Goal: Task Accomplishment & Management: Manage account settings

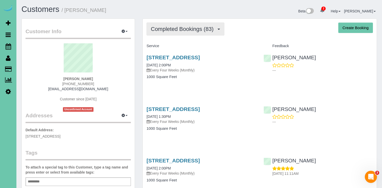
click at [182, 27] on span "Completed Bookings (83)" at bounding box center [183, 29] width 65 height 6
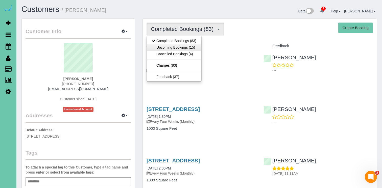
click at [180, 50] on link "Upcoming Bookings (15)" at bounding box center [174, 47] width 55 height 7
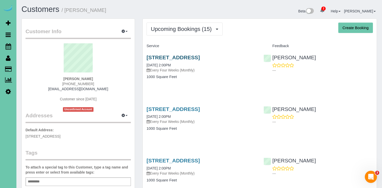
click at [169, 55] on link "2706 S 118th Street, Omaha, NE 68114" at bounding box center [173, 57] width 53 height 6
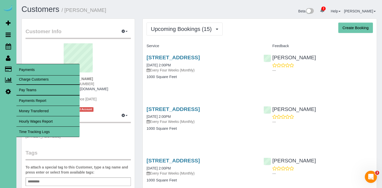
click at [40, 135] on link "Time Tracking Logs" at bounding box center [47, 131] width 63 height 10
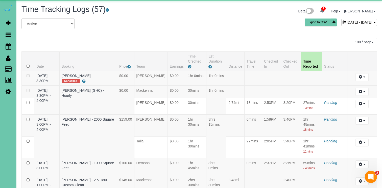
click at [342, 25] on div "October 01, 2025 - October 01, 2025" at bounding box center [360, 22] width 36 height 7
type input "**********"
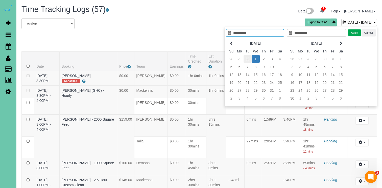
type input "**********"
click at [249, 60] on td "30" at bounding box center [248, 59] width 8 height 8
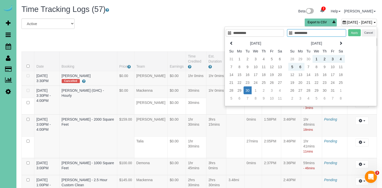
type input "**********"
click at [246, 89] on td "30" at bounding box center [248, 90] width 8 height 8
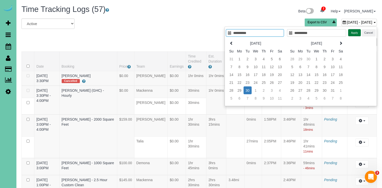
click at [354, 31] on button "Apply" at bounding box center [355, 32] width 13 height 7
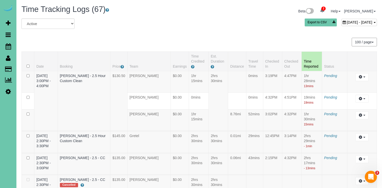
click at [342, 19] on div "September 30, 2025 - September 30, 2025" at bounding box center [360, 22] width 36 height 7
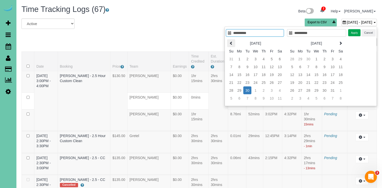
click at [233, 41] on icon at bounding box center [232, 43] width 4 height 4
type input "**********"
click at [263, 88] on td "28" at bounding box center [264, 90] width 8 height 8
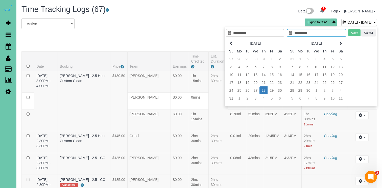
type input "**********"
click at [263, 88] on td "28" at bounding box center [264, 90] width 8 height 8
click at [352, 33] on button "Apply" at bounding box center [355, 32] width 13 height 7
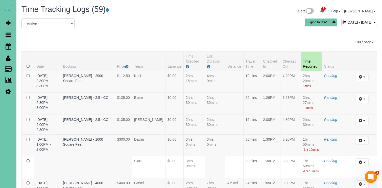
click at [347, 21] on span "August 28, 2025 - August 28, 2025" at bounding box center [360, 22] width 26 height 4
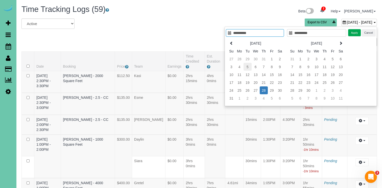
type input "**********"
click at [248, 65] on td "5" at bounding box center [248, 67] width 8 height 8
type input "**********"
click at [248, 65] on td "5" at bounding box center [248, 67] width 8 height 8
click at [355, 34] on button "Apply" at bounding box center [355, 32] width 13 height 7
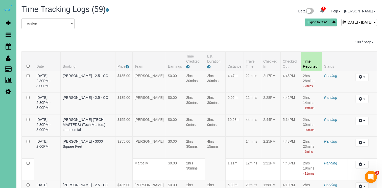
scroll to position [1031, 0]
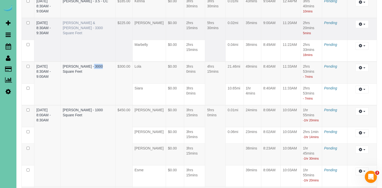
click at [87, 35] on link "Scott & Becky Lancaster - 3300 Square Feet" at bounding box center [83, 28] width 40 height 14
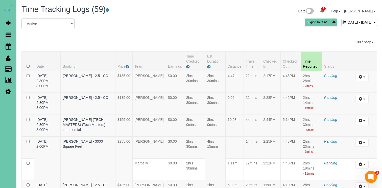
scroll to position [0, 0]
click at [356, 23] on span "August 05, 2025 - August 05, 2025" at bounding box center [360, 22] width 26 height 4
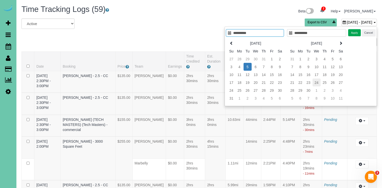
type input "**********"
click at [317, 82] on td "24" at bounding box center [317, 82] width 8 height 8
type input "**********"
click at [317, 82] on td "24" at bounding box center [317, 82] width 8 height 8
click at [352, 34] on button "Apply" at bounding box center [355, 32] width 13 height 7
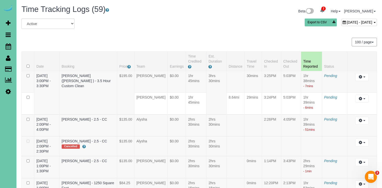
click at [347, 23] on span "September 24, 2025 - September 24, 2025" at bounding box center [360, 22] width 26 height 4
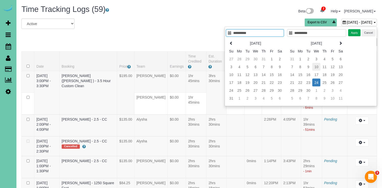
type input "**********"
click at [317, 67] on td "10" at bounding box center [317, 67] width 8 height 8
type input "**********"
click at [317, 67] on td "10" at bounding box center [317, 67] width 8 height 8
click at [353, 34] on button "Apply" at bounding box center [355, 32] width 13 height 7
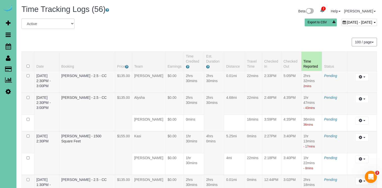
click at [347, 23] on span "September 10, 2025 - September 10, 2025" at bounding box center [360, 22] width 26 height 4
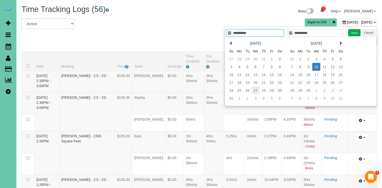
type input "**********"
click at [255, 91] on td "27" at bounding box center [256, 90] width 8 height 8
type input "**********"
click at [255, 91] on td "27" at bounding box center [256, 90] width 8 height 8
click at [354, 31] on button "Apply" at bounding box center [355, 32] width 13 height 7
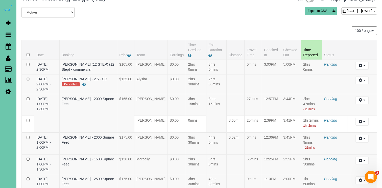
scroll to position [14, 0]
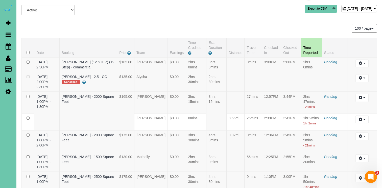
click at [347, 7] on span "August 27, 2025 - August 27, 2025" at bounding box center [360, 9] width 26 height 4
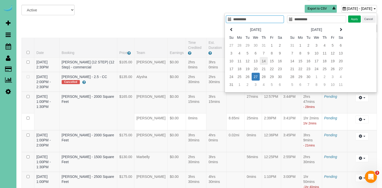
type input "**********"
click at [259, 59] on td "13" at bounding box center [256, 61] width 8 height 8
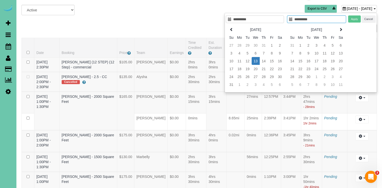
type input "**********"
click at [259, 59] on td "13" at bounding box center [256, 61] width 8 height 8
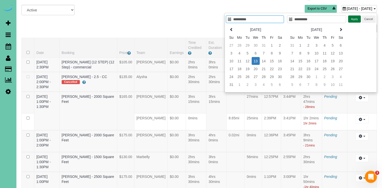
click at [352, 19] on button "Apply" at bounding box center [355, 18] width 13 height 7
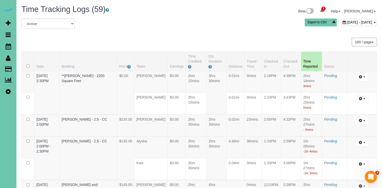
scroll to position [0, 0]
click at [347, 22] on span "August 13, 2025 - August 13, 2025" at bounding box center [360, 22] width 26 height 4
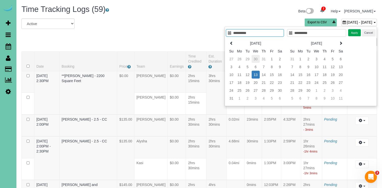
type input "**********"
click at [255, 58] on td "30" at bounding box center [256, 59] width 8 height 8
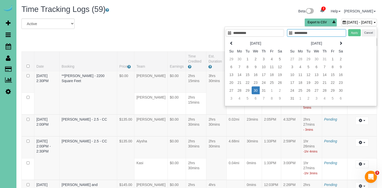
type input "**********"
click at [258, 90] on td "30" at bounding box center [256, 90] width 8 height 8
click at [355, 30] on button "Apply" at bounding box center [355, 32] width 13 height 7
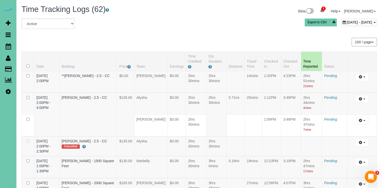
click at [347, 21] on span "July 30, 2025 - July 30, 2025" at bounding box center [360, 22] width 26 height 4
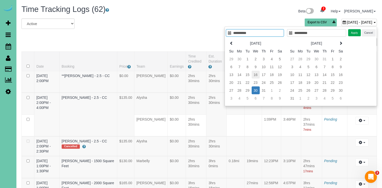
type input "**********"
click at [254, 73] on td "16" at bounding box center [256, 75] width 8 height 8
type input "**********"
click at [254, 73] on td "16" at bounding box center [256, 75] width 8 height 8
type input "**********"
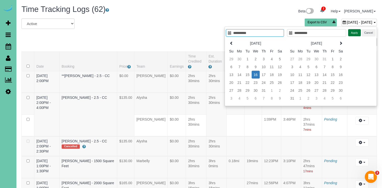
click at [354, 32] on button "Apply" at bounding box center [355, 32] width 13 height 7
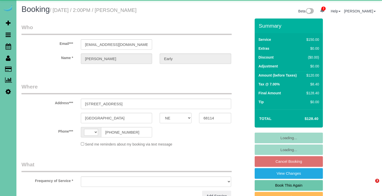
select select "NE"
select select "string:US"
select select "object:905"
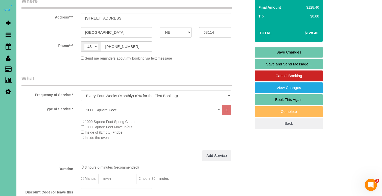
scroll to position [83, 0]
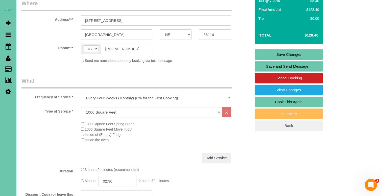
click at [124, 179] on input "02:30" at bounding box center [118, 181] width 38 height 10
type input "02:15"
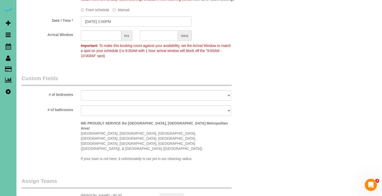
scroll to position [406, 0]
type textarea "new rate - 10/9/25"
click at [172, 192] on button "Assign to" at bounding box center [172, 197] width 24 height 11
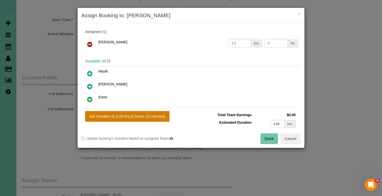
click at [157, 119] on button "Set Duration to 2.25 hrs (2 hours 15 minutes)" at bounding box center [127, 116] width 84 height 11
type input "2.25"
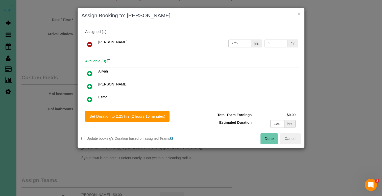
click at [264, 137] on button "Done" at bounding box center [270, 138] width 18 height 11
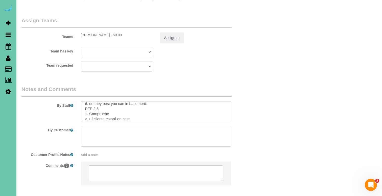
scroll to position [24, 0]
click at [97, 101] on textarea at bounding box center [156, 111] width 151 height 21
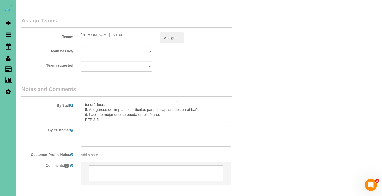
scroll to position [57, 0]
click at [96, 101] on textarea at bounding box center [156, 111] width 151 height 21
type textarea "1. Check 2. Door will be unlocked - please close it on your way out ( do not lo…"
click at [169, 32] on button "Assign to" at bounding box center [172, 37] width 24 height 11
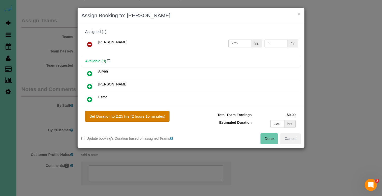
click at [155, 115] on button "Set Duration to 2.25 hrs (2 hours 15 minutes)" at bounding box center [127, 116] width 84 height 11
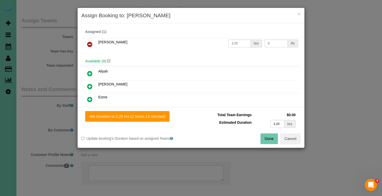
click at [270, 136] on button "Done" at bounding box center [270, 138] width 18 height 11
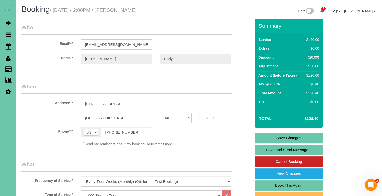
scroll to position [0, 0]
click at [274, 134] on link "Save Changes" at bounding box center [289, 137] width 68 height 11
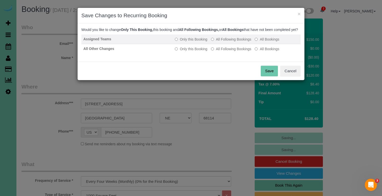
click at [230, 42] on label "All Following Bookings" at bounding box center [231, 39] width 40 height 5
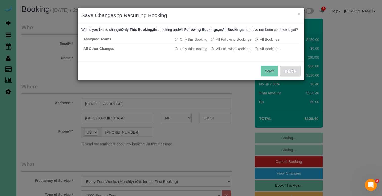
click at [293, 74] on button "Cancel" at bounding box center [291, 71] width 20 height 11
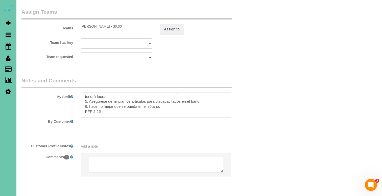
scroll to position [573, 0]
click at [169, 24] on button "Assign to" at bounding box center [172, 29] width 24 height 11
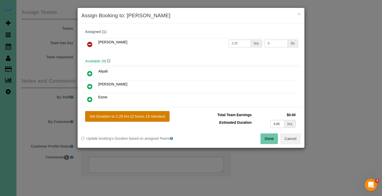
click at [155, 113] on button "Set Duration to 2.25 hrs (2 hours 15 minutes)" at bounding box center [127, 116] width 84 height 11
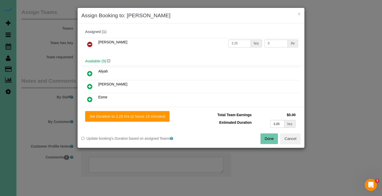
click at [266, 133] on div "Total Team Earnings $0.00 Estimated Duration 2.25 hrs Warning: The Company shar…" at bounding box center [246, 122] width 110 height 22
click at [268, 137] on button "Done" at bounding box center [270, 138] width 18 height 11
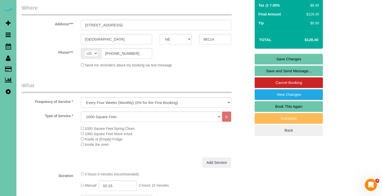
scroll to position [77, 0]
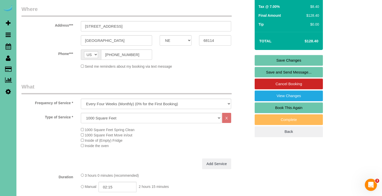
click at [285, 56] on link "Save Changes" at bounding box center [289, 60] width 68 height 11
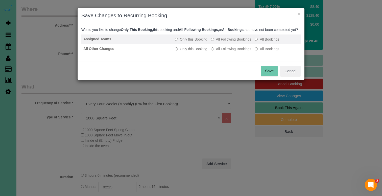
click at [225, 42] on label "All Following Bookings" at bounding box center [231, 39] width 40 height 5
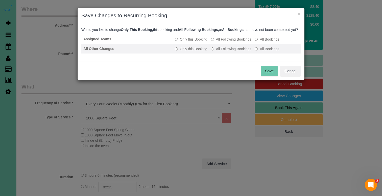
click at [225, 51] on label "All Following Bookings" at bounding box center [231, 48] width 40 height 5
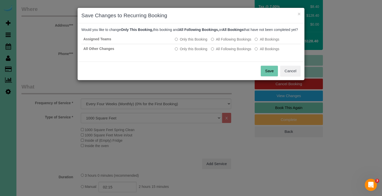
click at [267, 73] on button "Save" at bounding box center [269, 71] width 17 height 11
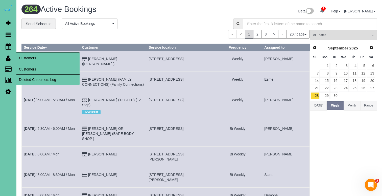
click at [24, 68] on link "Customers" at bounding box center [47, 69] width 63 height 10
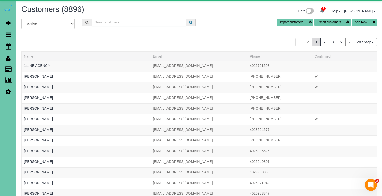
click at [101, 25] on input "text" at bounding box center [139, 22] width 95 height 8
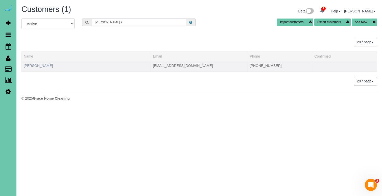
type input "Ashley e"
click at [42, 64] on link "Ashley Edwards" at bounding box center [38, 65] width 29 height 4
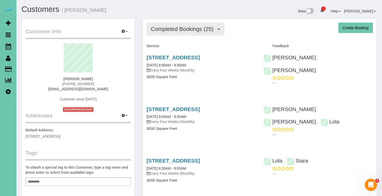
click at [211, 32] on button "Completed Bookings (25)" at bounding box center [186, 29] width 78 height 13
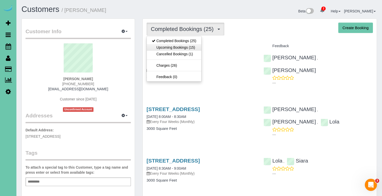
click at [196, 48] on link "Upcoming Bookings (15)" at bounding box center [174, 47] width 55 height 7
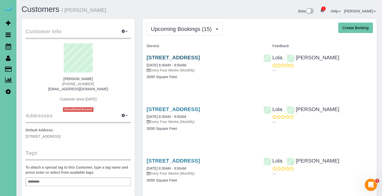
click at [191, 55] on link "10625 S 191th St, Gretna, NE 68028" at bounding box center [173, 57] width 53 height 6
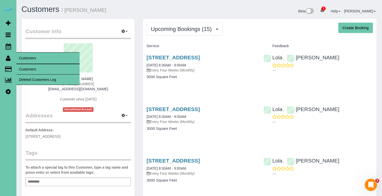
click at [43, 67] on link "Customers" at bounding box center [47, 69] width 63 height 10
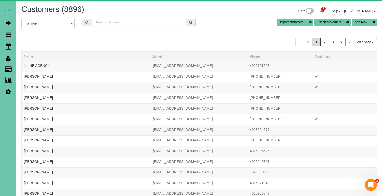
click at [103, 19] on input "text" at bounding box center [139, 22] width 95 height 8
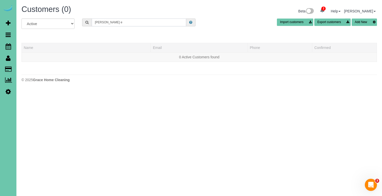
drag, startPoint x: 114, startPoint y: 22, endPoint x: 40, endPoint y: 19, distance: 73.4
click at [41, 19] on div "All Active Archived Candice e Import customers Export customers Add New" at bounding box center [199, 25] width 363 height 14
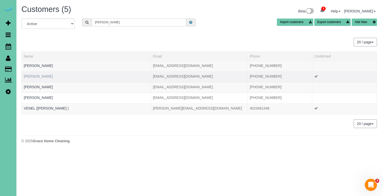
type input "edwards"
click at [35, 76] on link "Candace Edwards" at bounding box center [38, 76] width 29 height 4
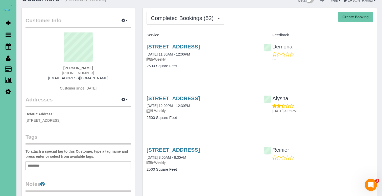
scroll to position [9, 0]
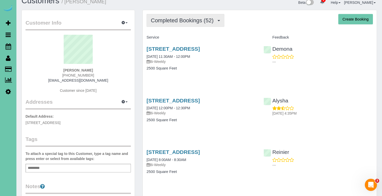
click at [170, 17] on span "Completed Bookings (52)" at bounding box center [183, 20] width 65 height 6
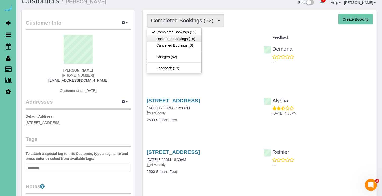
click at [173, 39] on link "Upcoming Bookings (18)" at bounding box center [174, 38] width 55 height 7
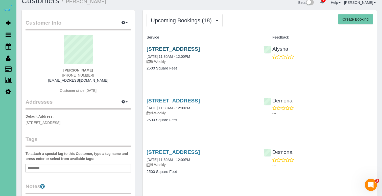
click at [173, 50] on link "12511 S 83rd St, Papillion, NE 68046" at bounding box center [173, 49] width 53 height 6
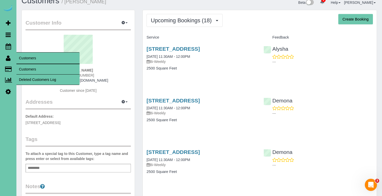
click at [35, 66] on link "Customers" at bounding box center [47, 69] width 63 height 10
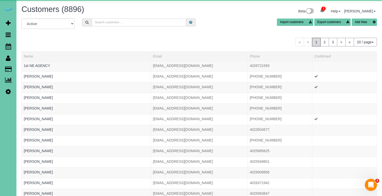
click at [108, 24] on input "text" at bounding box center [139, 22] width 95 height 8
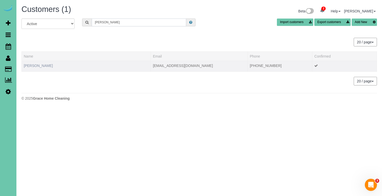
type input "Robert e"
click at [47, 67] on link "Robert Engebretson" at bounding box center [38, 65] width 29 height 4
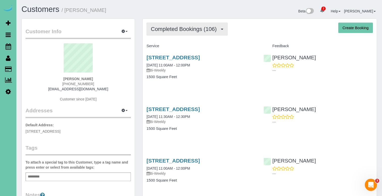
click at [217, 24] on button "Completed Bookings (106)" at bounding box center [187, 29] width 81 height 13
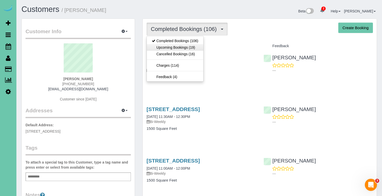
click at [198, 48] on link "Upcoming Bookings (19)" at bounding box center [175, 47] width 57 height 7
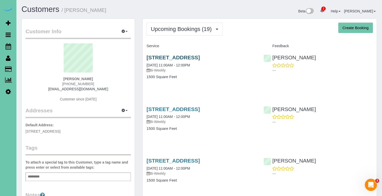
click at [195, 56] on link "16419 N Hws Cleveland Blvd, Bennington, NE 68007" at bounding box center [173, 57] width 53 height 6
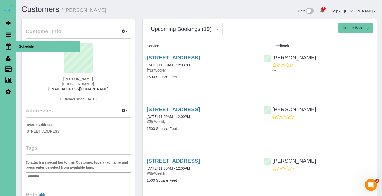
click at [6, 44] on icon at bounding box center [9, 46] width 6 height 6
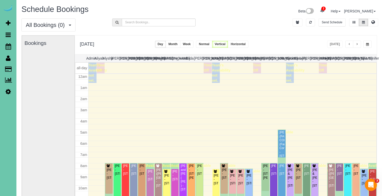
scroll to position [67, 0]
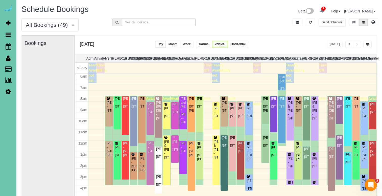
click at [365, 43] on button "button" at bounding box center [368, 43] width 8 height 7
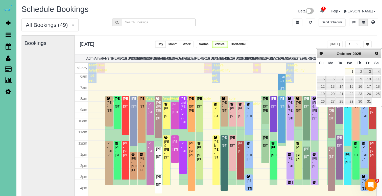
click at [370, 73] on link "3" at bounding box center [368, 71] width 8 height 7
type input "**********"
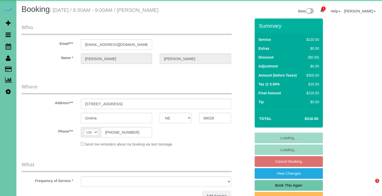
select select "NE"
select select "object:668"
select select "number:38"
select select "number:42"
select select "object:928"
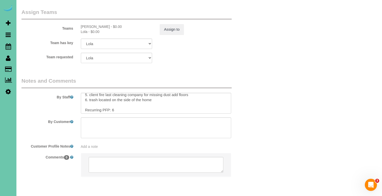
scroll to position [23, 0]
click at [128, 93] on textarea at bounding box center [156, 103] width 151 height 21
type textarea "1. credit 2. client home - you can park in the drive way just park behind small…"
click at [167, 24] on button "Assign to" at bounding box center [172, 29] width 24 height 11
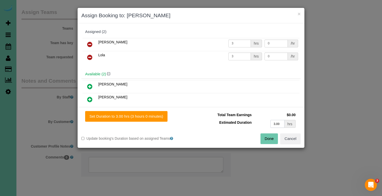
drag, startPoint x: 282, startPoint y: 125, endPoint x: 211, endPoint y: 116, distance: 71.8
click at [215, 117] on tbody "Total Team Earnings $0.00 Estimated Duration 3.00 hrs" at bounding box center [246, 120] width 102 height 18
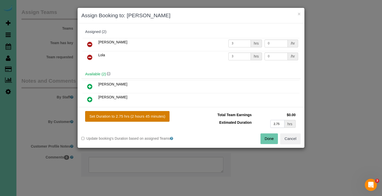
type input "2.75"
click at [122, 112] on button "Set Duration to 2.75 hrs (2 hours 45 minutes)" at bounding box center [127, 116] width 84 height 11
type input "2.75"
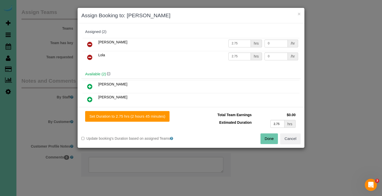
click at [258, 138] on div "Done Cancel" at bounding box center [248, 138] width 114 height 11
click at [267, 138] on button "Done" at bounding box center [270, 138] width 18 height 11
type input "02:45"
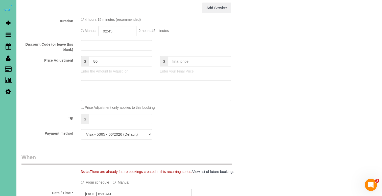
scroll to position [216, 0]
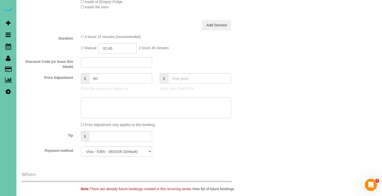
click at [187, 107] on textarea at bounding box center [156, 107] width 151 height 21
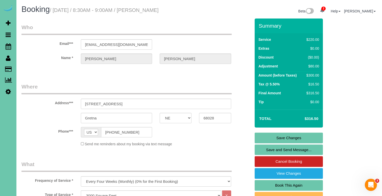
scroll to position [0, 0]
type textarea "new rate - 10/23/25"
click at [272, 135] on link "Save Changes" at bounding box center [289, 137] width 68 height 11
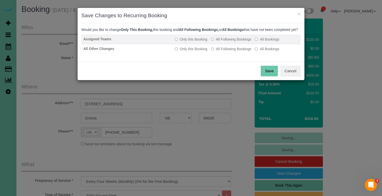
click at [232, 42] on label "All Following Bookings" at bounding box center [231, 39] width 40 height 5
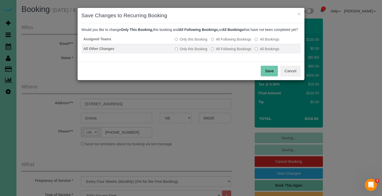
click at [229, 51] on label "All Following Bookings" at bounding box center [231, 48] width 40 height 5
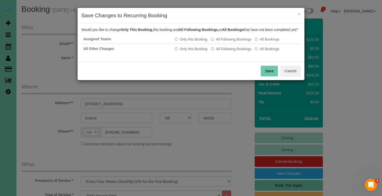
click at [269, 76] on button "Save" at bounding box center [269, 71] width 17 height 11
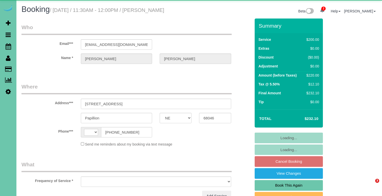
select select "NE"
select select "string:[GEOGRAPHIC_DATA]"
select select "object:635"
select select "string:fspay-13153863-99f3-4af6-85ad-498bb7f9a09a"
select select "number:35"
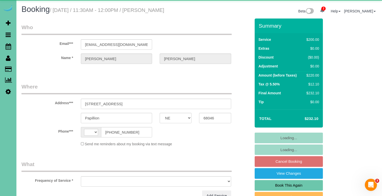
select select "number:42"
select select "object:922"
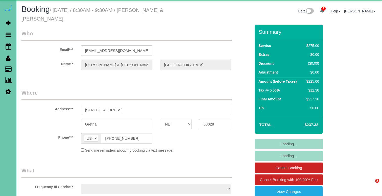
select select "NE"
select select "object:879"
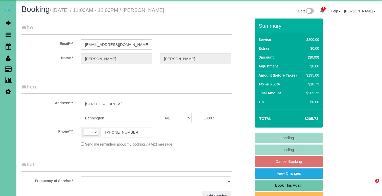
select select "NE"
select select "string:[GEOGRAPHIC_DATA]"
select select "object:922"
select select "string:fspay-d0110cc5-2584-4e6f-a826-87772a2ee13b"
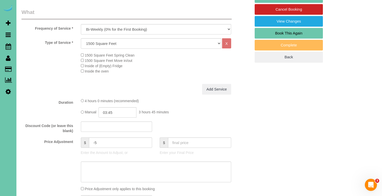
scroll to position [153, 0]
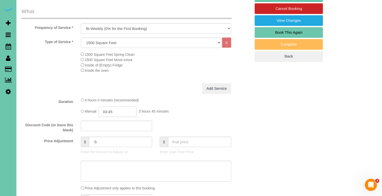
click at [130, 114] on input "03:45" at bounding box center [118, 111] width 38 height 10
click at [143, 102] on div "4 hours 0 minutes (recommended)" at bounding box center [156, 99] width 151 height 5
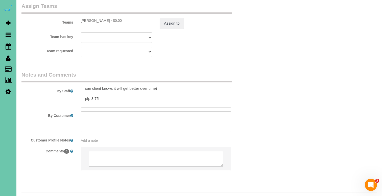
scroll to position [39, 0]
click at [104, 87] on textarea at bounding box center [156, 97] width 151 height 21
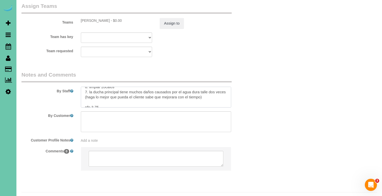
scroll to position [91, 0]
click at [100, 91] on textarea at bounding box center [156, 97] width 151 height 21
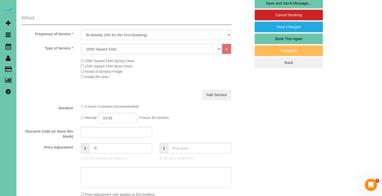
scroll to position [146, 0]
type textarea "1. credit 2. client home 3. biweekly recurring; whole home 4. lots of dog hair …"
drag, startPoint x: 99, startPoint y: 153, endPoint x: 83, endPoint y: 152, distance: 15.5
click at [83, 152] on div "$ -5" at bounding box center [117, 147] width 72 height 10
type input "15"
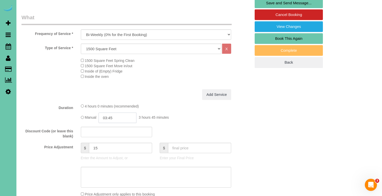
scroll to position [0, 0]
click at [116, 123] on input "03:45" at bounding box center [118, 117] width 38 height 10
type input "04:00"
click at [106, 161] on li "04:00" at bounding box center [112, 163] width 23 height 7
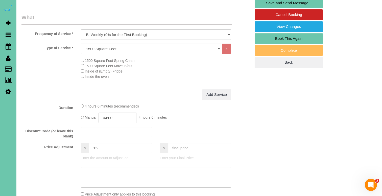
click at [146, 75] on div "1500 Square Feet Spring Clean 1500 Square Feet Move in/out Inside of (Empty) Fr…" at bounding box center [166, 68] width 178 height 21
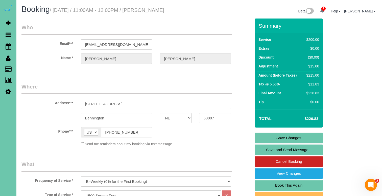
scroll to position [0, 0]
drag, startPoint x: 143, startPoint y: 49, endPoint x: 36, endPoint y: 45, distance: 107.6
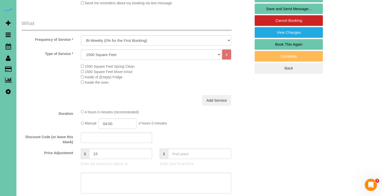
scroll to position [192, 0]
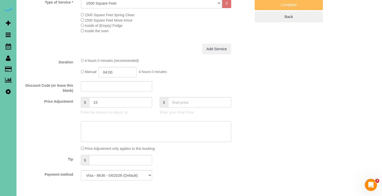
click at [152, 139] on textarea at bounding box center [156, 131] width 151 height 21
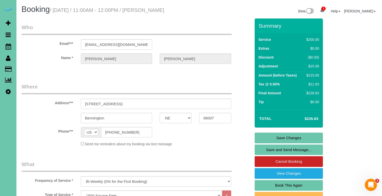
scroll to position [0, 0]
type textarea "new rate - [DATE]"
click at [260, 143] on link "Save Changes" at bounding box center [289, 137] width 68 height 11
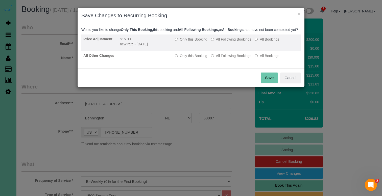
click at [229, 42] on label "All Following Bookings" at bounding box center [231, 39] width 40 height 5
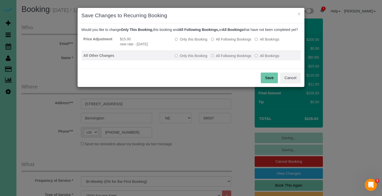
click at [224, 58] on label "All Following Bookings" at bounding box center [231, 55] width 40 height 5
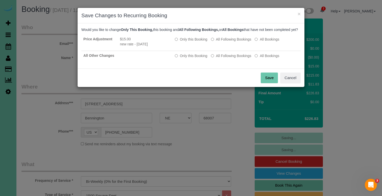
click at [268, 83] on button "Save" at bounding box center [269, 77] width 17 height 11
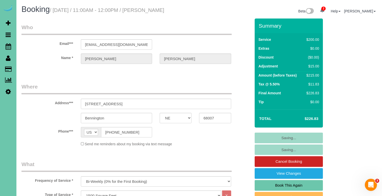
drag, startPoint x: 268, startPoint y: 85, endPoint x: 123, endPoint y: 27, distance: 156.1
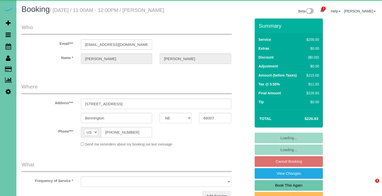
select select "NE"
select select "object:1034"
select select "string:fspay-d0110cc5-2584-4e6f-a826-87772a2ee13b"
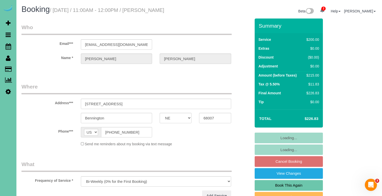
select select "object:1067"
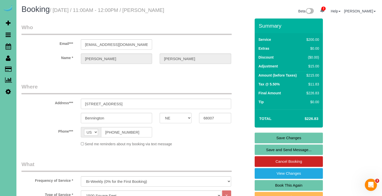
click at [270, 140] on link "Save Changes" at bounding box center [289, 137] width 68 height 11
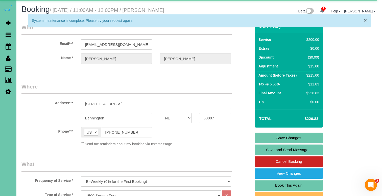
click at [365, 19] on span "×" at bounding box center [365, 20] width 3 height 6
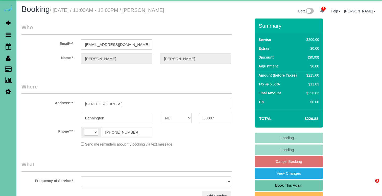
select select "NE"
select select "string:[GEOGRAPHIC_DATA]"
select select "object:635"
select select "string:fspay-d0110cc5-2584-4e6f-a826-87772a2ee13b"
select select "object:865"
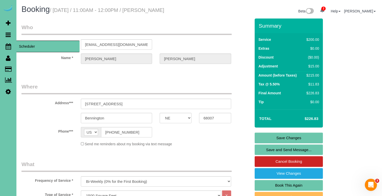
click at [11, 48] on icon at bounding box center [9, 46] width 6 height 6
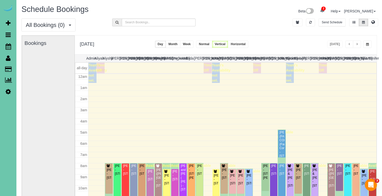
scroll to position [67, 0]
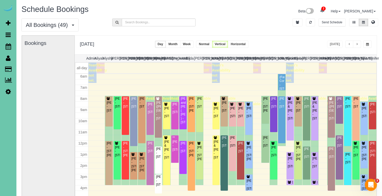
click at [11, 91] on icon at bounding box center [8, 91] width 5 height 6
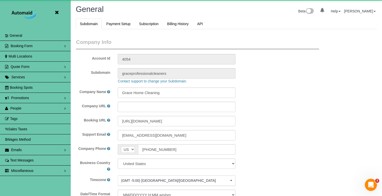
scroll to position [1095, 382]
select select "5796"
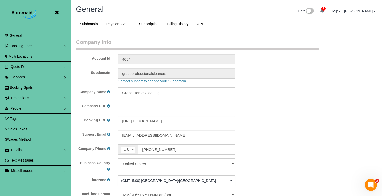
click at [24, 105] on link "People" at bounding box center [35, 108] width 71 height 10
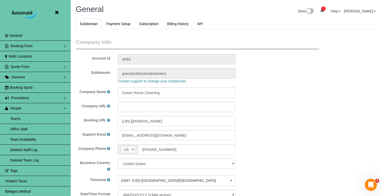
click at [19, 136] on link "Team Availability" at bounding box center [35, 139] width 71 height 10
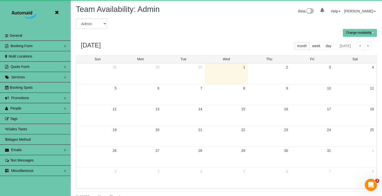
scroll to position [206, 382]
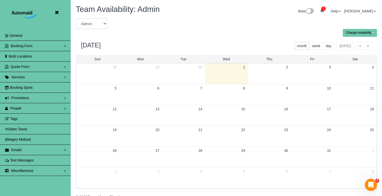
select select "number:8847"
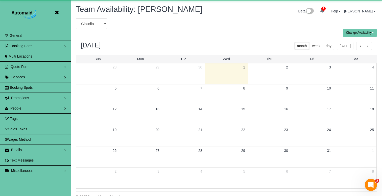
scroll to position [25089, 24913]
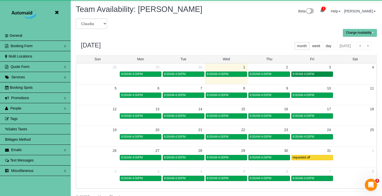
click at [306, 73] on span "8:00AM-4:00PM" at bounding box center [304, 74] width 22 height 4
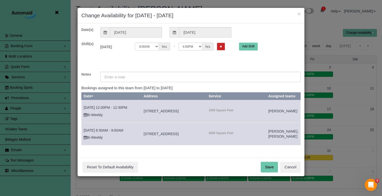
select select "string:12:00"
click at [151, 74] on input "text" at bounding box center [200, 77] width 201 height 10
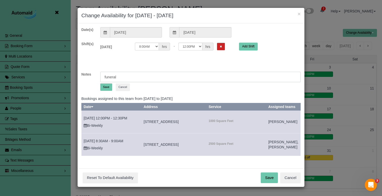
type input "funeral"
click at [106, 88] on button "Save" at bounding box center [106, 86] width 12 height 7
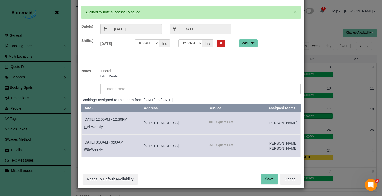
scroll to position [26, 0]
click at [267, 179] on button "Save" at bounding box center [269, 178] width 17 height 11
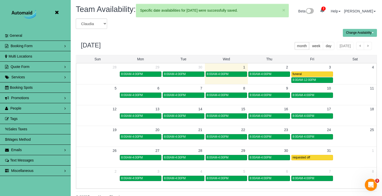
click at [58, 12] on icon at bounding box center [57, 12] width 6 height 6
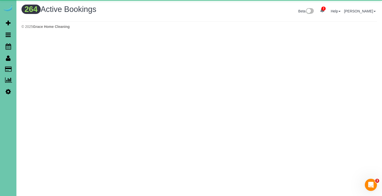
scroll to position [434, 382]
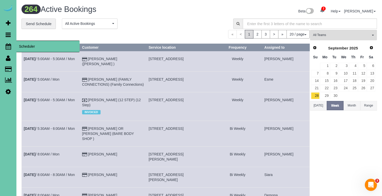
click at [8, 44] on icon at bounding box center [9, 46] width 6 height 6
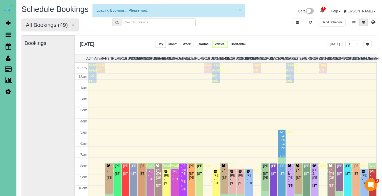
scroll to position [67, 0]
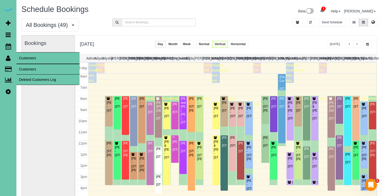
click at [22, 66] on link "Customers" at bounding box center [47, 69] width 63 height 10
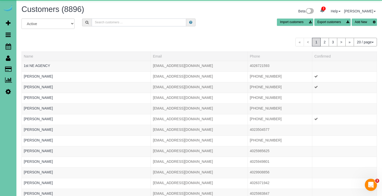
click at [97, 23] on input "text" at bounding box center [139, 22] width 95 height 8
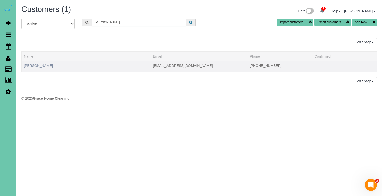
type input "[PERSON_NAME]"
click at [41, 63] on link "[PERSON_NAME]" at bounding box center [38, 65] width 29 height 4
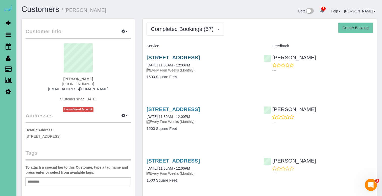
click at [174, 57] on link "[STREET_ADDRESS]" at bounding box center [173, 57] width 53 height 6
click at [179, 32] on button "Completed Bookings (57)" at bounding box center [186, 29] width 78 height 13
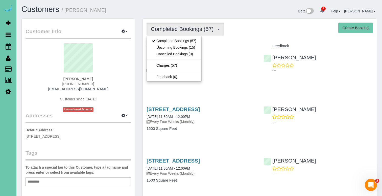
click at [232, 45] on h4 "Service" at bounding box center [202, 46] width 110 height 4
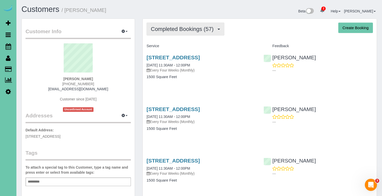
click at [200, 23] on button "Completed Bookings (57)" at bounding box center [186, 29] width 78 height 13
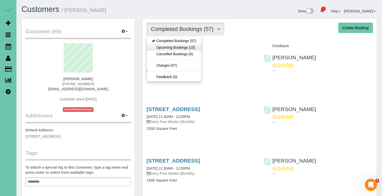
click at [199, 49] on link "Upcoming Bookings (15)" at bounding box center [174, 47] width 55 height 7
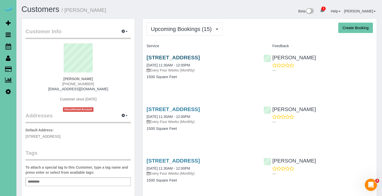
click at [200, 55] on link "[STREET_ADDRESS]" at bounding box center [173, 57] width 53 height 6
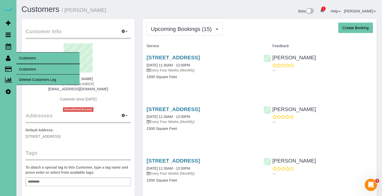
click at [29, 70] on link "Customers" at bounding box center [47, 69] width 63 height 10
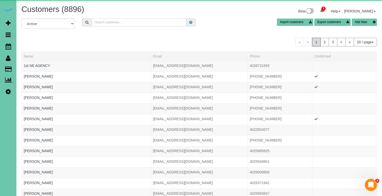
click at [110, 24] on input "text" at bounding box center [139, 22] width 95 height 8
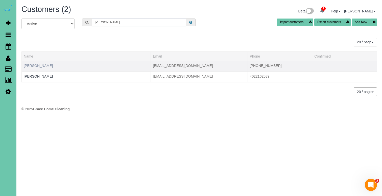
type input "ruth f"
click at [33, 64] on link "Ruth Frazee" at bounding box center [38, 65] width 29 height 4
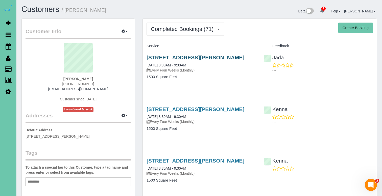
click at [175, 58] on link "6205 Mark Street, Papillion, NE 68133" at bounding box center [196, 57] width 98 height 6
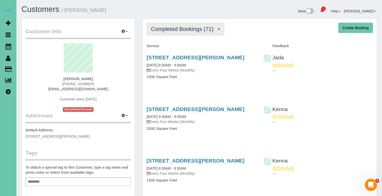
click at [159, 34] on button "Completed Bookings (71)" at bounding box center [186, 29] width 78 height 13
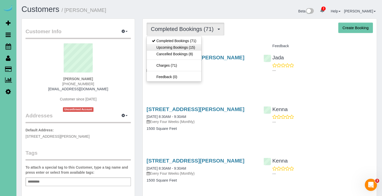
click at [159, 45] on link "Upcoming Bookings (15)" at bounding box center [174, 47] width 55 height 7
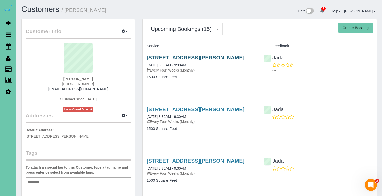
click at [161, 55] on link "6205 Mark Street, Papillion, NE 68133" at bounding box center [196, 57] width 98 height 6
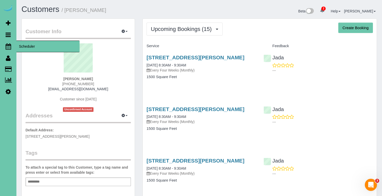
click at [9, 45] on icon at bounding box center [9, 46] width 6 height 6
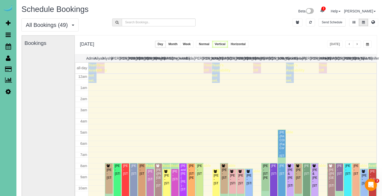
scroll to position [67, 0]
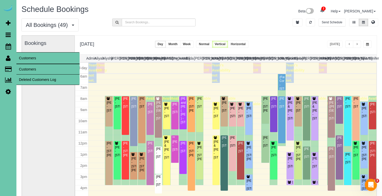
click at [27, 69] on link "Customers" at bounding box center [47, 69] width 63 height 10
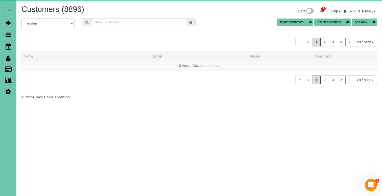
click at [121, 21] on input "text" at bounding box center [139, 22] width 95 height 8
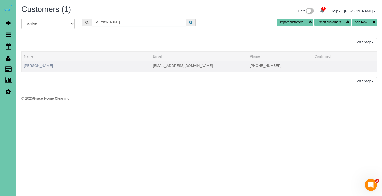
type input "Mollie f"
click at [38, 65] on link "Mollie Frazier" at bounding box center [38, 65] width 29 height 4
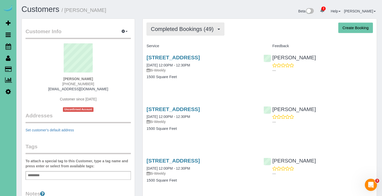
click at [190, 33] on button "Completed Bookings (49)" at bounding box center [186, 29] width 78 height 13
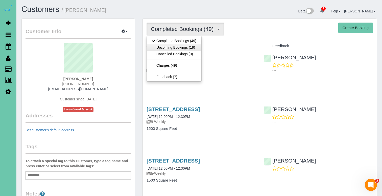
click at [190, 46] on link "Upcoming Bookings (19)" at bounding box center [174, 47] width 55 height 7
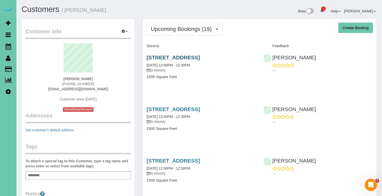
click at [180, 58] on link "15305 Chalco Pointe Dr, Omaha, NE 68138" at bounding box center [173, 57] width 53 height 6
click at [200, 108] on link "15305 Chalco Pointe Dr, Omaha, NE 68138" at bounding box center [173, 109] width 53 height 6
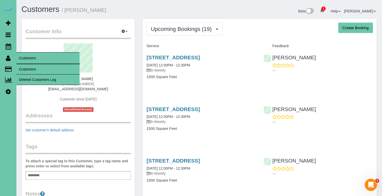
click at [27, 67] on link "Customers" at bounding box center [47, 69] width 63 height 10
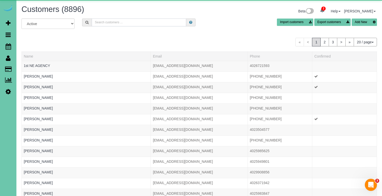
click at [132, 23] on input "text" at bounding box center [139, 22] width 95 height 8
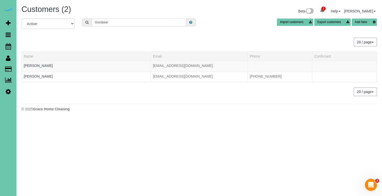
type input "Goodyear"
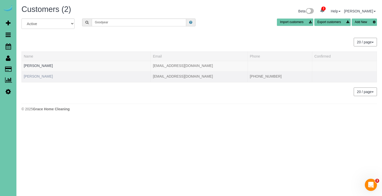
drag, startPoint x: 132, startPoint y: 23, endPoint x: 47, endPoint y: 75, distance: 98.6
click at [47, 75] on link "Patricia Goodyear" at bounding box center [38, 76] width 29 height 4
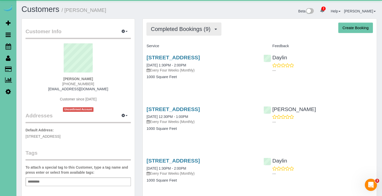
click at [177, 34] on button "Completed Bookings (9)" at bounding box center [184, 29] width 75 height 13
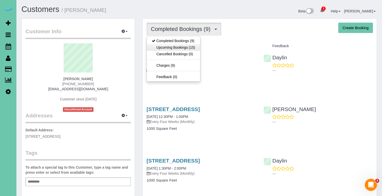
click at [176, 46] on link "Upcoming Bookings (15)" at bounding box center [173, 47] width 53 height 7
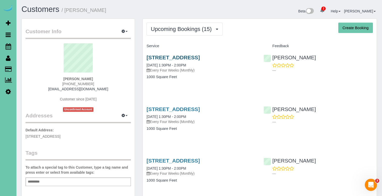
click at [170, 58] on link "2212 S 64th Plaza; Apt 434, Omaha, NE 68106" at bounding box center [173, 57] width 53 height 6
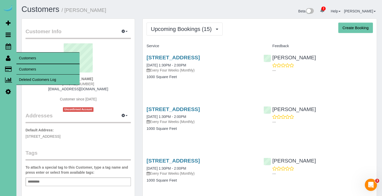
click at [30, 72] on link "Customers" at bounding box center [47, 69] width 63 height 10
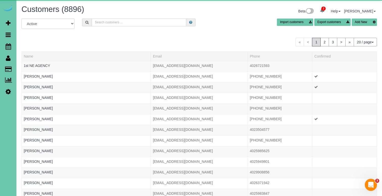
click at [106, 21] on input "text" at bounding box center [139, 22] width 95 height 8
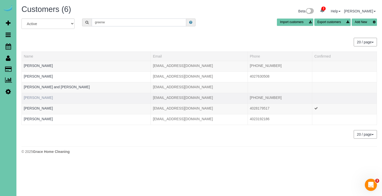
type input "greenw"
click at [38, 95] on link "Mike Greenwood" at bounding box center [38, 97] width 29 height 4
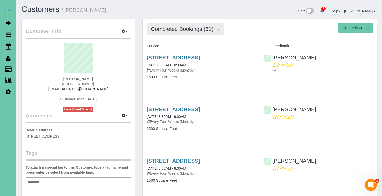
click at [187, 28] on span "Completed Bookings (31)" at bounding box center [183, 29] width 65 height 6
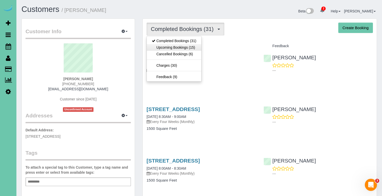
click at [182, 46] on link "Upcoming Bookings (15)" at bounding box center [174, 47] width 55 height 7
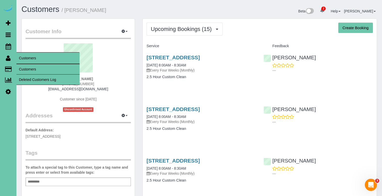
click at [22, 67] on link "Customers" at bounding box center [47, 69] width 63 height 10
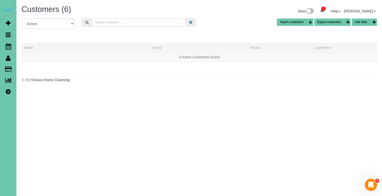
click at [110, 21] on input "text" at bounding box center [139, 22] width 95 height 8
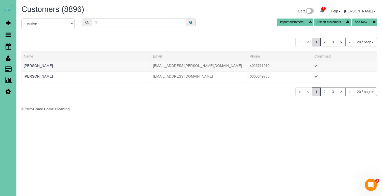
type input "g"
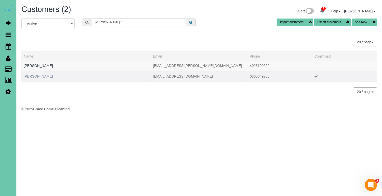
type input "sherry g"
click at [48, 78] on link "Sherry Gossman" at bounding box center [38, 76] width 29 height 4
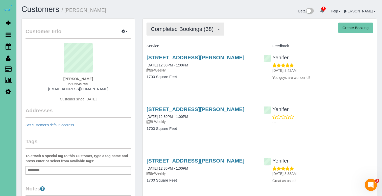
click at [192, 31] on span "Completed Bookings (38)" at bounding box center [183, 29] width 65 height 6
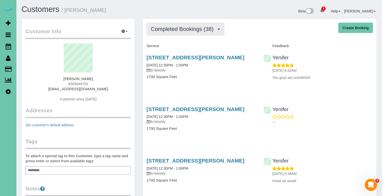
click at [212, 27] on span "Completed Bookings (38)" at bounding box center [183, 29] width 65 height 6
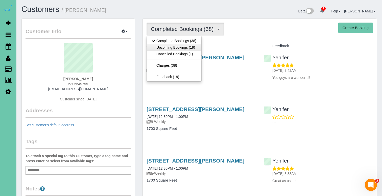
click at [199, 46] on link "Upcoming Bookings (19)" at bounding box center [174, 47] width 55 height 7
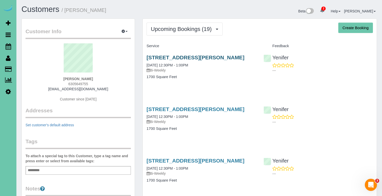
click at [187, 56] on link "18716 Mayberry St, Omaha, NE 68022" at bounding box center [196, 57] width 98 height 6
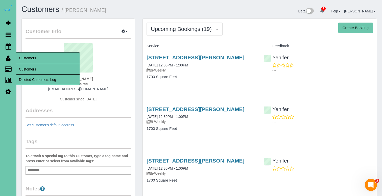
click at [33, 69] on link "Customers" at bounding box center [47, 69] width 63 height 10
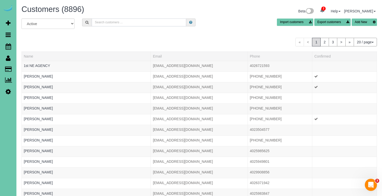
click at [108, 23] on input "text" at bounding box center [139, 22] width 95 height 8
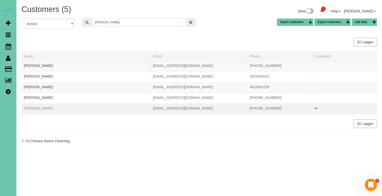
type input "gruber"
click at [38, 107] on link "Theresa Gruber" at bounding box center [38, 108] width 29 height 4
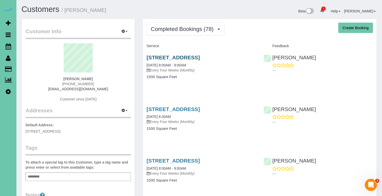
click at [194, 56] on link "5745 S 137th Street, Omaha, NE 68137" at bounding box center [173, 57] width 53 height 6
click at [192, 26] on span "Completed Bookings (78)" at bounding box center [183, 29] width 65 height 6
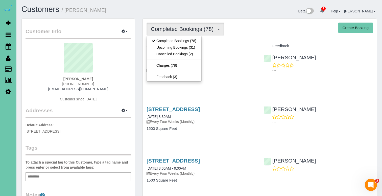
click at [201, 12] on div "Beta 2 Your Notifications You have 0 alerts × You have 5 to charge for 09/30/20…" at bounding box center [291, 11] width 182 height 13
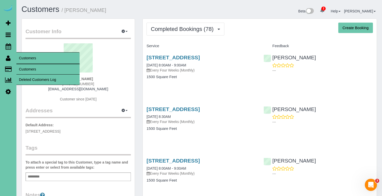
click at [27, 68] on link "Customers" at bounding box center [47, 69] width 63 height 10
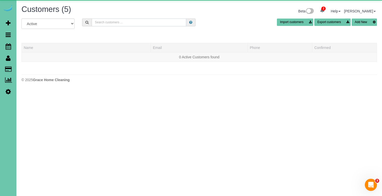
click at [108, 21] on input "text" at bounding box center [139, 22] width 95 height 8
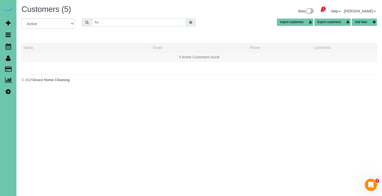
type input "K"
type input "h"
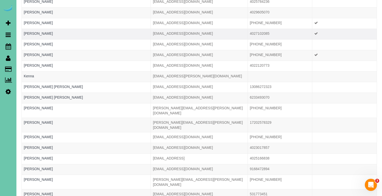
scroll to position [75, 0]
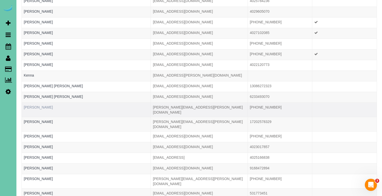
type input "kenn"
click at [48, 108] on link "Kenneth Hackett" at bounding box center [38, 107] width 29 height 4
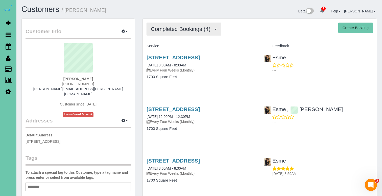
click at [205, 27] on span "Completed Bookings (4)" at bounding box center [182, 29] width 62 height 6
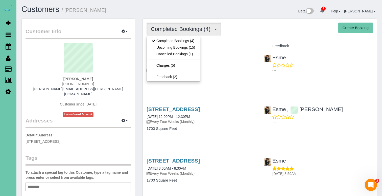
click at [176, 19] on div "Completed Bookings (4) Completed Bookings (4) Upcoming Bookings (15) Cancelled …" at bounding box center [260, 145] width 234 height 252
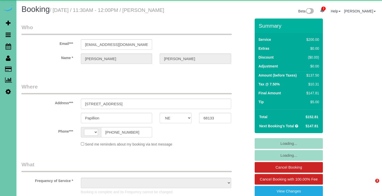
select select "NE"
select select "string:[GEOGRAPHIC_DATA]"
select select "object:790"
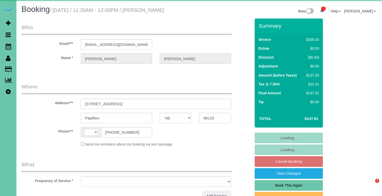
select select "NE"
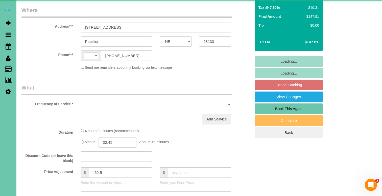
select select "string:[GEOGRAPHIC_DATA]"
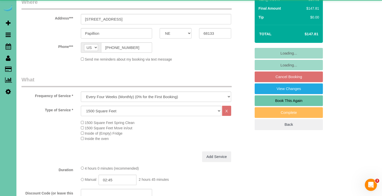
select select "object:908"
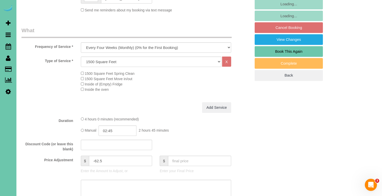
scroll to position [142, 0]
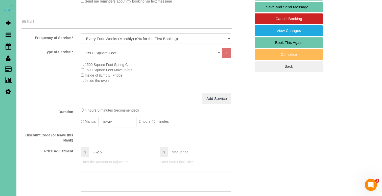
click at [126, 122] on input "02:45" at bounding box center [118, 121] width 38 height 10
type input "02:30"
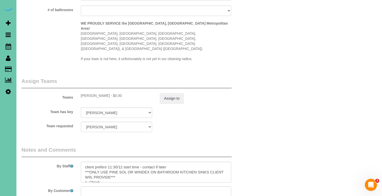
scroll to position [518, 0]
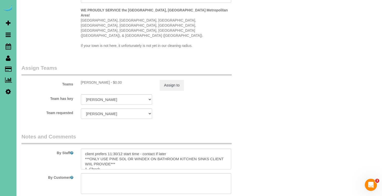
type textarea "new rate - [DATE]"
click at [151, 72] on div "Teams [PERSON_NAME] - $0.00 Assign to" at bounding box center [136, 77] width 237 height 26
click at [163, 80] on button "Assign to" at bounding box center [172, 85] width 24 height 11
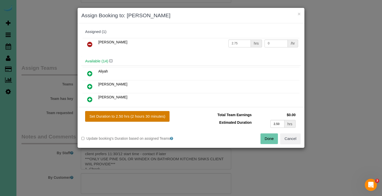
click at [140, 116] on button "Set Duration to 2.50 hrs (2 hours 30 minutes)" at bounding box center [127, 116] width 84 height 11
type input "2.50"
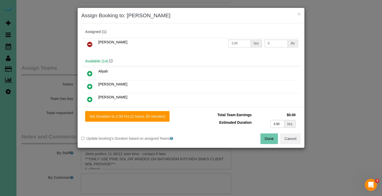
click at [265, 138] on button "Done" at bounding box center [270, 138] width 18 height 11
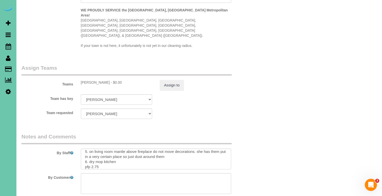
scroll to position [42, 0]
click at [96, 148] on textarea at bounding box center [156, 158] width 151 height 21
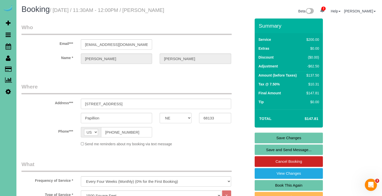
scroll to position [0, 0]
type textarea "client prefers 11:30/12 start time - contact if later ***ONLY USE PINE SOL OR W…"
click at [264, 136] on link "Save Changes" at bounding box center [289, 137] width 68 height 11
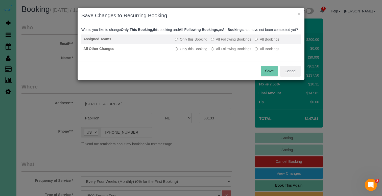
click at [248, 42] on label "All Following Bookings" at bounding box center [231, 39] width 40 height 5
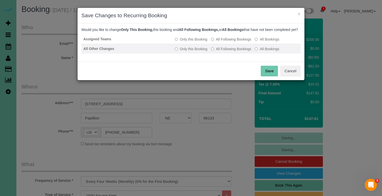
click at [246, 51] on td "Only this Booking All Following Bookings All Bookings" at bounding box center [237, 49] width 128 height 10
click at [246, 51] on label "All Following Bookings" at bounding box center [231, 48] width 40 height 5
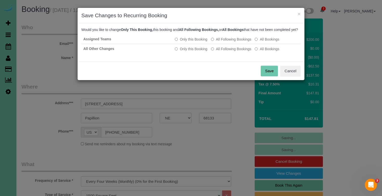
click at [271, 71] on button "Save" at bounding box center [269, 71] width 17 height 11
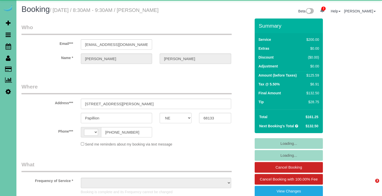
select select "NE"
select select "string:[GEOGRAPHIC_DATA]"
select select "object:870"
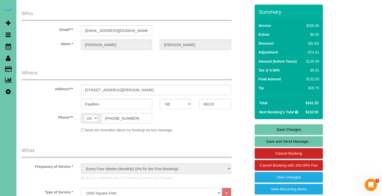
scroll to position [2, 0]
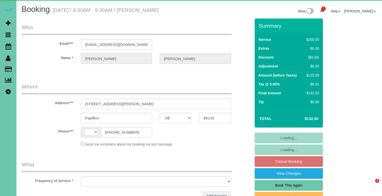
select select "NE"
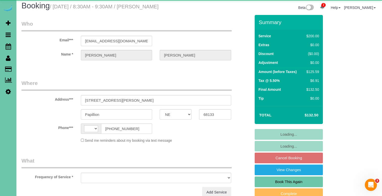
select select "string:[GEOGRAPHIC_DATA]"
select select "object:905"
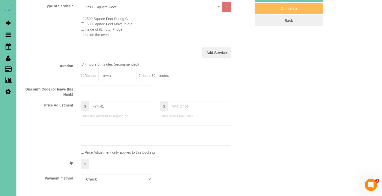
scroll to position [188, 0]
click at [126, 75] on input "02:30" at bounding box center [118, 76] width 38 height 10
type input "02:15"
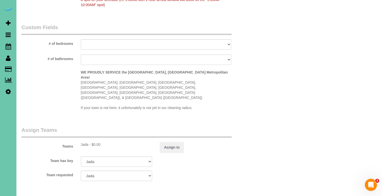
scroll to position [459, 0]
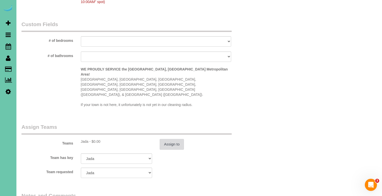
type textarea "new rate - [DATE]"
click at [164, 139] on button "Assign to" at bounding box center [172, 144] width 24 height 11
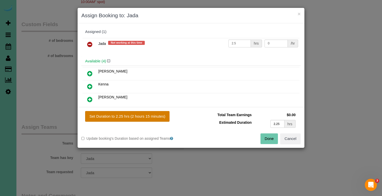
click at [158, 117] on button "Set Duration to 2.25 hrs (2 hours 15 minutes)" at bounding box center [127, 116] width 84 height 11
type input "2.25"
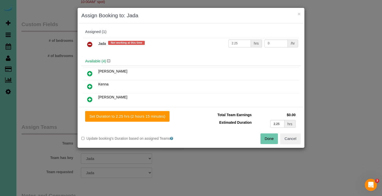
click at [267, 141] on button "Done" at bounding box center [270, 138] width 18 height 11
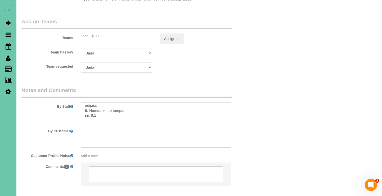
scroll to position [57, 0]
click at [96, 102] on textarea at bounding box center [156, 112] width 151 height 21
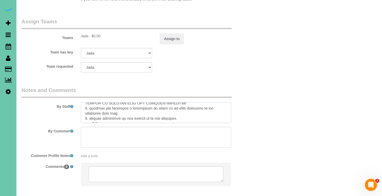
scroll to position [105, 0]
click at [95, 102] on textarea at bounding box center [156, 112] width 151 height 21
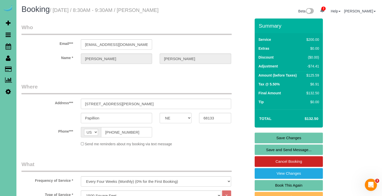
scroll to position [0, 0]
type textarea "1. lorem 5. ipsu dolors am consecte . 8. adipisc elitseddo ei temp incid, utlab…"
click at [274, 139] on link "Save Changes" at bounding box center [289, 137] width 68 height 11
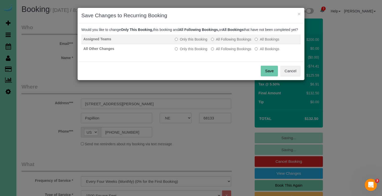
click at [218, 42] on label "All Following Bookings" at bounding box center [231, 39] width 40 height 5
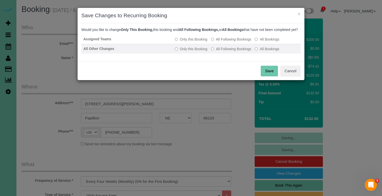
click at [217, 51] on label "All Following Bookings" at bounding box center [231, 48] width 40 height 5
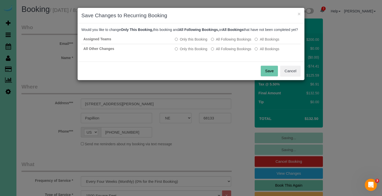
click at [271, 76] on button "Save" at bounding box center [269, 71] width 17 height 11
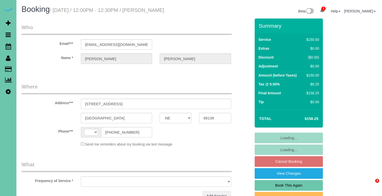
select select "NE"
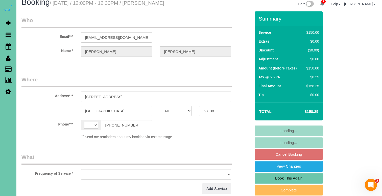
select select "object:388"
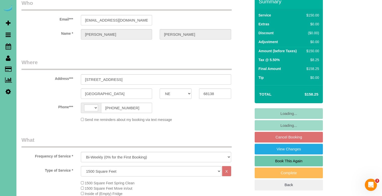
scroll to position [25, 0]
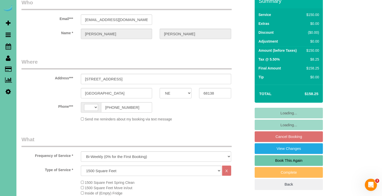
select select "string:fspay-bbc2e7cc-8425-4a17-9002-4d80bfb769b6"
select select "string:[GEOGRAPHIC_DATA]"
select select "object:722"
select select "number:36"
select select "number:41"
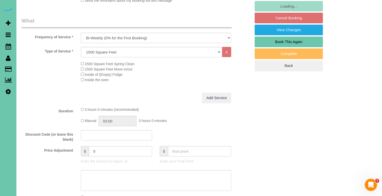
scroll to position [148, 0]
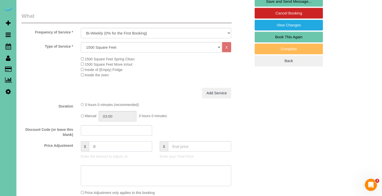
click at [92, 145] on input "0" at bounding box center [120, 146] width 63 height 10
type input "10"
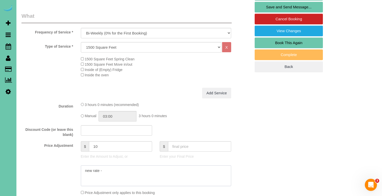
type textarea "new rate -"
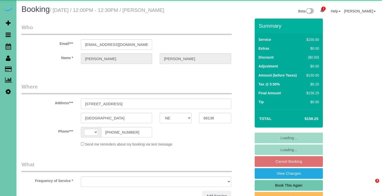
select select "NE"
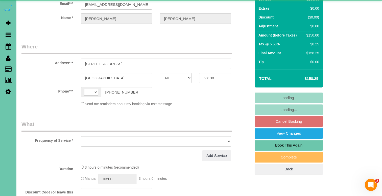
select select "string:[GEOGRAPHIC_DATA]"
select select "object:635"
select select "string:fspay-bbc2e7cc-8425-4a17-9002-4d80bfb769b6"
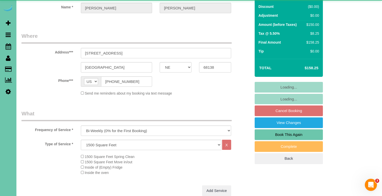
select select "object:722"
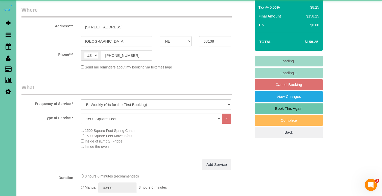
select select "number:36"
select select "number:41"
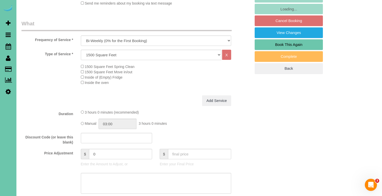
scroll to position [141, 0]
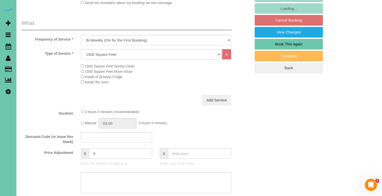
click at [91, 152] on input "0" at bounding box center [120, 153] width 63 height 10
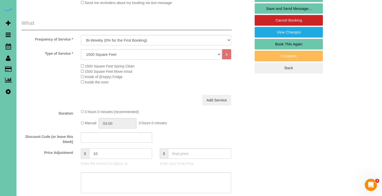
type input "10"
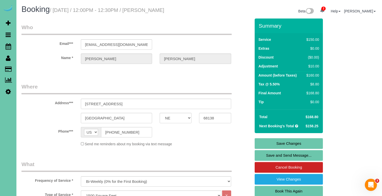
scroll to position [0, 0]
type textarea "new rate - 10/20/25"
drag, startPoint x: 140, startPoint y: 48, endPoint x: 21, endPoint y: 45, distance: 119.2
click at [267, 145] on link "Save Changes" at bounding box center [289, 143] width 68 height 11
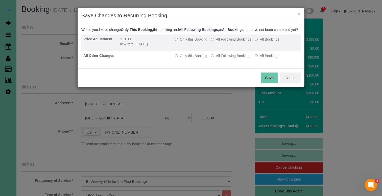
click at [224, 42] on label "All Following Bookings" at bounding box center [231, 39] width 40 height 5
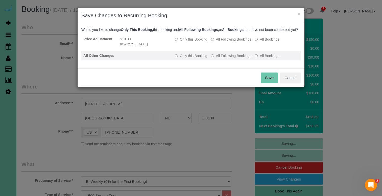
click at [219, 58] on label "All Following Bookings" at bounding box center [231, 55] width 40 height 5
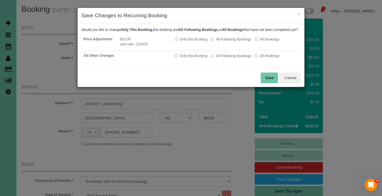
click at [269, 80] on button "Save" at bounding box center [269, 77] width 17 height 11
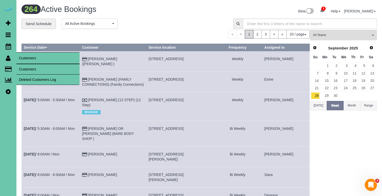
click at [32, 68] on link "Customers" at bounding box center [47, 69] width 63 height 10
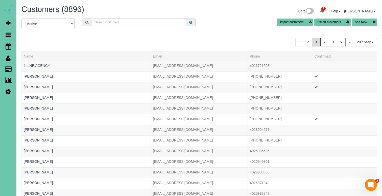
click at [119, 22] on input "text" at bounding box center [139, 22] width 95 height 8
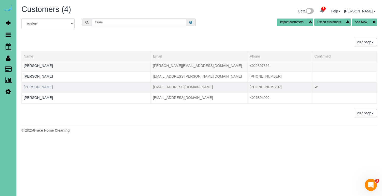
type input "freem"
click at [40, 86] on link "Gabrielle Freeman" at bounding box center [38, 87] width 29 height 4
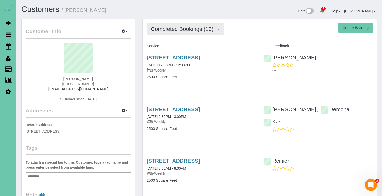
click at [169, 26] on span "Completed Bookings (10)" at bounding box center [183, 29] width 65 height 6
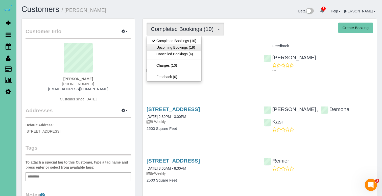
click at [170, 48] on link "Upcoming Bookings (19)" at bounding box center [174, 47] width 55 height 7
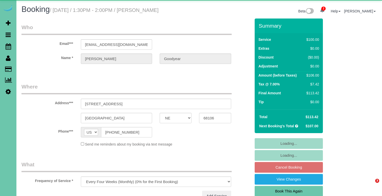
select select "NE"
select select "object:911"
select select "number:34"
select select "number:40"
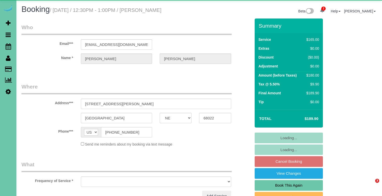
select select "NE"
select select "object:919"
select select "string:fspay-19981a3f-0e59-46e8-8576-489f4ace2246"
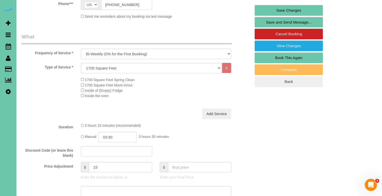
scroll to position [131, 0]
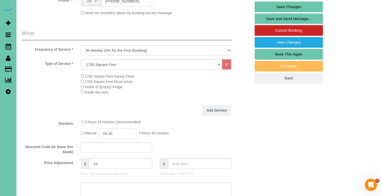
click at [123, 131] on input "03:30" at bounding box center [118, 133] width 38 height 10
type input "03:15"
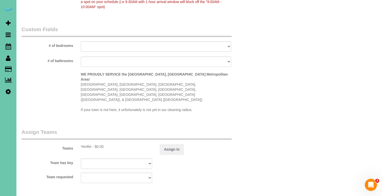
scroll to position [455, 0]
type textarea "new rate - [DATE]"
click at [165, 143] on button "Assign to" at bounding box center [172, 148] width 24 height 11
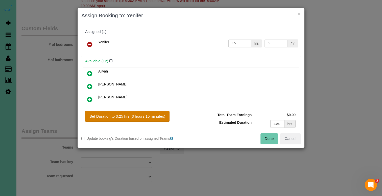
click at [142, 115] on button "Set Duration to 3.25 hrs (3 hours 15 minutes)" at bounding box center [127, 116] width 84 height 11
type input "3.25"
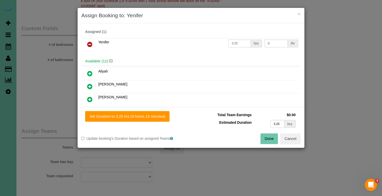
click at [271, 139] on button "Done" at bounding box center [270, 138] width 18 height 11
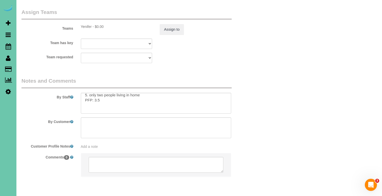
scroll to position [25, 0]
click at [98, 93] on textarea at bounding box center [156, 103] width 151 height 21
click at [97, 93] on textarea at bounding box center [156, 103] width 151 height 21
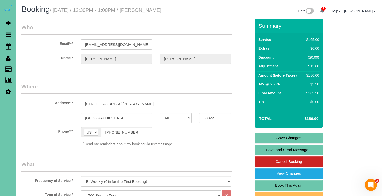
scroll to position [0, 0]
type textarea "1. credit 2. GC 1025 FD 1025 (you are good to go early) 3. biweekly - main floo…"
click at [264, 134] on link "Save Changes" at bounding box center [289, 137] width 68 height 11
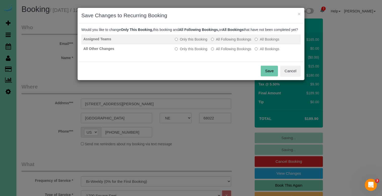
click at [240, 41] on label "All Following Bookings" at bounding box center [231, 39] width 40 height 5
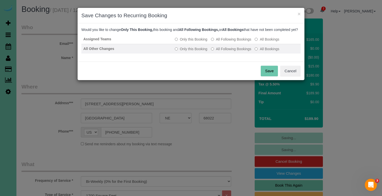
click at [240, 51] on label "All Following Bookings" at bounding box center [231, 48] width 40 height 5
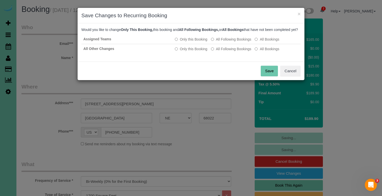
click at [270, 74] on button "Save" at bounding box center [269, 71] width 17 height 11
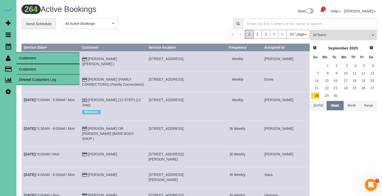
click at [20, 67] on link "Customers" at bounding box center [47, 69] width 63 height 10
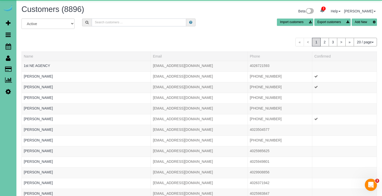
click at [110, 18] on input "text" at bounding box center [139, 22] width 95 height 8
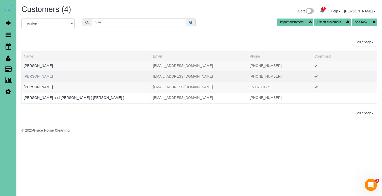
type input "gum"
click at [40, 75] on link "Debbie Gum" at bounding box center [38, 76] width 29 height 4
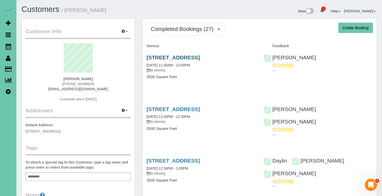
click at [174, 58] on link "3834 S 163rd Cir, Omaha, NE 68130" at bounding box center [173, 57] width 53 height 6
click at [196, 105] on div "3834 S 163rd Cir, Omaha, NE 68130 09/03/2025 12:00PM - 12:30PM Bi-Weekly 3500 S…" at bounding box center [201, 121] width 117 height 39
click at [196, 107] on link "3834 S 163rd Cir, Omaha, NE 68130" at bounding box center [173, 109] width 53 height 6
click at [187, 30] on span "Completed Bookings (27)" at bounding box center [183, 29] width 65 height 6
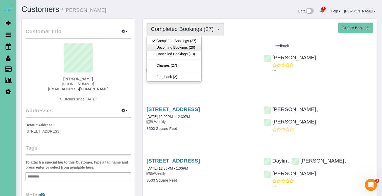
click at [187, 48] on link "Upcoming Bookings (20)" at bounding box center [174, 47] width 55 height 7
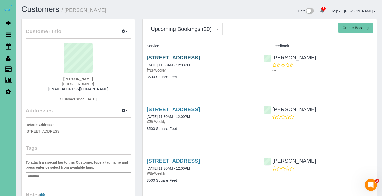
click at [190, 54] on link "3834 S 163rd Cir, Omaha, NE 68130" at bounding box center [173, 57] width 53 height 6
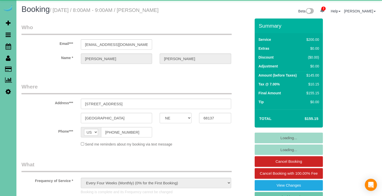
select select "NE"
select select "object:930"
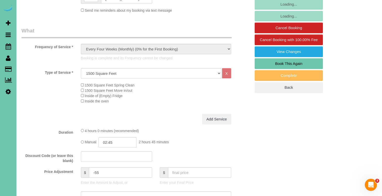
scroll to position [134, 0]
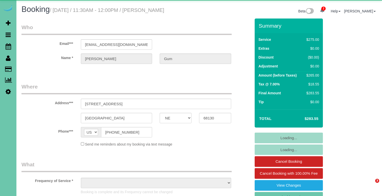
select select "NE"
select select "object:644"
select select "string:fspay-84b6fcec-be85-4e12-b79c-b4f1f9df2c22"
select select "object:687"
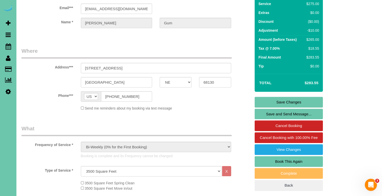
scroll to position [26, 0]
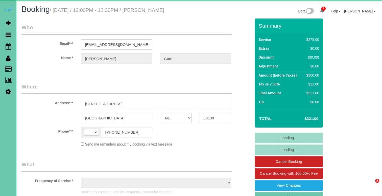
select select "NE"
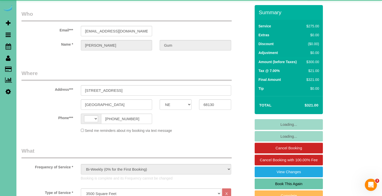
scroll to position [14, 0]
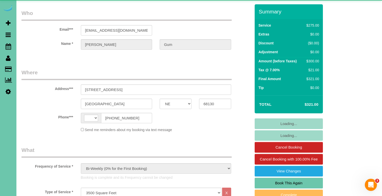
select select "object:482"
select select "string:US"
select select "string:fspay-84b6fcec-be85-4e12-b79c-b4f1f9df2c22"
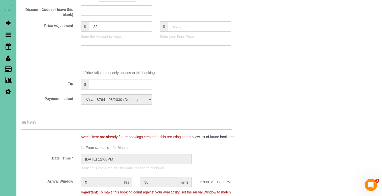
scroll to position [269, 0]
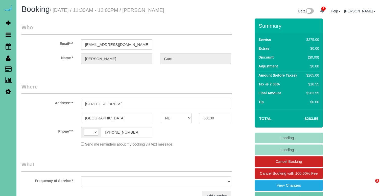
select select "NE"
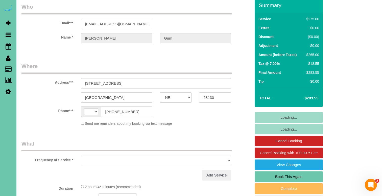
select select "string:fspay-84b6fcec-be85-4e12-b79c-b4f1f9df2c22"
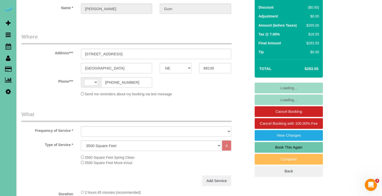
select select "string:[GEOGRAPHIC_DATA]"
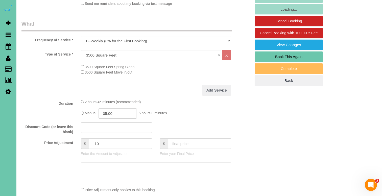
scroll to position [232, 0]
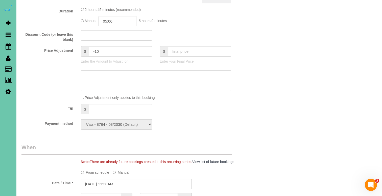
select select "object:920"
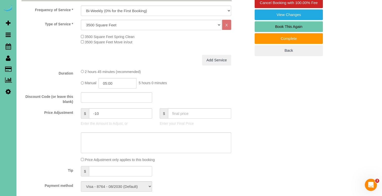
scroll to position [171, 0]
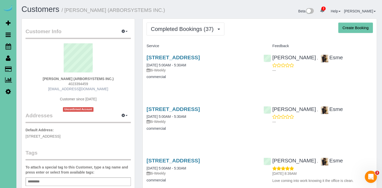
drag, startPoint x: 105, startPoint y: 88, endPoint x: 58, endPoint y: 88, distance: 47.0
click at [58, 88] on div "[PERSON_NAME] (ARBORSYSTEMS INC.) 4023394459 [EMAIL_ADDRESS][DOMAIN_NAME] Custo…" at bounding box center [78, 77] width 105 height 68
copy link "[EMAIL_ADDRESS][DOMAIN_NAME]"
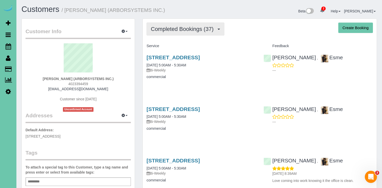
click at [165, 24] on button "Completed Bookings (37)" at bounding box center [186, 29] width 78 height 13
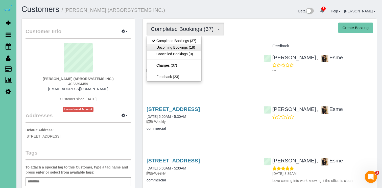
click at [166, 46] on link "Upcoming Bookings (18)" at bounding box center [174, 47] width 55 height 7
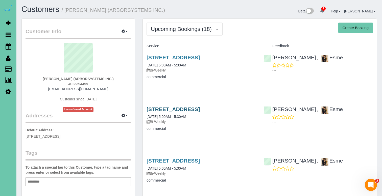
click at [156, 107] on link "[STREET_ADDRESS]" at bounding box center [173, 109] width 53 height 6
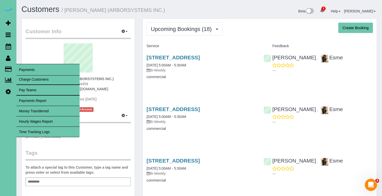
click at [51, 129] on link "Time Tracking Logs" at bounding box center [47, 131] width 63 height 10
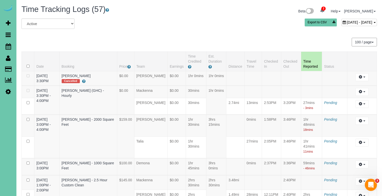
click at [347, 23] on span "[DATE] - [DATE]" at bounding box center [360, 22] width 26 height 4
type input "**********"
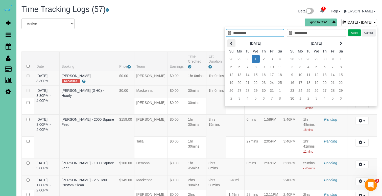
click at [231, 43] on icon at bounding box center [232, 43] width 4 height 4
type input "**********"
click at [241, 82] on td "22" at bounding box center [240, 82] width 8 height 8
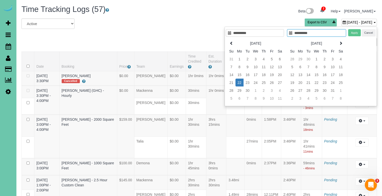
type input "**********"
click at [241, 82] on td "22" at bounding box center [240, 82] width 8 height 8
click at [356, 32] on button "Apply" at bounding box center [355, 32] width 13 height 7
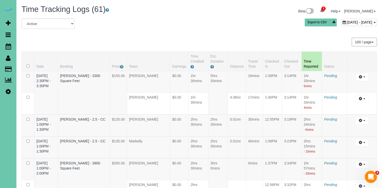
click at [347, 22] on span "September 22, 2025 - September 22, 2025" at bounding box center [360, 22] width 26 height 4
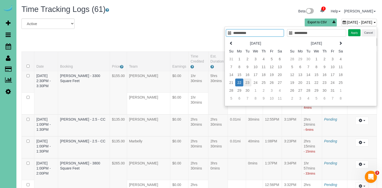
type input "**********"
click at [248, 83] on td "23" at bounding box center [248, 82] width 8 height 8
type input "**********"
click at [248, 83] on td "23" at bounding box center [248, 82] width 8 height 8
click at [352, 33] on button "Apply" at bounding box center [355, 32] width 13 height 7
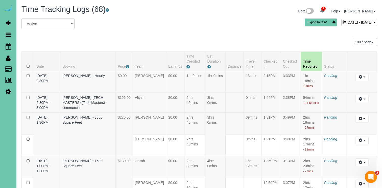
click at [347, 22] on span "September 23, 2025 - September 23, 2025" at bounding box center [360, 22] width 26 height 4
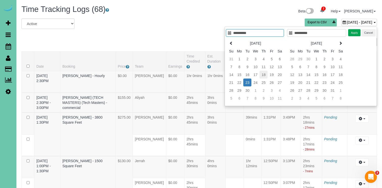
type input "**********"
click at [265, 74] on td "18" at bounding box center [264, 75] width 8 height 8
type input "**********"
click at [352, 36] on button "Apply" at bounding box center [355, 32] width 13 height 7
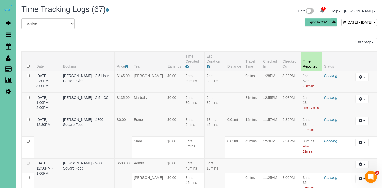
click at [347, 24] on span "September 18, 2025 - September 18, 2025" at bounding box center [360, 22] width 26 height 4
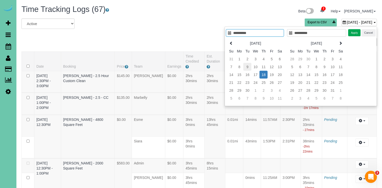
type input "**********"
click at [245, 66] on td "9" at bounding box center [248, 67] width 8 height 8
type input "**********"
click at [245, 66] on td "9" at bounding box center [248, 67] width 8 height 8
click at [352, 36] on div "**********" at bounding box center [301, 66] width 153 height 79
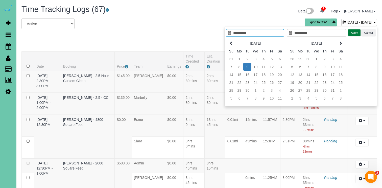
click at [355, 32] on button "Apply" at bounding box center [355, 32] width 13 height 7
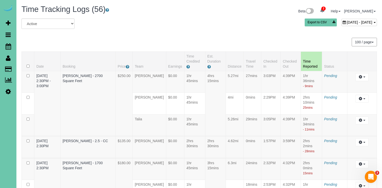
click at [342, 19] on div "September 09, 2025 - September 09, 2025" at bounding box center [360, 22] width 36 height 7
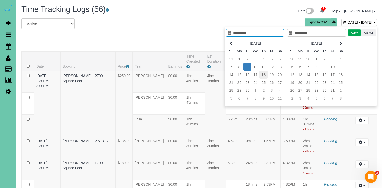
type input "**********"
click at [263, 74] on td "18" at bounding box center [264, 75] width 8 height 8
type input "**********"
click at [263, 74] on td "18" at bounding box center [264, 75] width 8 height 8
click at [357, 32] on button "Apply" at bounding box center [355, 32] width 13 height 7
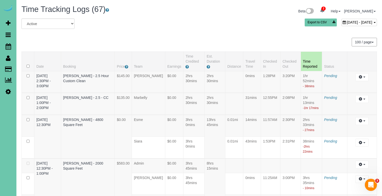
click at [347, 24] on span "September 18, 2025 - September 18, 2025" at bounding box center [360, 22] width 26 height 4
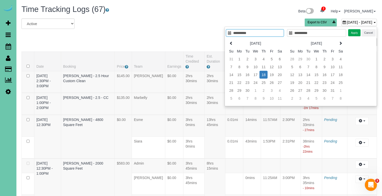
click at [238, 42] on th "Sep 2025" at bounding box center [255, 43] width 40 height 8
click at [233, 42] on th at bounding box center [231, 43] width 8 height 8
type input "**********"
click at [243, 82] on td "18" at bounding box center [239, 82] width 8 height 8
type input "**********"
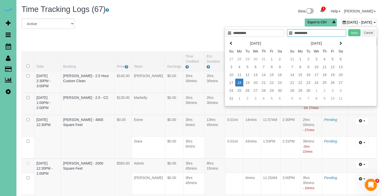
click at [243, 82] on td "18" at bounding box center [239, 82] width 8 height 8
click at [352, 35] on button "Apply" at bounding box center [355, 32] width 13 height 7
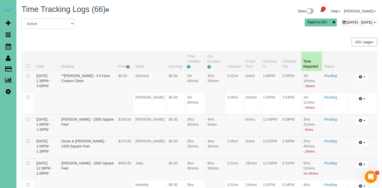
click at [347, 22] on span "August 18, 2025 - August 18, 2025" at bounding box center [360, 22] width 26 height 4
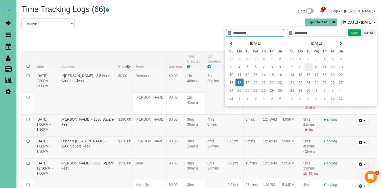
type input "**********"
click at [306, 66] on td "9" at bounding box center [309, 67] width 8 height 8
type input "**********"
click at [306, 66] on td "9" at bounding box center [309, 67] width 8 height 8
click at [352, 32] on button "Apply" at bounding box center [355, 32] width 13 height 7
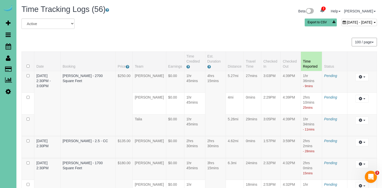
click at [347, 20] on span "September 09, 2025 - September 09, 2025" at bounding box center [360, 22] width 26 height 4
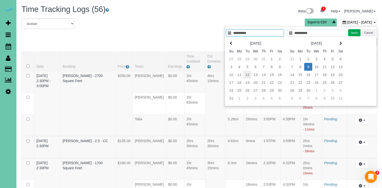
type input "**********"
click at [247, 75] on td "12" at bounding box center [248, 75] width 8 height 8
type input "**********"
click at [247, 75] on td "12" at bounding box center [248, 75] width 8 height 8
click at [357, 33] on button "Apply" at bounding box center [355, 32] width 13 height 7
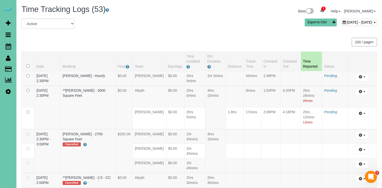
scroll to position [718, 0]
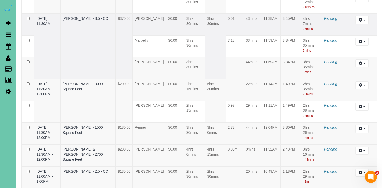
click at [46, 57] on td "08/12/2025 11:30AM" at bounding box center [47, 46] width 26 height 65
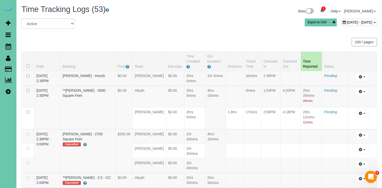
scroll to position [0, 0]
click at [347, 23] on span "August 12, 2025 - August 12, 2025" at bounding box center [360, 22] width 26 height 4
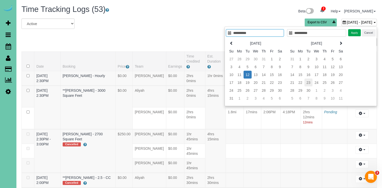
type input "**********"
click at [301, 82] on td "22" at bounding box center [301, 82] width 8 height 8
type input "**********"
click at [358, 32] on button "Apply" at bounding box center [355, 32] width 13 height 7
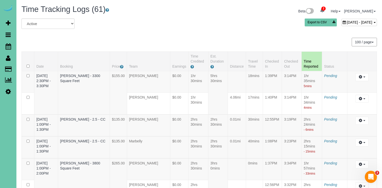
click at [347, 22] on span "September 22, 2025 - September 22, 2025" at bounding box center [360, 22] width 26 height 4
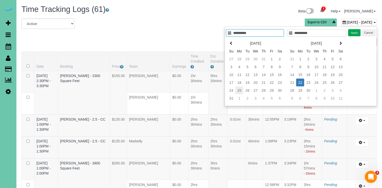
type input "**********"
click at [241, 90] on td "25" at bounding box center [239, 90] width 8 height 8
type input "**********"
click at [241, 90] on td "25" at bounding box center [239, 90] width 8 height 8
type input "**********"
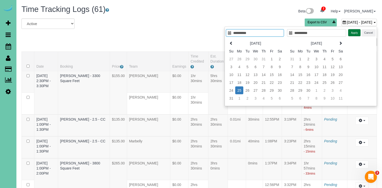
click at [352, 35] on button "Apply" at bounding box center [355, 32] width 13 height 7
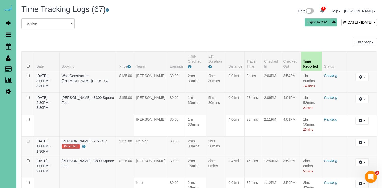
scroll to position [956, 0]
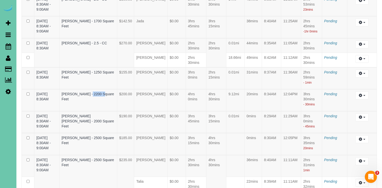
click at [10, 90] on icon at bounding box center [8, 91] width 5 height 6
select select "5796"
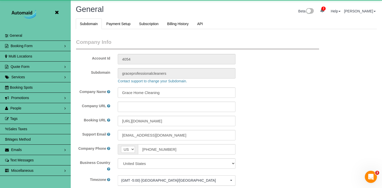
scroll to position [24199, 24913]
click at [9, 90] on link "Booking Spots" at bounding box center [35, 87] width 71 height 10
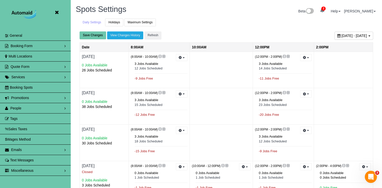
scroll to position [335, 382]
click at [17, 111] on link "People" at bounding box center [35, 108] width 71 height 10
click at [23, 137] on link "Team Availability" at bounding box center [35, 139] width 71 height 10
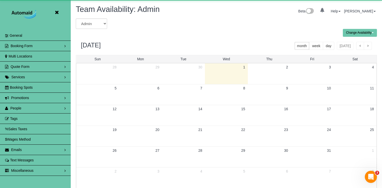
scroll to position [206, 382]
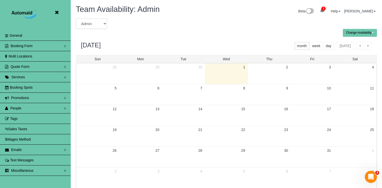
select select "number:3820"
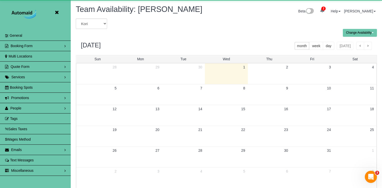
scroll to position [25089, 24913]
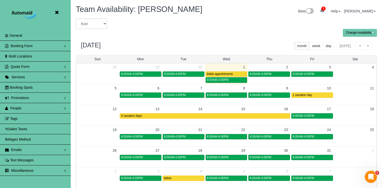
click at [57, 11] on icon at bounding box center [57, 12] width 6 height 6
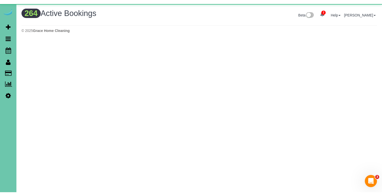
scroll to position [434, 382]
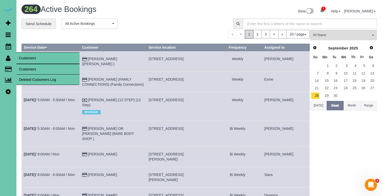
click at [23, 66] on link "Customers" at bounding box center [47, 69] width 63 height 10
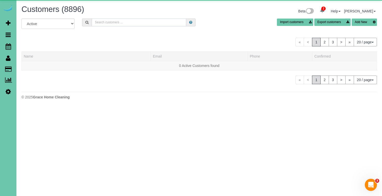
click at [101, 23] on input "text" at bounding box center [139, 22] width 95 height 8
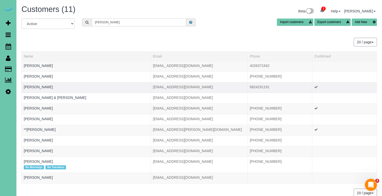
scroll to position [25187, 24913]
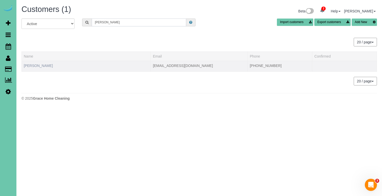
type input "Ron sn"
click at [42, 64] on link "Ron Snodgrass" at bounding box center [38, 65] width 29 height 4
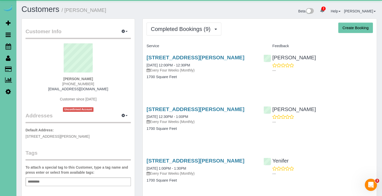
scroll to position [550, 382]
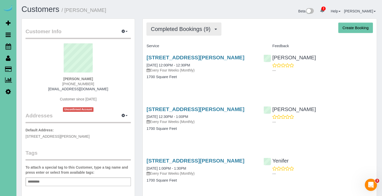
click at [190, 32] on span "Completed Bookings (9)" at bounding box center [182, 29] width 62 height 6
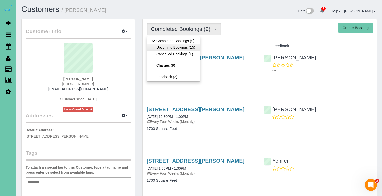
click at [189, 48] on link "Upcoming Bookings (15)" at bounding box center [173, 47] width 53 height 7
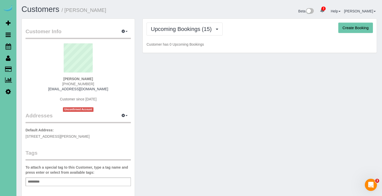
scroll to position [908, 382]
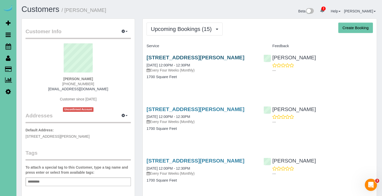
click at [178, 54] on link "13601 Glenn St, Omaha, NE 68138" at bounding box center [196, 57] width 98 height 6
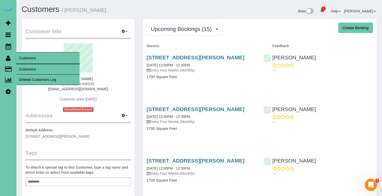
click at [35, 69] on link "Customers" at bounding box center [47, 69] width 63 height 10
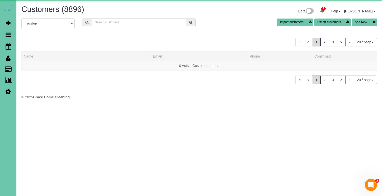
scroll to position [310, 382]
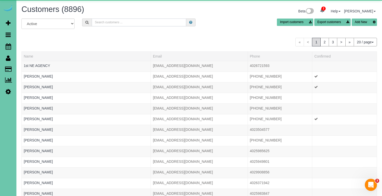
click at [110, 22] on input "text" at bounding box center [139, 22] width 95 height 8
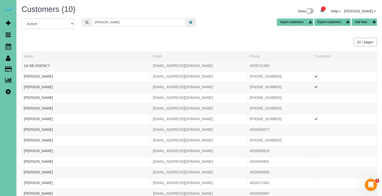
scroll to position [25091, 24913]
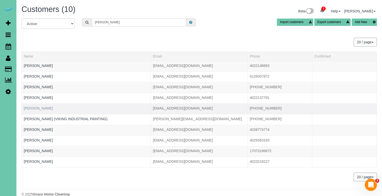
type input "John s"
click at [36, 108] on link "John Snodgrass" at bounding box center [38, 108] width 29 height 4
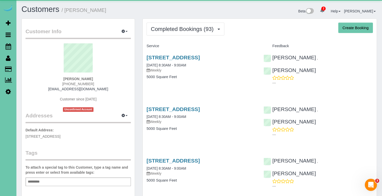
scroll to position [1360, 382]
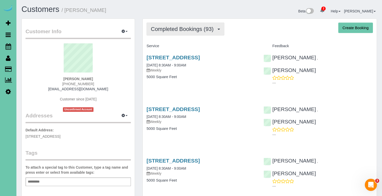
click at [188, 31] on span "Completed Bookings (93)" at bounding box center [183, 29] width 65 height 6
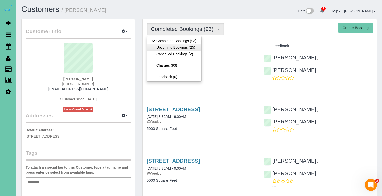
click at [186, 47] on link "Upcoming Bookings (25)" at bounding box center [174, 47] width 55 height 7
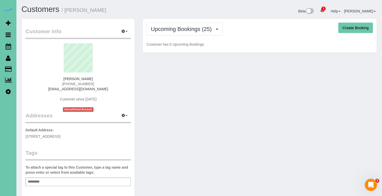
scroll to position [1421, 382]
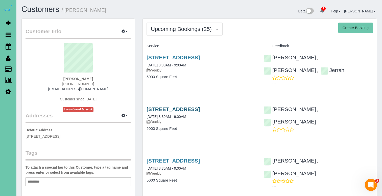
click at [166, 111] on link "1833 S 107th St, Omaha, NE 68124" at bounding box center [173, 109] width 53 height 6
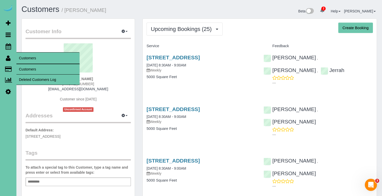
click at [29, 69] on link "Customers" at bounding box center [47, 69] width 63 height 10
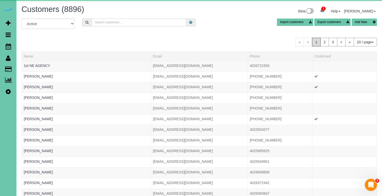
scroll to position [310, 382]
click at [111, 23] on input "text" at bounding box center [139, 22] width 95 height 8
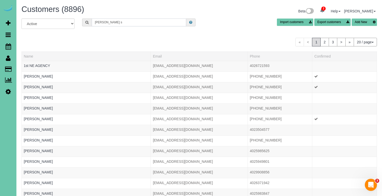
scroll to position [25176, 24913]
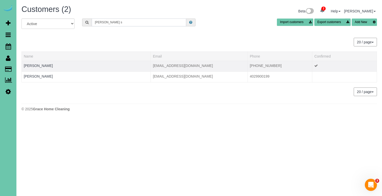
type input "kelsey s"
click at [38, 69] on div at bounding box center [86, 68] width 125 height 1
click at [39, 66] on link "Kelsey Souchek" at bounding box center [38, 65] width 29 height 4
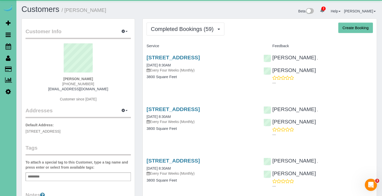
scroll to position [1364, 382]
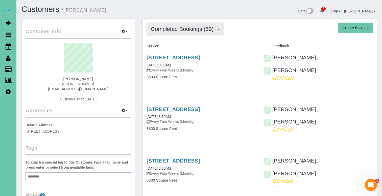
click at [178, 29] on span "Completed Bookings (59)" at bounding box center [183, 29] width 65 height 6
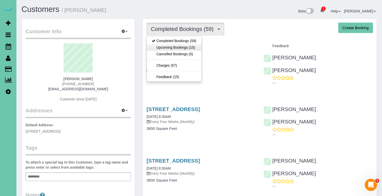
click at [172, 46] on link "Upcoming Bookings (15)" at bounding box center [174, 47] width 55 height 7
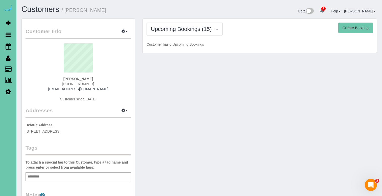
scroll to position [908, 382]
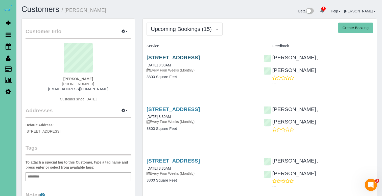
click at [177, 56] on link "12815 Binney Street, Omaha, NE 68164" at bounding box center [173, 57] width 53 height 6
click at [199, 25] on button "Upcoming Bookings (15)" at bounding box center [185, 29] width 76 height 13
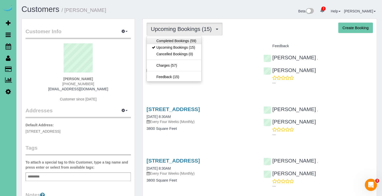
click at [182, 42] on link "Completed Bookings (59)" at bounding box center [174, 40] width 55 height 7
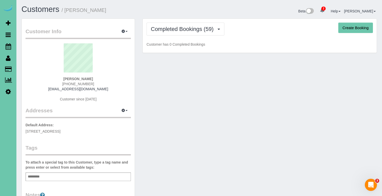
scroll to position [24969, 24913]
click at [202, 32] on span "Completed Bookings (59)" at bounding box center [183, 29] width 65 height 6
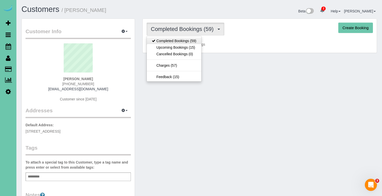
click at [188, 40] on link "Completed Bookings (59)" at bounding box center [174, 40] width 55 height 7
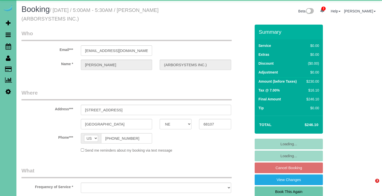
select select "NE"
select select "object:914"
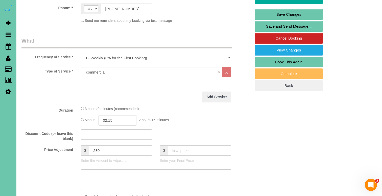
scroll to position [152, 0]
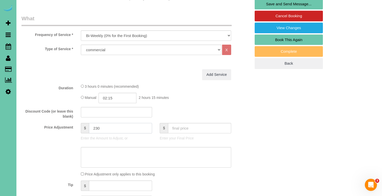
click at [98, 127] on input "230" at bounding box center [120, 128] width 63 height 10
type input "240"
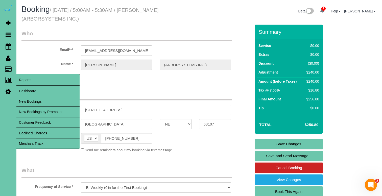
scroll to position [0, 0]
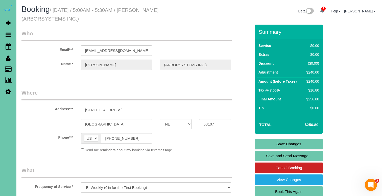
type textarea "new rate - [DATE]"
click at [262, 139] on link "Save Changes" at bounding box center [289, 143] width 68 height 11
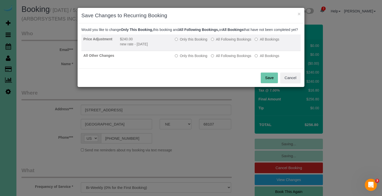
click at [231, 42] on label "All Following Bookings" at bounding box center [231, 39] width 40 height 5
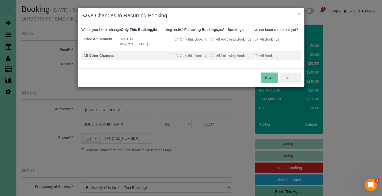
click at [227, 58] on label "All Following Bookings" at bounding box center [231, 55] width 40 height 5
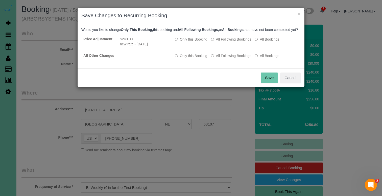
click at [266, 81] on button "Save" at bounding box center [269, 77] width 17 height 11
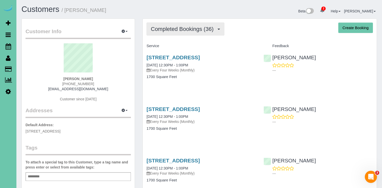
click at [187, 33] on button "Completed Bookings (36)" at bounding box center [186, 29] width 78 height 13
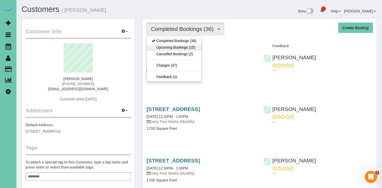
click at [186, 48] on link "Upcoming Bookings (15)" at bounding box center [174, 47] width 55 height 7
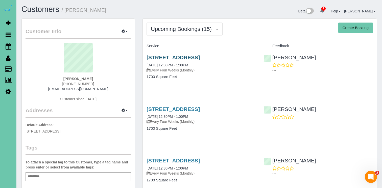
click at [180, 58] on link "3331 Hickory Street, Omaha, NE 68105" at bounding box center [173, 57] width 53 height 6
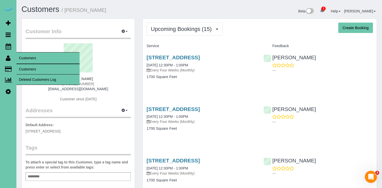
click at [28, 66] on link "Customers" at bounding box center [47, 69] width 63 height 10
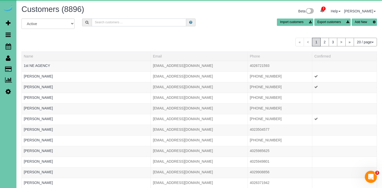
click at [111, 21] on input "text" at bounding box center [139, 22] width 95 height 8
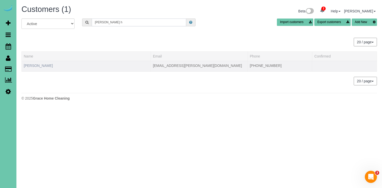
type input "jolene h"
click at [41, 66] on link "Jolene Hanson" at bounding box center [38, 65] width 29 height 4
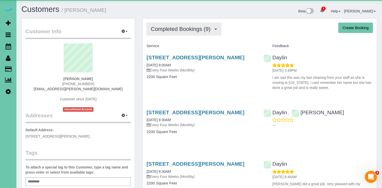
click at [173, 28] on span "Completed Bookings (9)" at bounding box center [182, 29] width 62 height 6
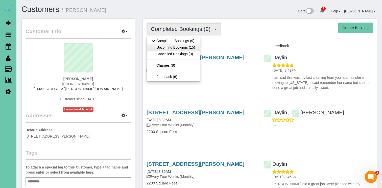
click at [175, 47] on link "Upcoming Bookings (15)" at bounding box center [173, 47] width 53 height 7
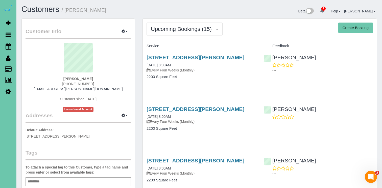
click at [187, 54] on div "9332 Edna Street, La Vista, NE 68128 10/16/2025 8:00AM Every Four Weeks (Monthl…" at bounding box center [201, 69] width 117 height 39
click at [186, 57] on link "9332 Edna Street, La Vista, NE 68128" at bounding box center [196, 57] width 98 height 6
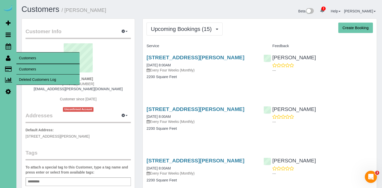
click at [25, 67] on link "Customers" at bounding box center [47, 69] width 63 height 10
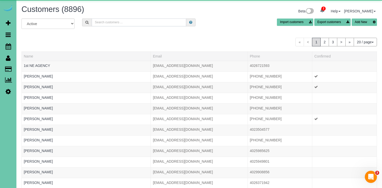
click at [101, 21] on input "text" at bounding box center [139, 22] width 95 height 8
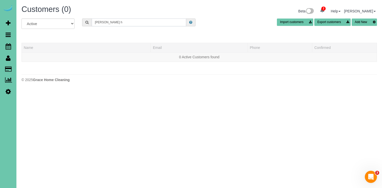
drag, startPoint x: 113, startPoint y: 23, endPoint x: 53, endPoint y: 23, distance: 59.4
click at [53, 23] on div "All Active Archived shana h Import customers Export customers Add New" at bounding box center [199, 25] width 363 height 14
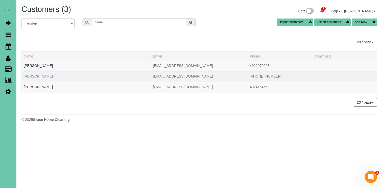
type input "harde"
click at [40, 76] on link "Shaina Hardesty" at bounding box center [38, 76] width 29 height 4
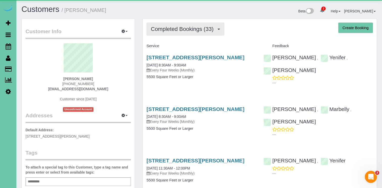
click at [174, 29] on span "Completed Bookings (33)" at bounding box center [183, 29] width 65 height 6
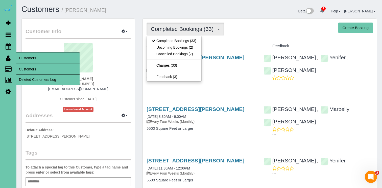
click at [25, 70] on link "Customers" at bounding box center [47, 69] width 63 height 10
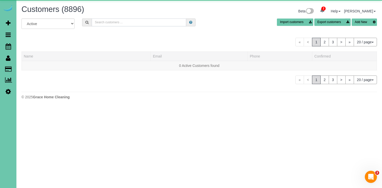
click at [124, 23] on input "text" at bounding box center [139, 22] width 95 height 8
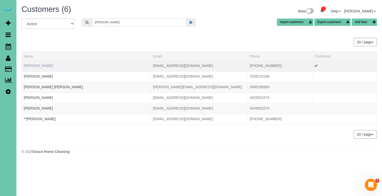
type input "Taylor h"
click at [42, 65] on link "Taylor Hanson" at bounding box center [38, 65] width 29 height 4
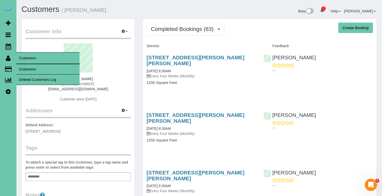
click at [28, 67] on link "Customers" at bounding box center [47, 69] width 63 height 10
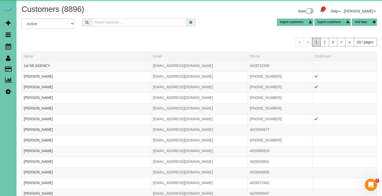
click at [98, 22] on input "text" at bounding box center [139, 22] width 95 height 8
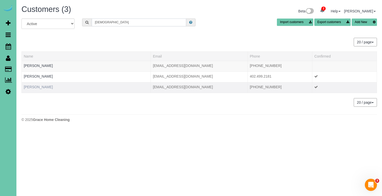
type input "hindm"
click at [40, 88] on link "Linda Hindmarsh" at bounding box center [38, 87] width 29 height 4
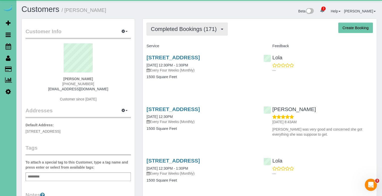
click at [171, 30] on span "Completed Bookings (171)" at bounding box center [185, 29] width 68 height 6
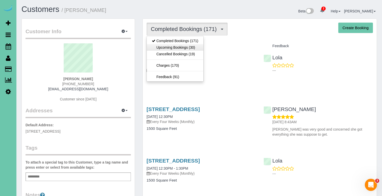
click at [171, 46] on link "Upcoming Bookings (30)" at bounding box center [175, 47] width 57 height 7
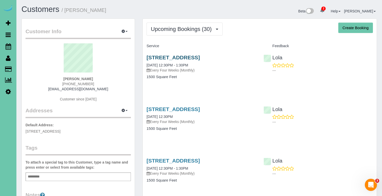
click at [183, 56] on link "1312 N 209 Street, Elkhorn, NE 68022" at bounding box center [173, 57] width 53 height 6
click at [193, 107] on link "1312 N 209 Street, Elkhorn, NE 68022" at bounding box center [173, 109] width 53 height 6
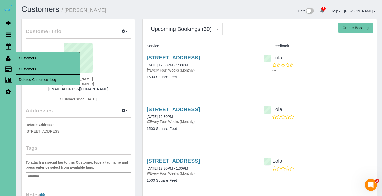
click at [27, 66] on link "Customers" at bounding box center [47, 69] width 63 height 10
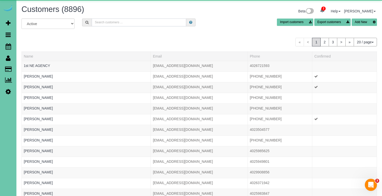
click at [106, 20] on input "text" at bounding box center [139, 22] width 95 height 8
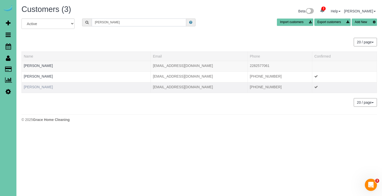
type input "lynda h"
click at [44, 85] on link "Lynda Hoffmann" at bounding box center [38, 87] width 29 height 4
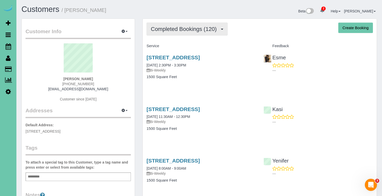
click at [196, 26] on span "Completed Bookings (120)" at bounding box center [185, 29] width 68 height 6
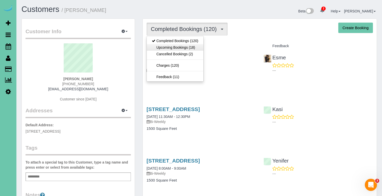
click at [182, 50] on link "Upcoming Bookings (18)" at bounding box center [175, 47] width 57 height 7
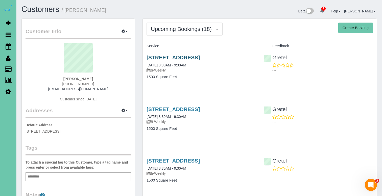
click at [179, 58] on link "6704 S 188th Street, Omaha, NE 68135" at bounding box center [173, 57] width 53 height 6
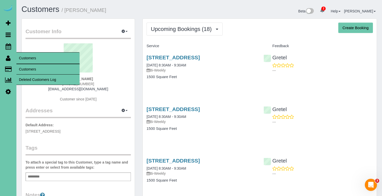
click at [30, 68] on link "Customers" at bounding box center [47, 69] width 63 height 10
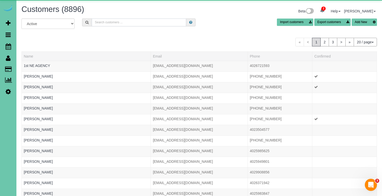
click at [116, 22] on input "text" at bounding box center [139, 22] width 95 height 8
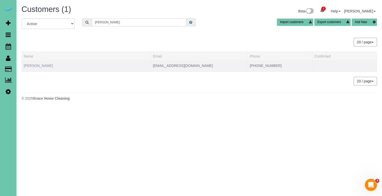
type input "holem"
click at [40, 65] on link "Steve Holeman" at bounding box center [38, 65] width 29 height 4
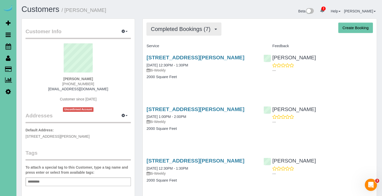
click at [179, 30] on span "Completed Bookings (7)" at bounding box center [182, 29] width 62 height 6
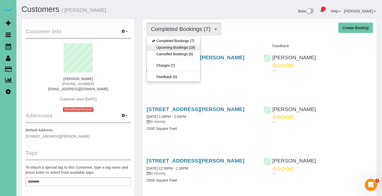
click at [179, 48] on link "Upcoming Bookings (19)" at bounding box center [173, 47] width 53 height 7
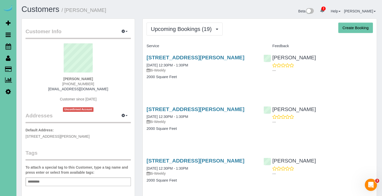
click at [177, 57] on link "7110 Girard St, Omaha, NE 68152" at bounding box center [196, 57] width 98 height 6
click at [195, 55] on link "7110 Girard St, Omaha, NE 68152" at bounding box center [196, 57] width 98 height 6
click at [203, 109] on link "7110 Girard St, Omaha, NE 68152" at bounding box center [196, 109] width 98 height 6
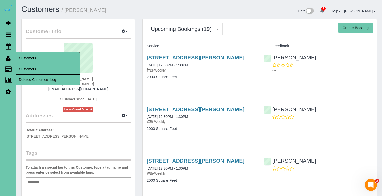
click at [27, 67] on link "Customers" at bounding box center [47, 69] width 63 height 10
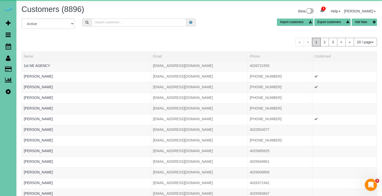
click at [115, 22] on input "text" at bounding box center [139, 22] width 95 height 8
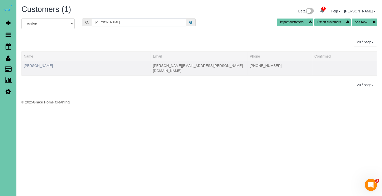
type input "klepper"
click at [42, 66] on link "Adam Klepper" at bounding box center [38, 65] width 29 height 4
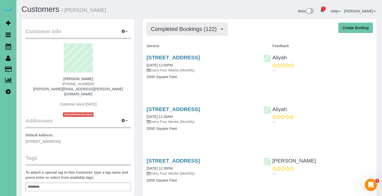
click at [190, 27] on span "Completed Bookings (122)" at bounding box center [185, 29] width 68 height 6
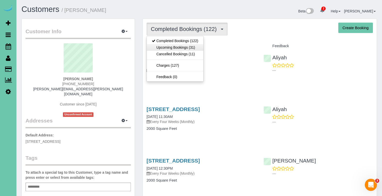
click at [182, 48] on link "Upcoming Bookings (31)" at bounding box center [175, 47] width 57 height 7
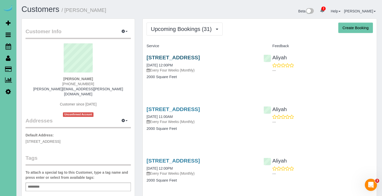
click at [175, 59] on link "5016 Western Ave, Omaha, NE 68132" at bounding box center [173, 57] width 53 height 6
click at [156, 110] on link "5016 Western Ave, Omaha, NE 68132" at bounding box center [173, 109] width 53 height 6
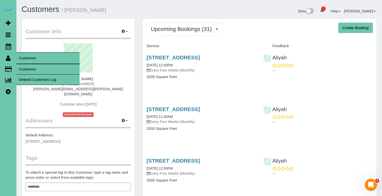
click at [33, 68] on link "Customers" at bounding box center [47, 69] width 63 height 10
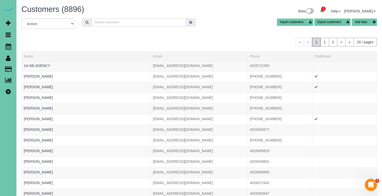
click at [121, 21] on input "text" at bounding box center [139, 22] width 95 height 8
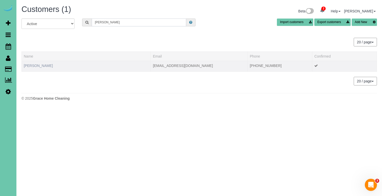
type input "jordanna k"
click at [44, 64] on link "Jordanna Knott" at bounding box center [38, 65] width 29 height 4
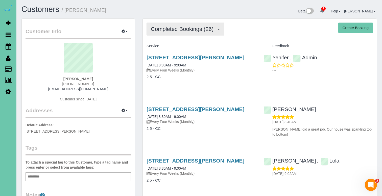
click at [162, 31] on span "Completed Bookings (26)" at bounding box center [183, 29] width 65 height 6
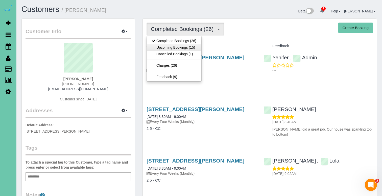
click at [163, 47] on link "Upcoming Bookings (15)" at bounding box center [174, 47] width 55 height 7
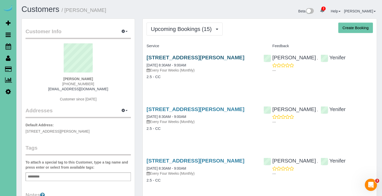
click at [165, 56] on link "19753 William Street, Omaha, NE 68130" at bounding box center [196, 57] width 98 height 6
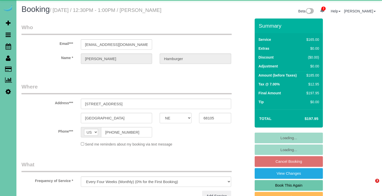
select select "NE"
select select "object:682"
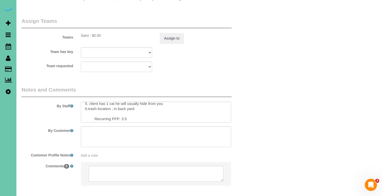
scroll to position [23, 0]
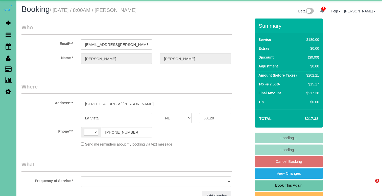
select select "NE"
select select "string:[GEOGRAPHIC_DATA]"
select select "object:635"
select select "string:fspay-7fa27b60-421c-4a2c-826f-c38637909775"
select select "number:37"
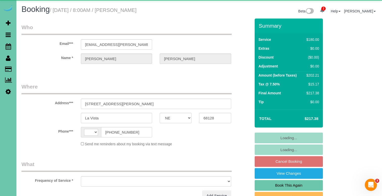
select select "number:42"
select select "object:919"
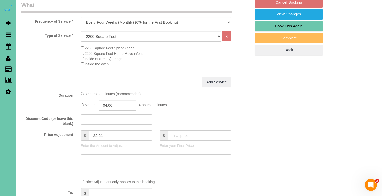
scroll to position [177, 0]
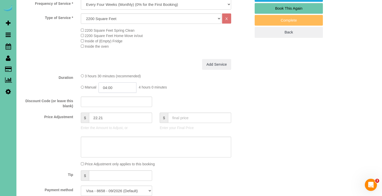
click at [125, 82] on input "04:00" at bounding box center [118, 87] width 38 height 10
type input "03:45"
click at [121, 145] on textarea at bounding box center [156, 146] width 151 height 21
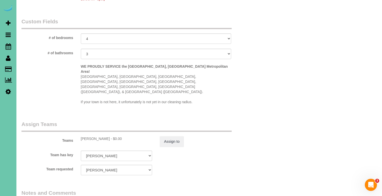
scroll to position [466, 0]
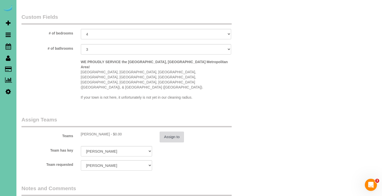
type textarea "new rate - [DATE]"
click at [175, 131] on button "Assign to" at bounding box center [172, 136] width 24 height 11
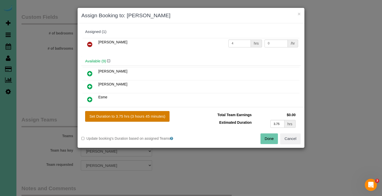
click at [147, 111] on button "Set Duration to 3.75 hrs (3 hours 45 minutes)" at bounding box center [127, 116] width 84 height 11
type input "3.75"
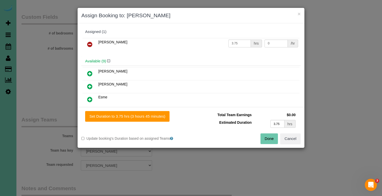
click at [269, 138] on button "Done" at bounding box center [270, 138] width 18 height 11
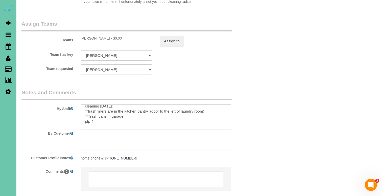
scroll to position [18, 0]
click at [182, 104] on textarea at bounding box center [156, 114] width 151 height 21
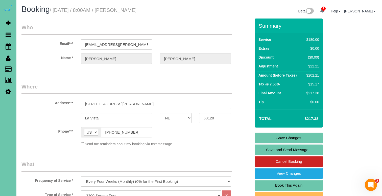
scroll to position [0, 0]
type textarea "1. credit 2. client will be home 3. monthly recurring - main floor & stairs to …"
click at [272, 137] on link "Save Changes" at bounding box center [289, 137] width 68 height 11
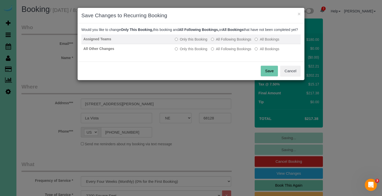
click at [216, 42] on label "All Following Bookings" at bounding box center [231, 39] width 40 height 5
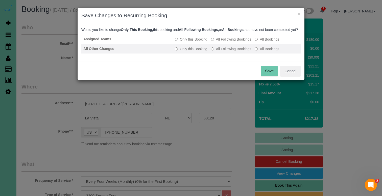
click at [217, 51] on td "Only this Booking All Following Bookings All Bookings" at bounding box center [237, 49] width 128 height 10
click at [217, 51] on label "All Following Bookings" at bounding box center [231, 48] width 40 height 5
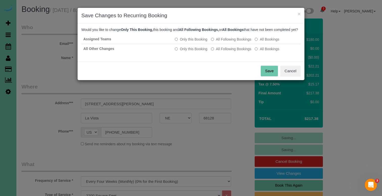
click at [278, 76] on button "Save" at bounding box center [269, 71] width 17 height 11
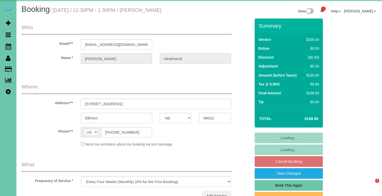
select select "NE"
select select "object:654"
select select "NE"
select select "object:908"
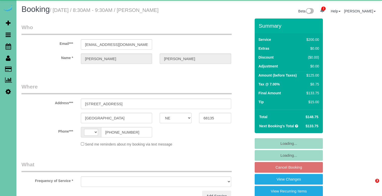
select select "NE"
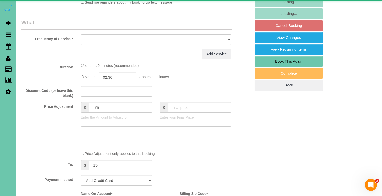
select select "string:[GEOGRAPHIC_DATA]"
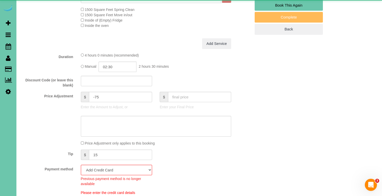
scroll to position [219, 0]
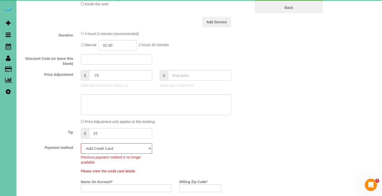
select select "object:680"
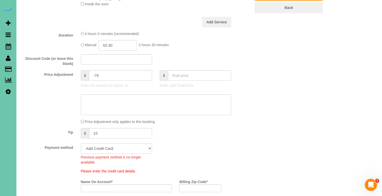
select select "string:fspay-76731d28-c0d8-427b-be0d-912b03b51a93"
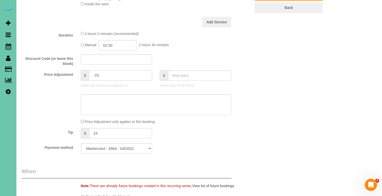
click at [97, 74] on input "-75" at bounding box center [120, 75] width 63 height 10
type input "-65"
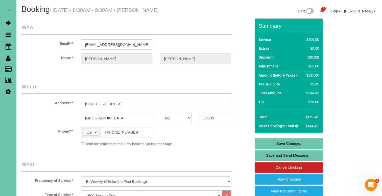
scroll to position [0, 0]
type textarea "new rate - [DATE]"
drag, startPoint x: 127, startPoint y: 47, endPoint x: 71, endPoint y: 46, distance: 55.9
click at [263, 142] on link "Save Changes" at bounding box center [289, 143] width 68 height 11
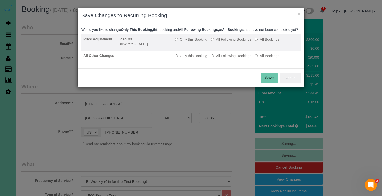
click at [220, 42] on label "All Following Bookings" at bounding box center [231, 39] width 40 height 5
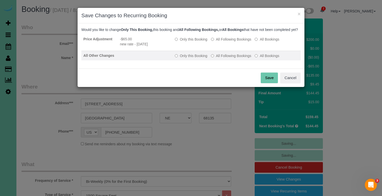
click at [219, 58] on label "All Following Bookings" at bounding box center [231, 55] width 40 height 5
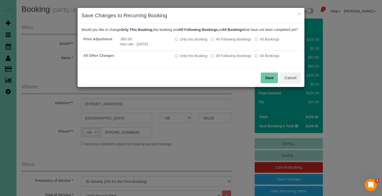
click at [263, 83] on button "Save" at bounding box center [269, 77] width 17 height 11
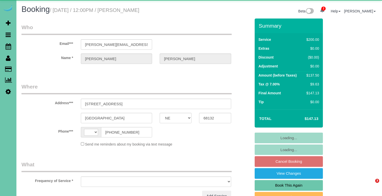
select select "NE"
select select "string:US"
select select "object:635"
select select "string:fspay-d60d91e7-91da-44e5-a336-8d718f887014"
select select "object:919"
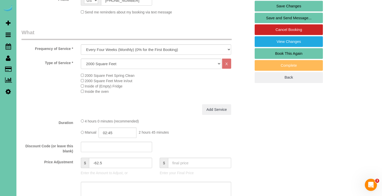
scroll to position [133, 0]
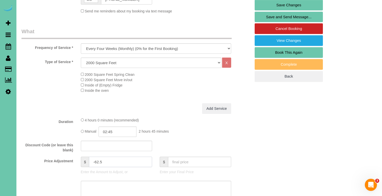
drag, startPoint x: 103, startPoint y: 161, endPoint x: 94, endPoint y: 161, distance: 9.1
click at [94, 161] on input "-62.5" at bounding box center [120, 161] width 63 height 10
type input "-50"
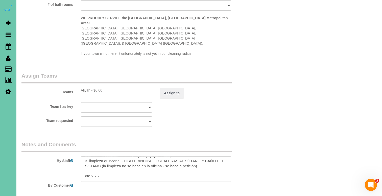
scroll to position [513, 0]
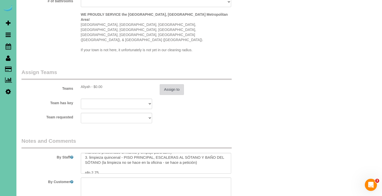
type textarea "new rate - 10/14/25"
click at [166, 84] on button "Assign to" at bounding box center [172, 89] width 24 height 11
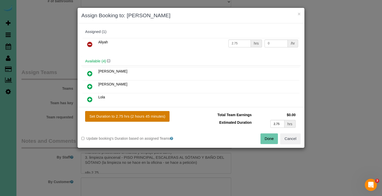
click at [144, 120] on button "Set Duration to 2.75 hrs (2 hours 45 minutes)" at bounding box center [127, 116] width 84 height 11
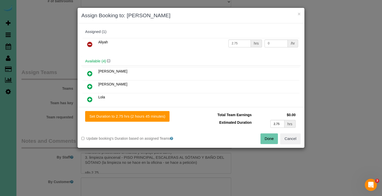
click at [268, 139] on button "Done" at bounding box center [270, 138] width 18 height 11
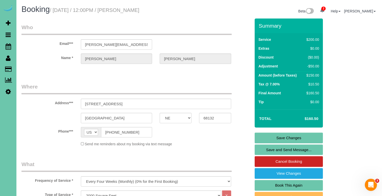
scroll to position [0, 0]
click at [269, 139] on link "Save Changes" at bounding box center [289, 137] width 68 height 11
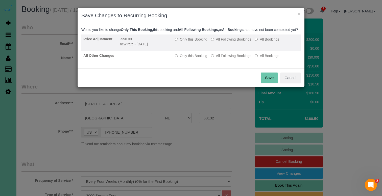
click at [224, 42] on label "All Following Bookings" at bounding box center [231, 39] width 40 height 5
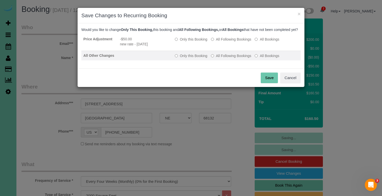
click at [224, 58] on label "All Following Bookings" at bounding box center [231, 55] width 40 height 5
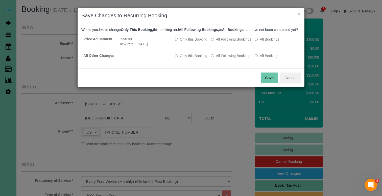
click at [269, 82] on button "Save" at bounding box center [269, 77] width 17 height 11
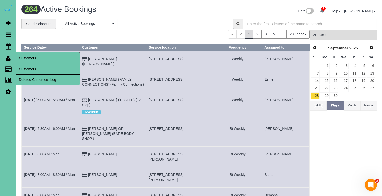
click at [23, 67] on link "Customers" at bounding box center [47, 69] width 63 height 10
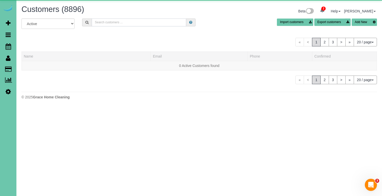
click at [125, 21] on input "text" at bounding box center [139, 22] width 95 height 8
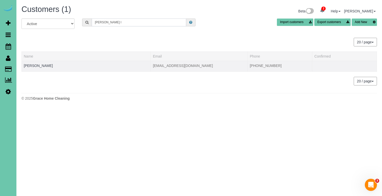
type input "lynda l"
click at [32, 68] on div at bounding box center [86, 68] width 125 height 1
click at [33, 66] on link "Lynda Long" at bounding box center [38, 65] width 29 height 4
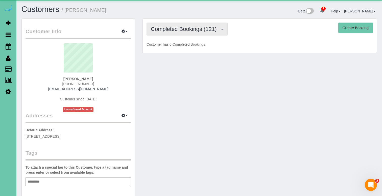
click at [185, 28] on span "Completed Bookings (121)" at bounding box center [185, 29] width 68 height 6
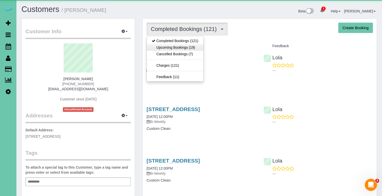
click at [185, 49] on link "Upcoming Bookings (19)" at bounding box center [175, 47] width 57 height 7
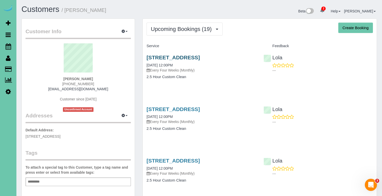
click at [188, 56] on link "8154 S 190th Street, Omaha, NE 68136" at bounding box center [173, 57] width 53 height 6
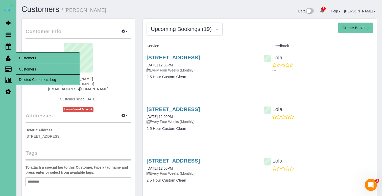
click at [24, 67] on link "Customers" at bounding box center [47, 69] width 63 height 10
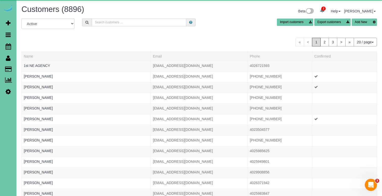
click at [136, 22] on input "text" at bounding box center [139, 22] width 95 height 8
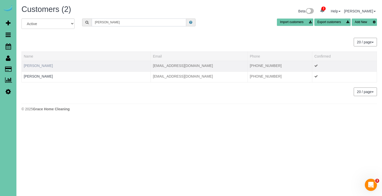
type input "locher"
click at [40, 66] on link "Amy Locher" at bounding box center [38, 65] width 29 height 4
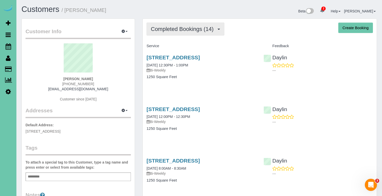
click at [177, 29] on span "Completed Bookings (14)" at bounding box center [183, 29] width 65 height 6
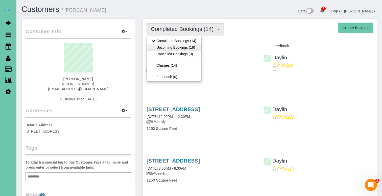
click at [176, 49] on link "Upcoming Bookings (19)" at bounding box center [174, 47] width 55 height 7
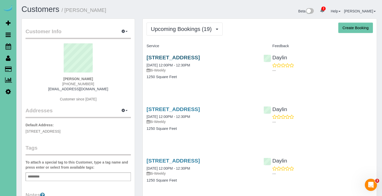
click at [181, 56] on link "13810 X Circle, Omaha, NE 68137" at bounding box center [173, 57] width 53 height 6
click at [165, 57] on link "13810 X Circle, Omaha, NE 68137" at bounding box center [173, 57] width 53 height 6
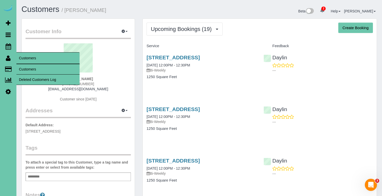
click at [20, 68] on link "Customers" at bounding box center [47, 69] width 63 height 10
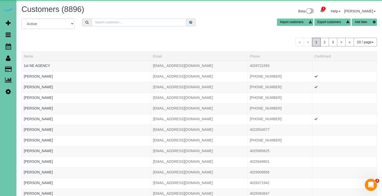
click at [111, 24] on input "text" at bounding box center [139, 22] width 95 height 8
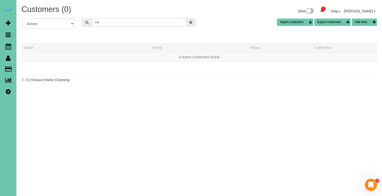
type input "m"
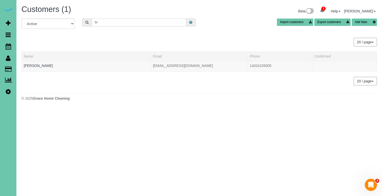
type input "b"
type input "Marriott"
click at [40, 65] on link "Brent Marriott" at bounding box center [38, 65] width 29 height 4
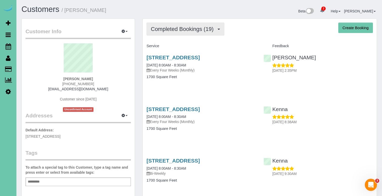
click at [199, 30] on span "Completed Bookings (19)" at bounding box center [183, 29] width 65 height 6
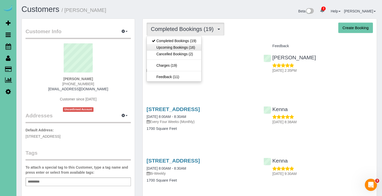
click at [194, 45] on link "Upcoming Bookings (16)" at bounding box center [174, 47] width 55 height 7
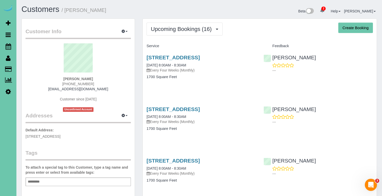
click at [209, 53] on div "4616 N 154th St, Omaha, NE 68116 10/16/2025 8:00AM - 8:30AM Every Four Weeks (M…" at bounding box center [201, 69] width 117 height 39
click at [200, 55] on link "4616 N 154th St, Omaha, NE 68116" at bounding box center [173, 57] width 53 height 6
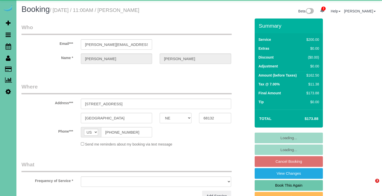
select select "NE"
select select "object:922"
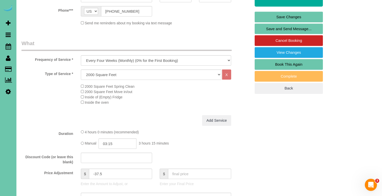
scroll to position [120, 0]
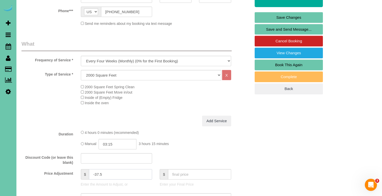
click at [106, 173] on input "-37.5" at bounding box center [120, 174] width 63 height 10
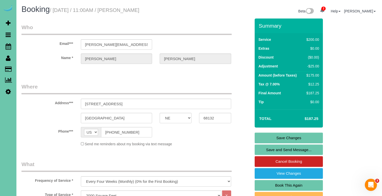
scroll to position [0, 0]
type input "-25"
click at [264, 135] on link "Save Changes" at bounding box center [289, 137] width 68 height 11
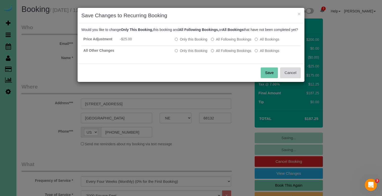
click at [296, 78] on button "Cancel" at bounding box center [291, 72] width 20 height 11
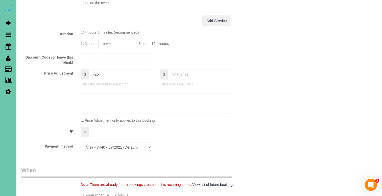
scroll to position [222, 0]
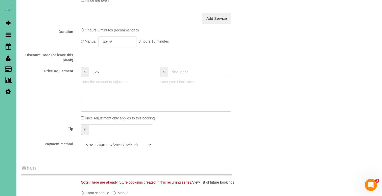
click at [181, 91] on textarea at bounding box center [156, 101] width 151 height 21
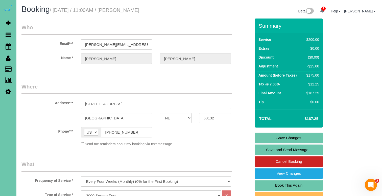
scroll to position [0, 0]
type textarea "new rate - [DATE]"
click at [260, 136] on link "Save Changes" at bounding box center [289, 137] width 68 height 11
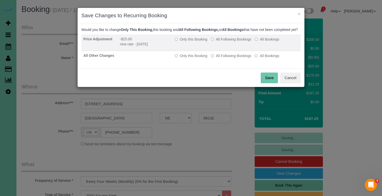
click at [226, 42] on label "All Following Bookings" at bounding box center [231, 39] width 40 height 5
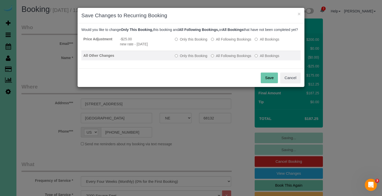
click at [225, 58] on label "All Following Bookings" at bounding box center [231, 55] width 40 height 5
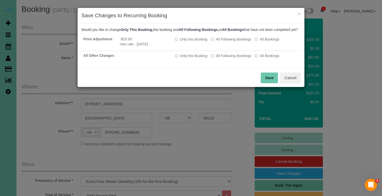
click at [273, 83] on button "Save" at bounding box center [269, 77] width 17 height 11
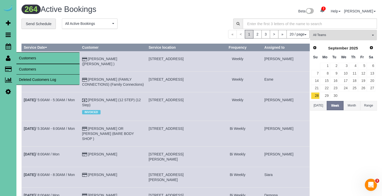
click at [26, 67] on link "Customers" at bounding box center [47, 69] width 63 height 10
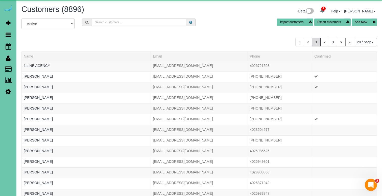
click at [118, 22] on input "text" at bounding box center [139, 22] width 95 height 8
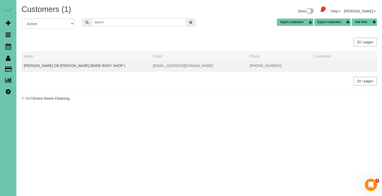
type input "bare b"
click at [75, 63] on td "[PERSON_NAME] OR [PERSON_NAME] (BARE BODY SHOP )" at bounding box center [86, 66] width 129 height 11
click at [75, 67] on link "[PERSON_NAME] OR [PERSON_NAME] (BARE BODY SHOP )" at bounding box center [74, 65] width 101 height 4
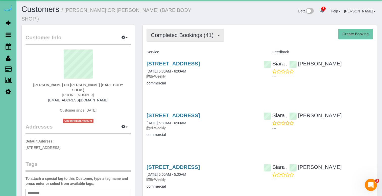
click at [202, 32] on span "Completed Bookings (41)" at bounding box center [183, 35] width 65 height 6
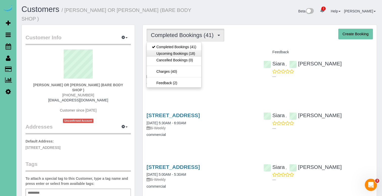
click at [196, 50] on link "Upcoming Bookings (18)" at bounding box center [174, 53] width 55 height 7
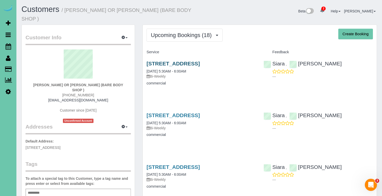
click at [195, 60] on link "[STREET_ADDRESS]" at bounding box center [173, 63] width 53 height 6
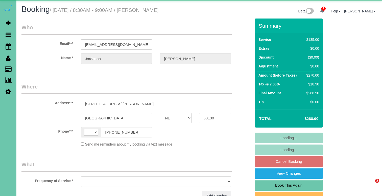
select select "NE"
select select "string:[GEOGRAPHIC_DATA]"
select select "object:639"
select select "string:fspay-b5e2648a-0b41-413b-91ef-0838e1730104"
select select "object:911"
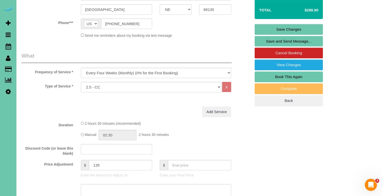
scroll to position [109, 0]
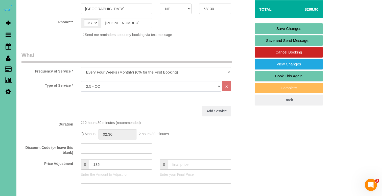
select select "159"
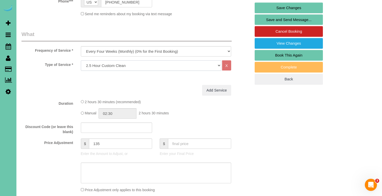
scroll to position [133, 0]
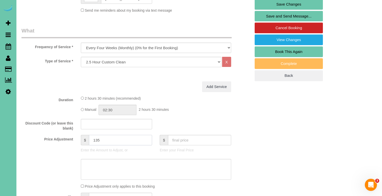
click at [98, 140] on input "135" at bounding box center [120, 140] width 63 height 10
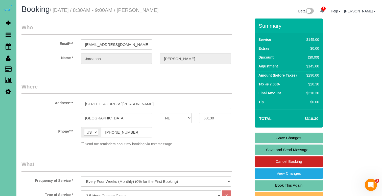
scroll to position [0, 0]
type input "145"
click at [282, 139] on link "Save Changes" at bounding box center [289, 137] width 68 height 11
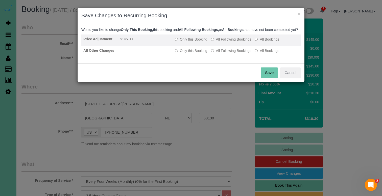
click at [226, 42] on label "All Following Bookings" at bounding box center [231, 39] width 40 height 5
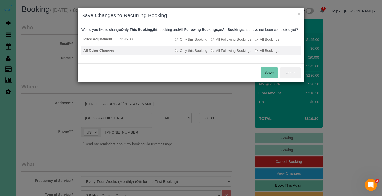
click at [223, 53] on label "All Following Bookings" at bounding box center [231, 50] width 40 height 5
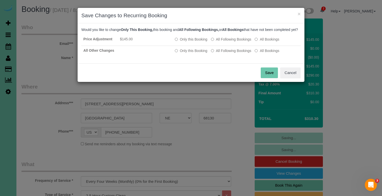
click at [272, 78] on button "Save" at bounding box center [269, 72] width 17 height 11
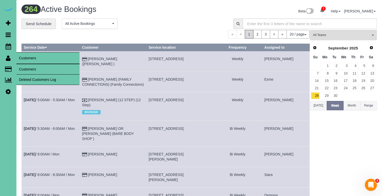
click at [33, 71] on link "Customers" at bounding box center [47, 69] width 63 height 10
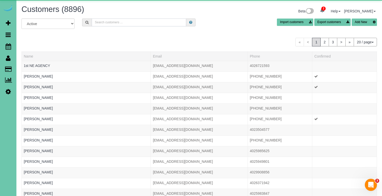
click at [118, 22] on input "text" at bounding box center [139, 22] width 95 height 8
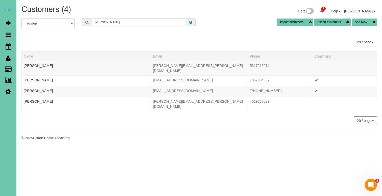
type input "[PERSON_NAME]"
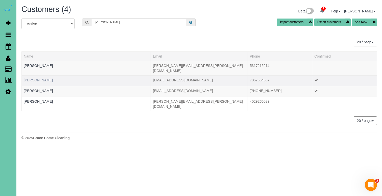
drag, startPoint x: 118, startPoint y: 22, endPoint x: 42, endPoint y: 75, distance: 92.5
click at [42, 78] on link "[PERSON_NAME]" at bounding box center [38, 80] width 29 height 4
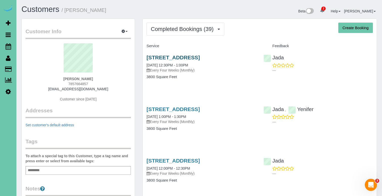
click at [200, 56] on link "[STREET_ADDRESS]" at bounding box center [173, 57] width 53 height 6
click at [188, 31] on span "Completed Bookings (39)" at bounding box center [183, 29] width 65 height 6
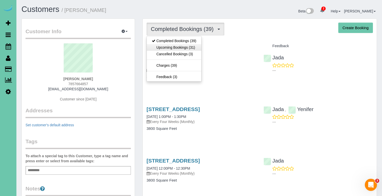
click at [188, 47] on link "Upcoming Bookings (31)" at bounding box center [174, 47] width 55 height 7
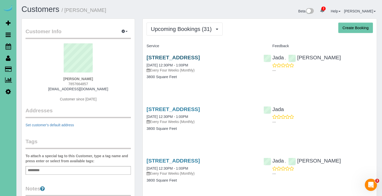
click at [187, 58] on link "[STREET_ADDRESS]" at bounding box center [173, 57] width 53 height 6
click at [200, 160] on link "[STREET_ADDRESS]" at bounding box center [173, 160] width 53 height 6
click at [212, 29] on span "Upcoming Bookings (31)" at bounding box center [182, 29] width 63 height 6
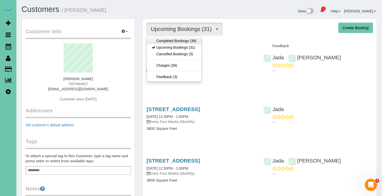
click at [194, 42] on link "Completed Bookings (39)" at bounding box center [174, 40] width 55 height 7
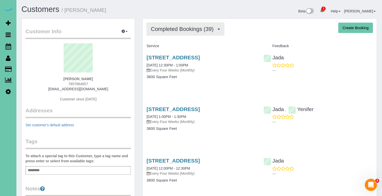
click at [157, 27] on span "Completed Bookings (39)" at bounding box center [183, 29] width 65 height 6
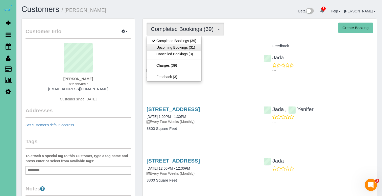
click at [158, 45] on link "Upcoming Bookings (31)" at bounding box center [174, 47] width 55 height 7
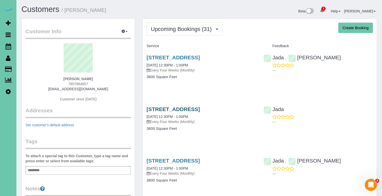
click at [172, 107] on link "[STREET_ADDRESS]" at bounding box center [173, 109] width 53 height 6
click at [200, 58] on link "[STREET_ADDRESS]" at bounding box center [173, 57] width 53 height 6
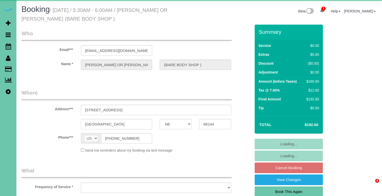
select select "NE"
select select "object:639"
select select "string:fspay-b341ecf6-f30a-44b7-9e60-8e85e6b5e461"
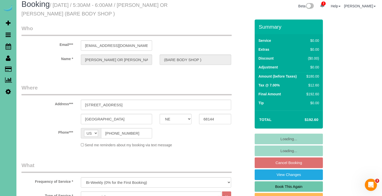
select select "object:726"
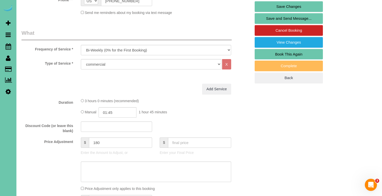
scroll to position [142, 0]
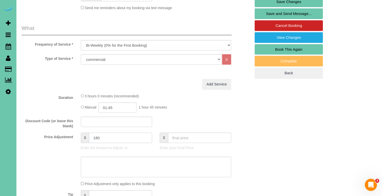
click at [103, 137] on input "180" at bounding box center [120, 137] width 63 height 10
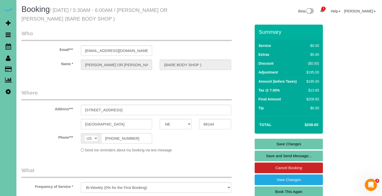
scroll to position [0, 0]
type input "195"
drag, startPoint x: 132, startPoint y: 50, endPoint x: 39, endPoint y: 40, distance: 93.6
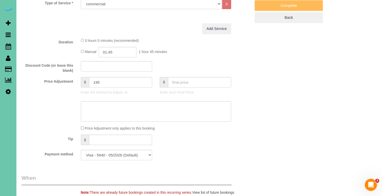
scroll to position [205, 0]
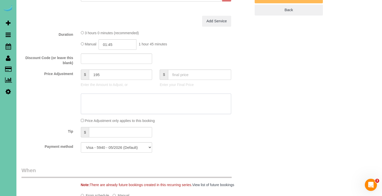
click at [189, 104] on textarea at bounding box center [156, 103] width 151 height 21
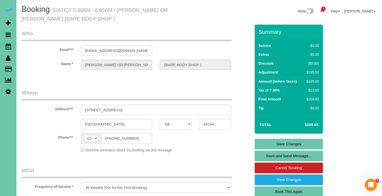
scroll to position [0, 0]
type textarea "new rate - 10/13/25"
click at [276, 148] on link "Save Changes" at bounding box center [289, 143] width 68 height 11
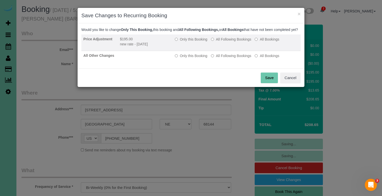
click at [222, 42] on label "All Following Bookings" at bounding box center [231, 39] width 40 height 5
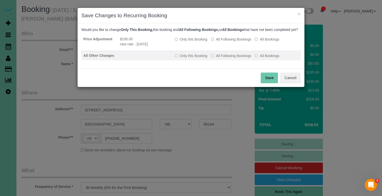
click at [221, 58] on label "All Following Bookings" at bounding box center [231, 55] width 40 height 5
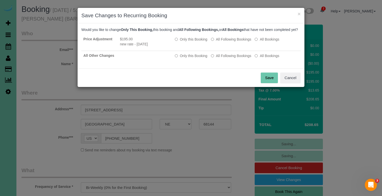
click at [278, 79] on div "Save Cancel" at bounding box center [191, 77] width 227 height 18
click at [276, 79] on button "Save" at bounding box center [269, 77] width 17 height 11
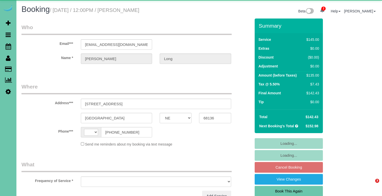
select select "NE"
select select "string:[GEOGRAPHIC_DATA]"
select select "object:391"
select select "string:fspay-60e5f444-bc9e-4b4f-9b81-2978332286fa"
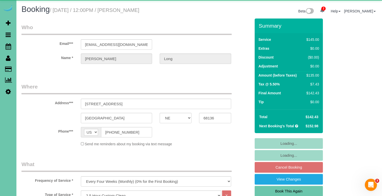
select select "object:657"
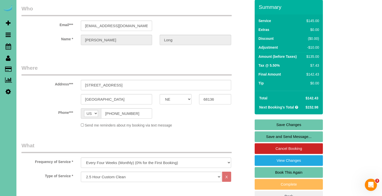
scroll to position [19, 0]
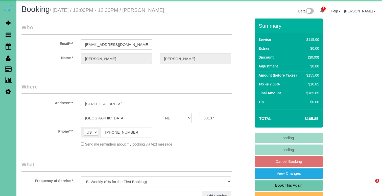
select select "NE"
select select "object:924"
select select "string:fspay-3cb569bf-8946-4d54-83ae-ec9ad5b1bfea"
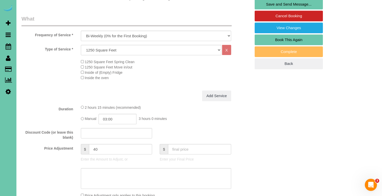
scroll to position [145, 0]
click at [100, 147] on input "40" at bounding box center [120, 148] width 63 height 10
type input "48"
click at [105, 178] on textarea at bounding box center [156, 177] width 151 height 21
type textarea "new rate - [DATE]"
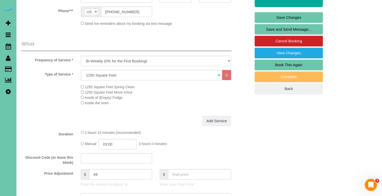
scroll to position [120, 0]
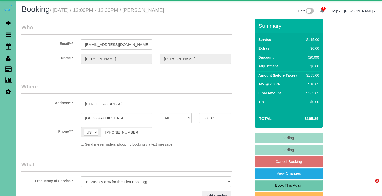
select select "NE"
select select "object:856"
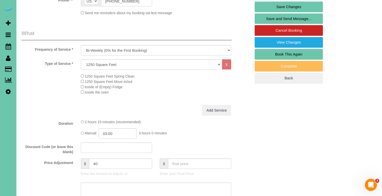
scroll to position [132, 0]
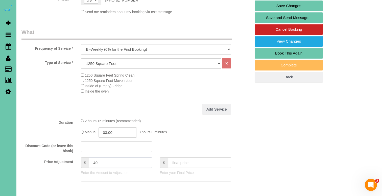
click at [102, 163] on input "40" at bounding box center [120, 162] width 63 height 10
type input "48"
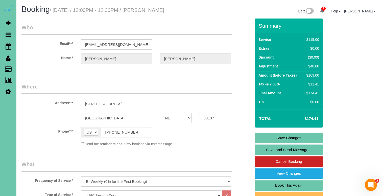
scroll to position [0, 0]
type textarea "new rate - 10/8/25"
click at [125, 46] on input "amlocher@gmail.com" at bounding box center [117, 44] width 72 height 10
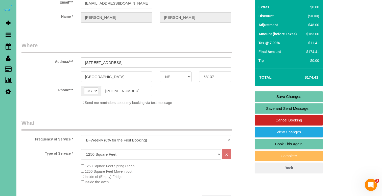
scroll to position [23, 0]
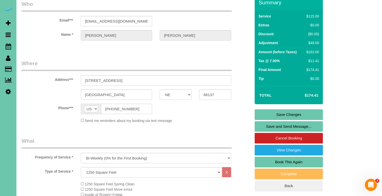
click at [273, 114] on link "Save Changes" at bounding box center [289, 114] width 68 height 11
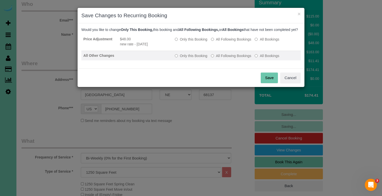
click at [215, 58] on label "All Following Bookings" at bounding box center [231, 55] width 40 height 5
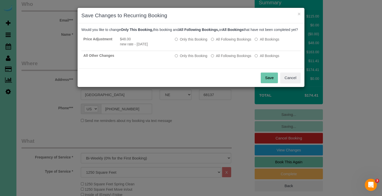
click at [267, 83] on button "Save" at bounding box center [269, 77] width 17 height 11
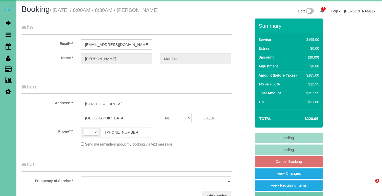
select select "NE"
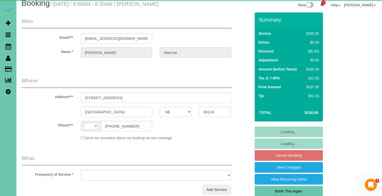
select select "string:[GEOGRAPHIC_DATA]"
select select "object:637"
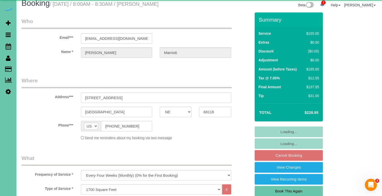
select select "string:fspay-ca1e49d4-1beb-4051-857a-2d625a5b54b1"
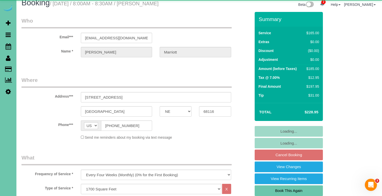
select select "object:924"
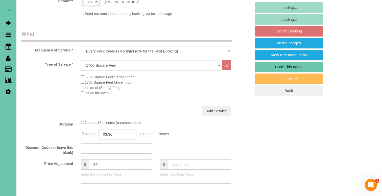
scroll to position [174, 0]
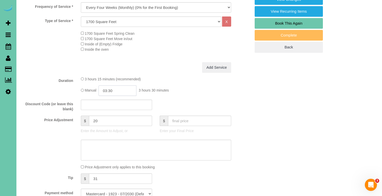
click at [130, 86] on input "03:30" at bounding box center [118, 90] width 38 height 10
type input "03:15"
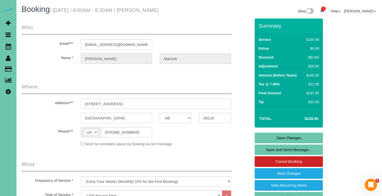
scroll to position [0, 0]
type textarea "new rate - [DATE]"
click at [274, 137] on link "Save Changes" at bounding box center [289, 137] width 68 height 11
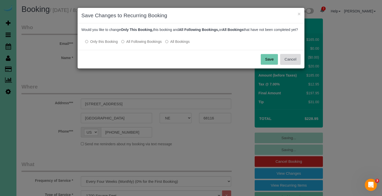
click at [291, 63] on button "Cancel" at bounding box center [291, 59] width 20 height 11
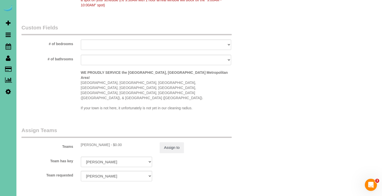
scroll to position [458, 0]
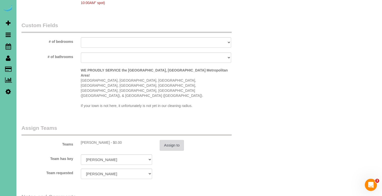
click at [171, 140] on button "Assign to" at bounding box center [172, 145] width 24 height 11
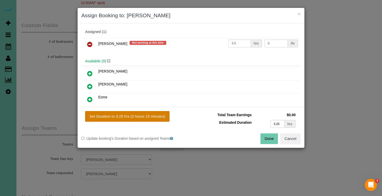
click at [152, 114] on button "Set Duration to 3.25 hrs (3 hours 15 minutes)" at bounding box center [127, 116] width 84 height 11
type input "3.25"
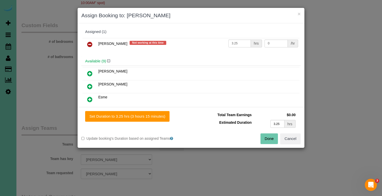
click at [268, 137] on button "Done" at bounding box center [270, 138] width 18 height 11
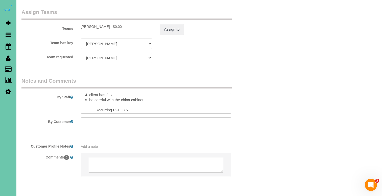
scroll to position [23, 0]
click at [125, 93] on textarea at bounding box center [156, 103] width 151 height 21
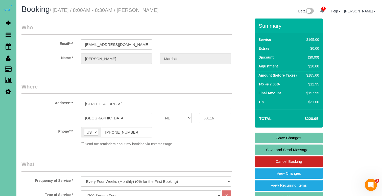
scroll to position [0, 0]
type textarea "1. credit 2. key#58 3. monthly recurring - main floor and upstairs only do mast…"
click at [272, 138] on link "Save Changes" at bounding box center [289, 137] width 68 height 11
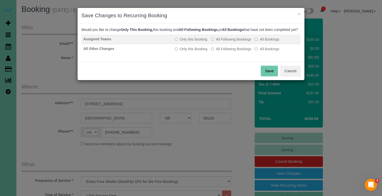
click at [231, 42] on label "All Following Bookings" at bounding box center [231, 39] width 40 height 5
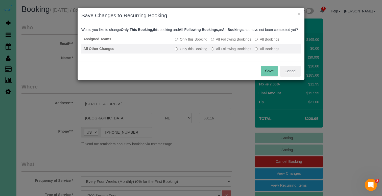
click at [231, 51] on label "All Following Bookings" at bounding box center [231, 48] width 40 height 5
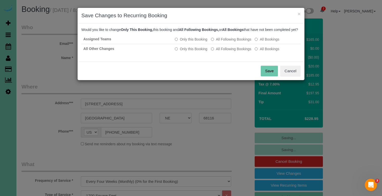
click at [268, 71] on button "Save" at bounding box center [269, 71] width 17 height 11
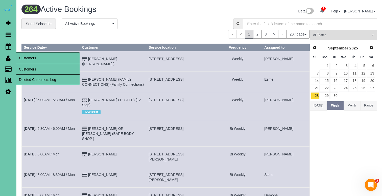
click at [31, 70] on link "Customers" at bounding box center [47, 69] width 63 height 10
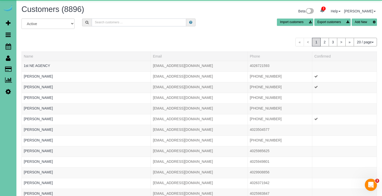
click at [120, 22] on input "text" at bounding box center [139, 22] width 95 height 8
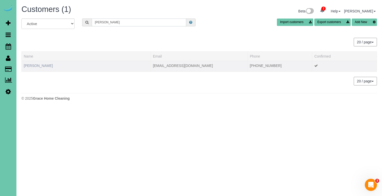
type input "Emily n"
click at [42, 66] on link "Emily Nguyen" at bounding box center [38, 65] width 29 height 4
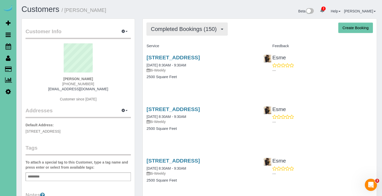
click at [200, 33] on button "Completed Bookings (150)" at bounding box center [187, 29] width 81 height 13
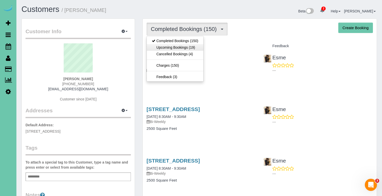
click at [195, 46] on link "Upcoming Bookings (19)" at bounding box center [175, 47] width 57 height 7
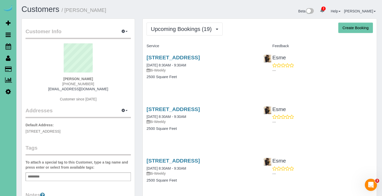
click at [173, 104] on div "2030 N 53rd Street, Omaha, NE 68104 10/21/2025 8:30AM - 9:30AM Bi-Weekly 2500 S…" at bounding box center [201, 121] width 117 height 39
click at [170, 111] on link "2030 N 53rd Street, Omaha, NE 68104" at bounding box center [173, 109] width 53 height 6
click at [200, 58] on link "2030 N 53rd Street, Omaha, NE 68104" at bounding box center [173, 57] width 53 height 6
click at [194, 57] on link "2030 N 53rd Street, Omaha, NE 68104" at bounding box center [173, 57] width 53 height 6
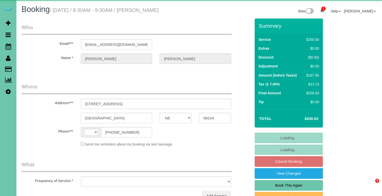
select select "NE"
select select "string:[GEOGRAPHIC_DATA]"
select select "object:922"
select select "NE"
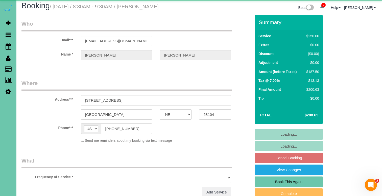
select select "object:668"
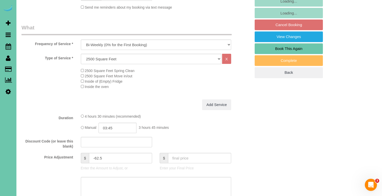
scroll to position [141, 0]
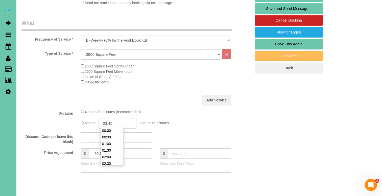
click at [120, 121] on input "03:45" at bounding box center [118, 123] width 38 height 10
type input "03:30"
click at [159, 106] on fieldset "What Frequency of Service * One Time Weekly (0% for the First Booking) Bi-Weekl…" at bounding box center [137, 127] width 230 height 216
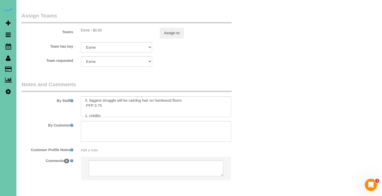
scroll to position [25, 0]
click at [100, 96] on textarea at bounding box center [156, 106] width 151 height 21
click at [100, 97] on textarea at bounding box center [156, 106] width 151 height 21
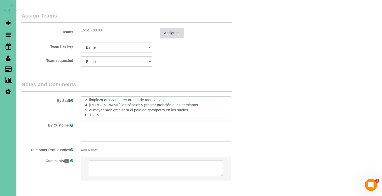
type textarea "1. credit 2. GC 1103 enter 3. biweekly recurring clean whole home 4. hand wash …"
click at [168, 28] on button "Assign to" at bounding box center [172, 33] width 24 height 11
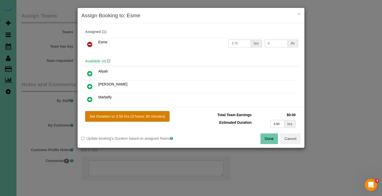
click at [149, 119] on button "Set Duration to 3.50 hrs (3 hours 30 minutes)" at bounding box center [127, 116] width 84 height 11
type input "3.50"
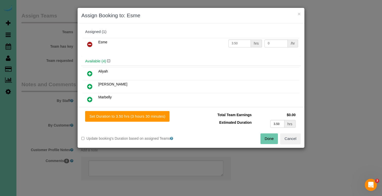
click at [273, 139] on button "Done" at bounding box center [270, 138] width 18 height 11
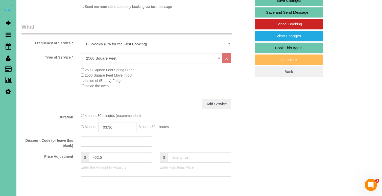
scroll to position [130, 0]
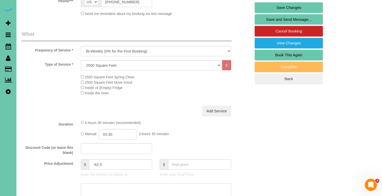
click at [122, 188] on textarea at bounding box center [156, 193] width 151 height 21
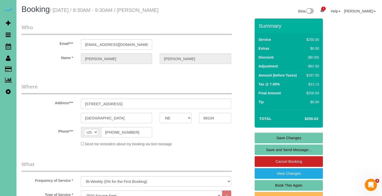
scroll to position [0, 0]
type textarea "new rate - [DATE]"
click at [259, 137] on link "Save Changes" at bounding box center [289, 137] width 68 height 11
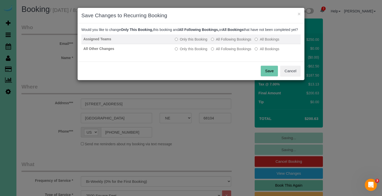
click at [244, 42] on label "All Following Bookings" at bounding box center [231, 39] width 40 height 5
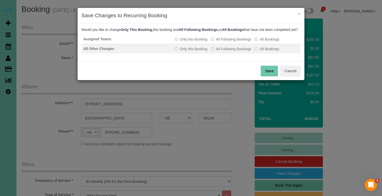
click at [244, 51] on label "All Following Bookings" at bounding box center [231, 48] width 40 height 5
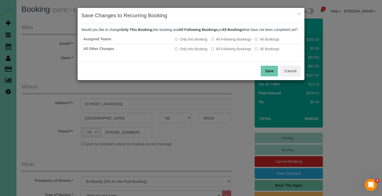
click at [266, 76] on button "Save" at bounding box center [269, 71] width 17 height 11
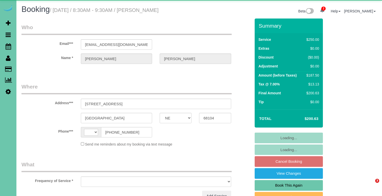
select select "NE"
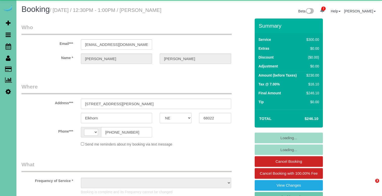
select select "NE"
select select "string:[GEOGRAPHIC_DATA]"
select select "object:876"
select select "string:fspay-780749ff-195f-45d0-955a-a1b1f30c9384"
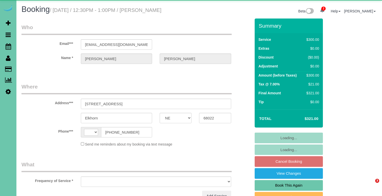
select select "NE"
select select "string:[GEOGRAPHIC_DATA]"
select select "object:740"
select select "string:fspay-780749ff-195f-45d0-955a-a1b1f30c9384"
select select "number:38"
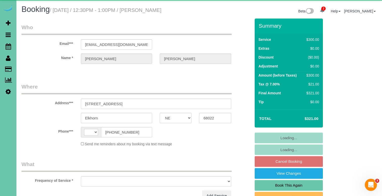
select select "number:43"
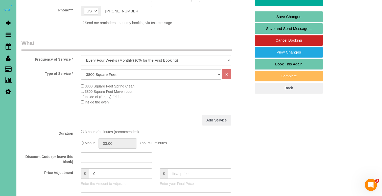
scroll to position [126, 0]
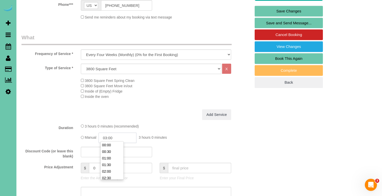
click at [119, 135] on input "03:00" at bounding box center [118, 137] width 38 height 10
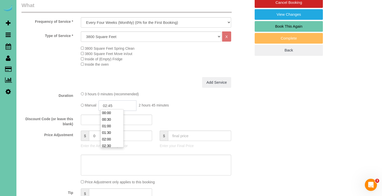
scroll to position [159, 0]
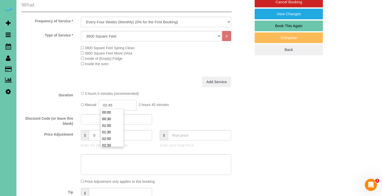
type input "02:45"
click at [92, 164] on textarea at bounding box center [156, 164] width 151 height 21
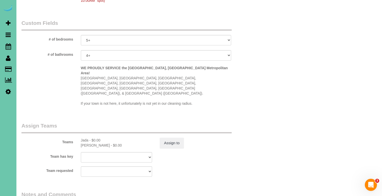
scroll to position [473, 0]
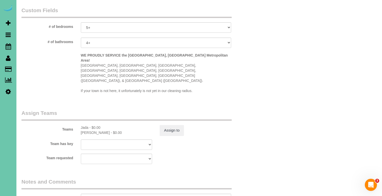
type textarea "new rate - [DATE]"
click at [163, 119] on sui-booking-teams "Teams Jada - $0.00 Julissa - $0.00 Assign to Team has key Jada Julissa Admin Al…" at bounding box center [137, 136] width 230 height 55
click at [169, 125] on button "Assign to" at bounding box center [172, 130] width 24 height 11
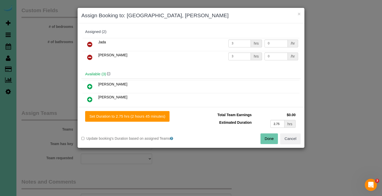
click at [152, 110] on div "Set Duration to 2.75 hrs (2 hours 45 minutes) Total Team Earnings $0.00 Estimat…" at bounding box center [191, 127] width 227 height 41
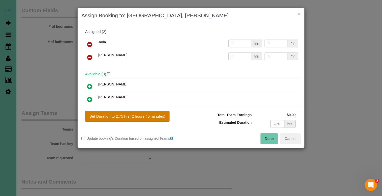
click at [152, 116] on button "Set Duration to 2.75 hrs (2 hours 45 minutes)" at bounding box center [127, 116] width 84 height 11
type input "2.75"
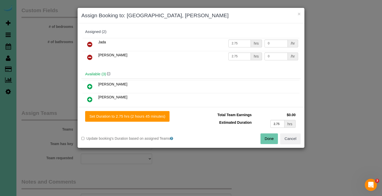
click at [268, 136] on button "Done" at bounding box center [270, 138] width 18 height 11
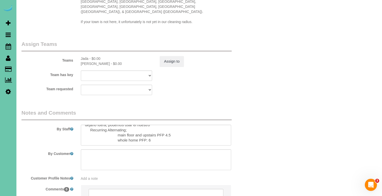
scroll to position [91, 0]
click at [155, 124] on textarea at bounding box center [156, 134] width 151 height 21
click at [169, 124] on textarea at bounding box center [156, 134] width 151 height 21
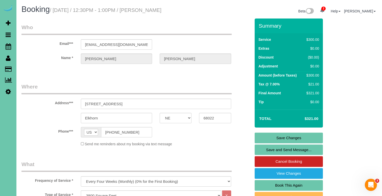
scroll to position [0, 0]
type textarea "** park on the far side of the drive way ** no arrival time before 11:30** 1. c…"
click at [269, 138] on link "Save Changes" at bounding box center [289, 137] width 68 height 11
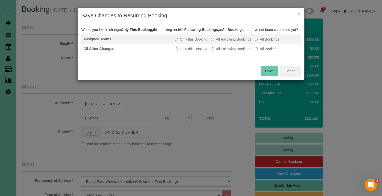
click at [222, 42] on label "All Following Bookings" at bounding box center [231, 39] width 40 height 5
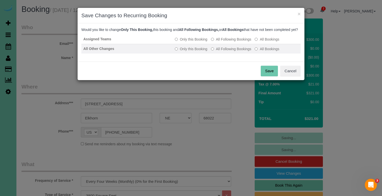
click at [222, 49] on td "Only this Booking All Following Bookings All Bookings" at bounding box center [237, 49] width 128 height 10
click at [222, 51] on label "All Following Bookings" at bounding box center [231, 48] width 40 height 5
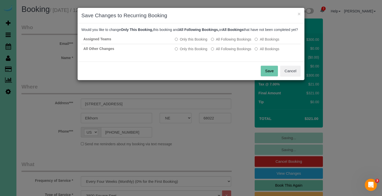
click at [271, 75] on button "Save" at bounding box center [269, 71] width 17 height 11
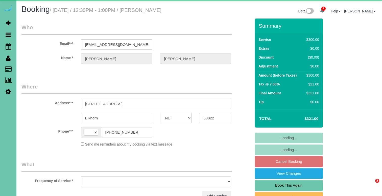
select select "NE"
select select "string:[GEOGRAPHIC_DATA]"
select select "object:672"
select select "string:fspay-780749ff-195f-45d0-955a-a1b1f30c9384"
select select "number:38"
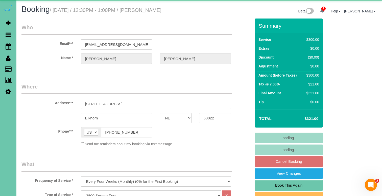
select select "number:43"
select select "NE"
select select "string:[GEOGRAPHIC_DATA]"
select select "object:635"
select select "string:fspay-780749ff-195f-45d0-955a-a1b1f30c9384"
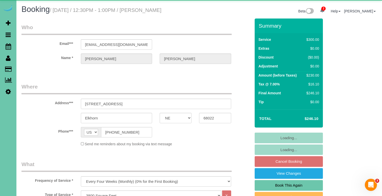
select select "object:922"
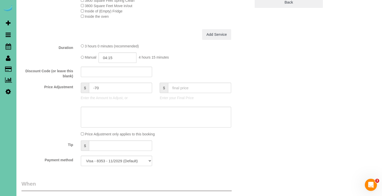
scroll to position [240, 0]
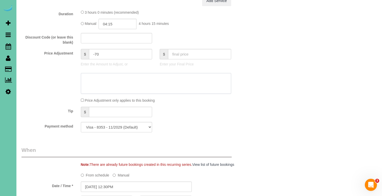
click at [155, 78] on textarea at bounding box center [156, 83] width 151 height 21
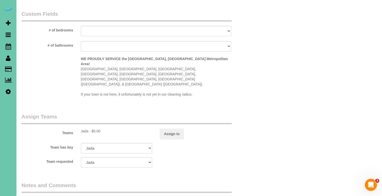
scroll to position [469, 0]
type textarea "new rate - [DATE]"
click at [164, 128] on button "Assign to" at bounding box center [172, 133] width 24 height 11
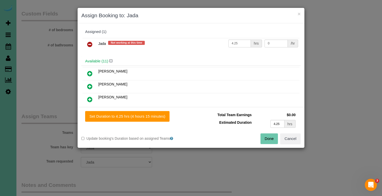
click at [260, 135] on div "Done Cancel" at bounding box center [248, 138] width 114 height 11
click at [264, 137] on button "Done" at bounding box center [270, 138] width 18 height 11
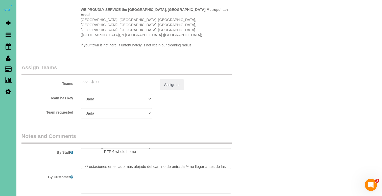
scroll to position [44, 0]
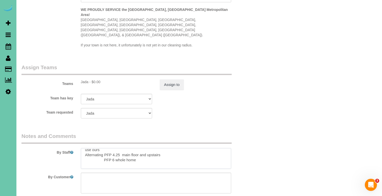
click at [113, 148] on textarea at bounding box center [156, 158] width 151 height 21
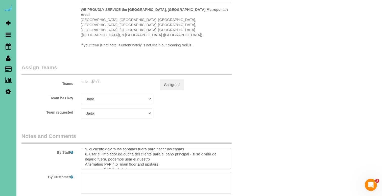
scroll to position [105, 0]
click at [116, 148] on textarea at bounding box center [156, 158] width 151 height 21
click at [113, 148] on textarea at bounding box center [156, 158] width 151 height 21
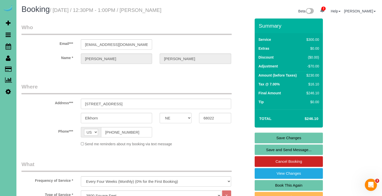
scroll to position [0, 0]
type textarea "** park on the far side of driveway **no arrival time before 11:30** 1. credit …"
click at [270, 133] on link "Save Changes" at bounding box center [289, 137] width 68 height 11
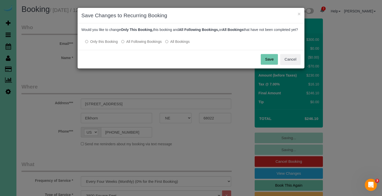
click at [156, 39] on div at bounding box center [191, 36] width 220 height 4
click at [155, 44] on label "All Following Bookings" at bounding box center [141, 41] width 40 height 5
click at [273, 65] on button "Save" at bounding box center [269, 59] width 17 height 11
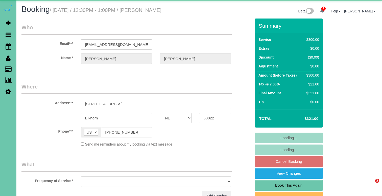
select select "NE"
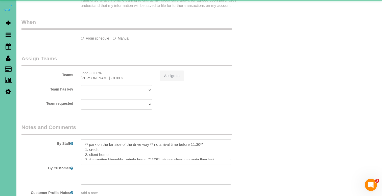
scroll to position [406, 0]
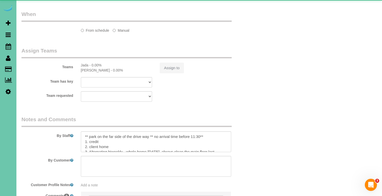
select select "object:639"
select select "string:fspay-780749ff-195f-45d0-955a-a1b1f30c9384"
select select "number:38"
select select "number:43"
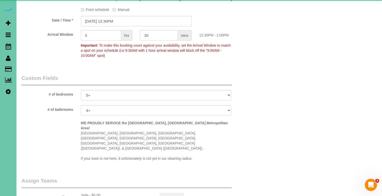
select select "object:928"
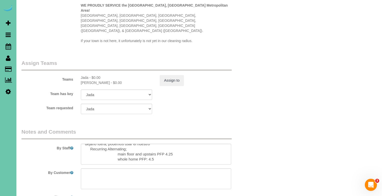
scroll to position [91, 0]
click at [150, 143] on textarea at bounding box center [156, 153] width 151 height 21
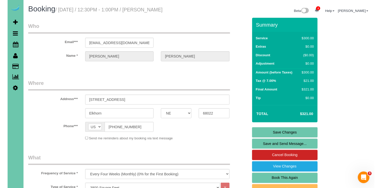
scroll to position [0, 0]
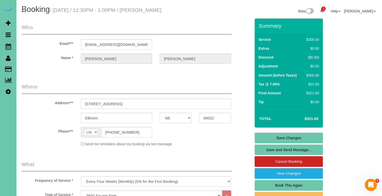
type textarea "** park on the far side of the drive way ** no arrival time before 11:30** 1. c…"
click at [256, 137] on link "Save Changes" at bounding box center [289, 137] width 68 height 11
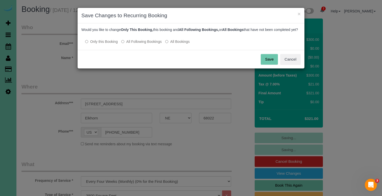
click at [147, 44] on label "All Following Bookings" at bounding box center [141, 41] width 40 height 5
click at [265, 62] on button "Save" at bounding box center [269, 59] width 17 height 11
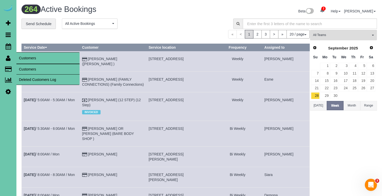
click at [34, 73] on link "Customers" at bounding box center [47, 69] width 63 height 10
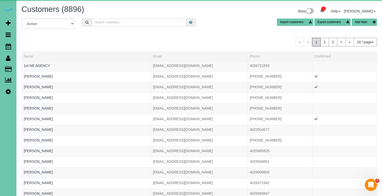
click at [113, 22] on input "text" at bounding box center [139, 22] width 95 height 8
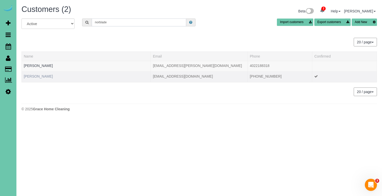
type input "norblade"
click at [36, 77] on link "[PERSON_NAME]" at bounding box center [38, 76] width 29 height 4
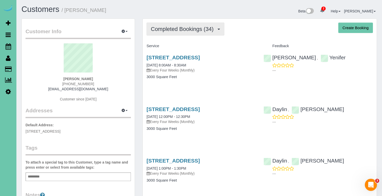
click at [213, 28] on span "Completed Bookings (34)" at bounding box center [183, 29] width 65 height 6
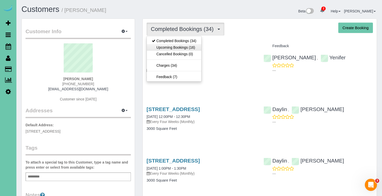
click at [194, 48] on link "Upcoming Bookings (16)" at bounding box center [174, 47] width 55 height 7
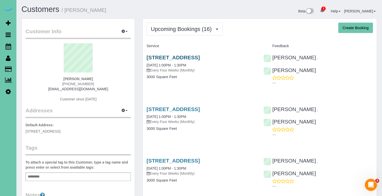
click at [193, 56] on link "[STREET_ADDRESS]" at bounding box center [173, 57] width 53 height 6
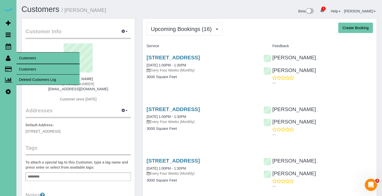
click at [38, 67] on link "Customers" at bounding box center [47, 69] width 63 height 10
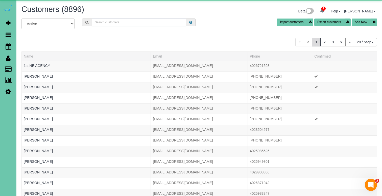
click at [106, 20] on input "text" at bounding box center [139, 22] width 95 height 8
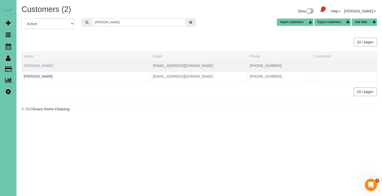
type input "[PERSON_NAME]"
click at [37, 64] on link "[PERSON_NAME]" at bounding box center [38, 65] width 29 height 4
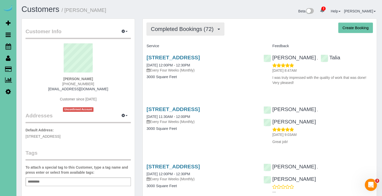
click at [204, 27] on span "Completed Bookings (72)" at bounding box center [183, 29] width 65 height 6
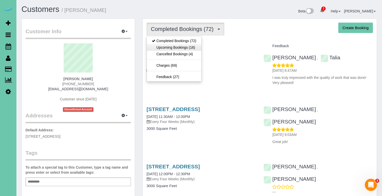
click at [199, 49] on link "Upcoming Bookings (16)" at bounding box center [174, 47] width 55 height 7
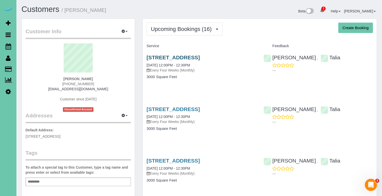
click at [188, 55] on link "[STREET_ADDRESS]" at bounding box center [173, 57] width 53 height 6
click at [184, 107] on link "[STREET_ADDRESS]" at bounding box center [173, 109] width 53 height 6
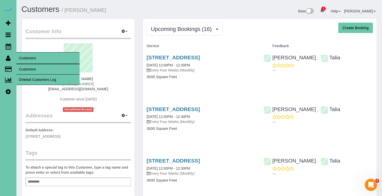
click at [24, 67] on link "Customers" at bounding box center [47, 69] width 63 height 10
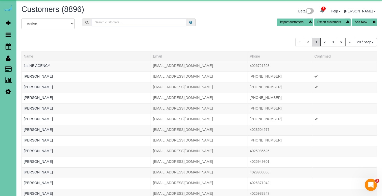
click at [146, 24] on input "text" at bounding box center [139, 22] width 95 height 8
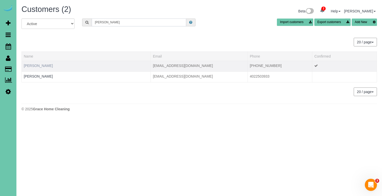
type input "[PERSON_NAME]"
click at [35, 66] on link "[PERSON_NAME]" at bounding box center [38, 65] width 29 height 4
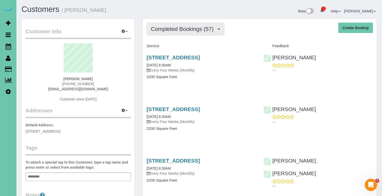
click at [198, 24] on button "Completed Bookings (57)" at bounding box center [186, 29] width 78 height 13
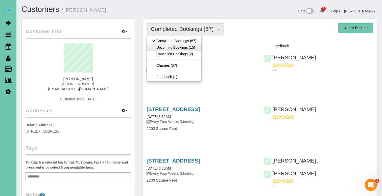
click at [187, 49] on link "Upcoming Bookings (15)" at bounding box center [174, 47] width 55 height 7
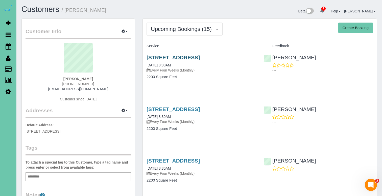
click at [185, 56] on link "[STREET_ADDRESS]" at bounding box center [173, 57] width 53 height 6
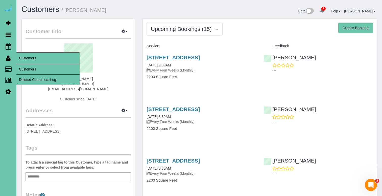
click at [36, 67] on link "Customers" at bounding box center [47, 69] width 63 height 10
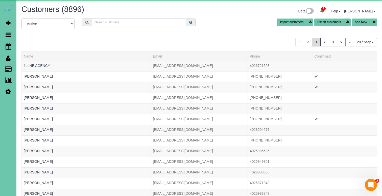
click at [109, 22] on input "text" at bounding box center [139, 22] width 95 height 8
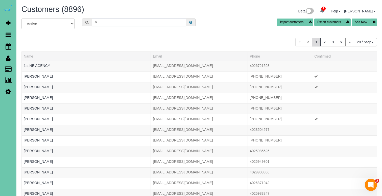
type input "f"
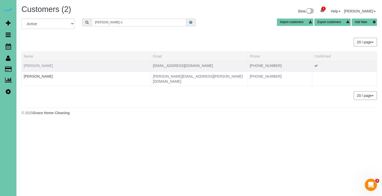
type input "[PERSON_NAME] o"
click at [38, 64] on link "[PERSON_NAME]" at bounding box center [38, 65] width 29 height 4
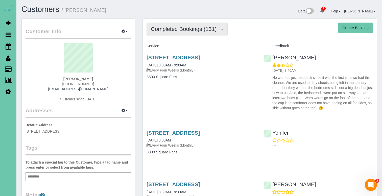
click at [160, 33] on button "Completed Bookings (131)" at bounding box center [187, 29] width 81 height 13
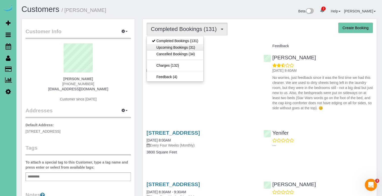
click at [160, 47] on link "Upcoming Bookings (31)" at bounding box center [175, 47] width 57 height 7
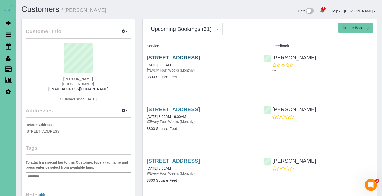
click at [164, 55] on link "[STREET_ADDRESS]" at bounding box center [173, 57] width 53 height 6
click at [177, 108] on link "[STREET_ADDRESS]" at bounding box center [173, 109] width 53 height 6
click at [169, 30] on span "Upcoming Bookings (31)" at bounding box center [182, 29] width 63 height 6
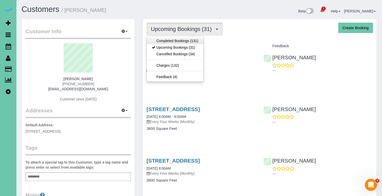
click at [165, 40] on link "Completed Bookings (131)" at bounding box center [175, 40] width 57 height 7
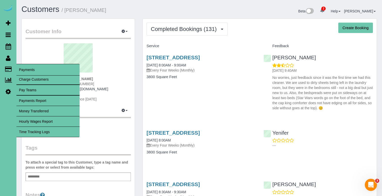
click at [31, 131] on link "Time Tracking Logs" at bounding box center [47, 131] width 63 height 10
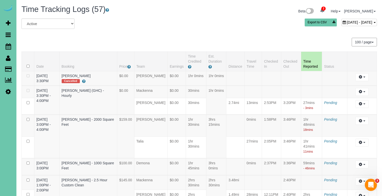
click at [342, 25] on div "[DATE] - [DATE]" at bounding box center [360, 22] width 36 height 7
type input "**********"
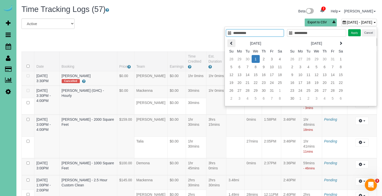
click at [231, 41] on icon at bounding box center [232, 43] width 4 height 4
type input "**********"
click at [259, 74] on td "17" at bounding box center [256, 75] width 8 height 8
type input "**********"
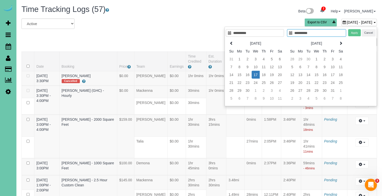
click at [259, 74] on td "17" at bounding box center [256, 75] width 8 height 8
click at [355, 32] on button "Apply" at bounding box center [355, 32] width 13 height 7
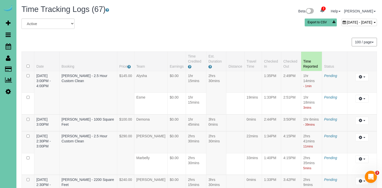
click at [347, 22] on span "[DATE] - [DATE]" at bounding box center [360, 22] width 26 height 4
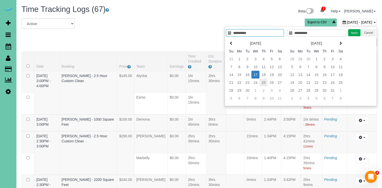
type input "**********"
click at [273, 84] on td "26" at bounding box center [272, 82] width 8 height 8
type input "**********"
click at [273, 84] on td "26" at bounding box center [272, 82] width 8 height 8
click at [349, 34] on button "Apply" at bounding box center [355, 32] width 13 height 7
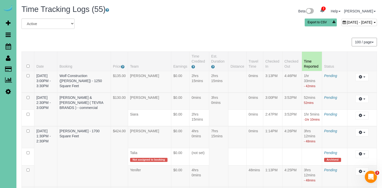
click at [344, 20] on div "[DATE] - [DATE]" at bounding box center [360, 22] width 36 height 7
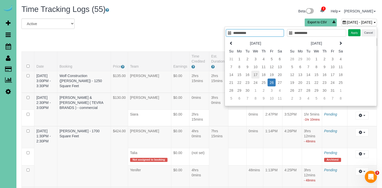
type input "**********"
click at [256, 74] on td "17" at bounding box center [256, 75] width 8 height 8
type input "**********"
click at [256, 74] on td "17" at bounding box center [256, 75] width 8 height 8
click at [358, 32] on button "Apply" at bounding box center [355, 32] width 13 height 7
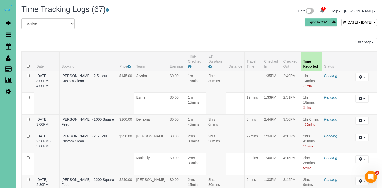
click at [347, 23] on span "[DATE] - [DATE]" at bounding box center [360, 22] width 26 height 4
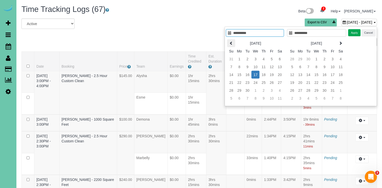
click at [231, 45] on th at bounding box center [231, 43] width 8 height 8
type input "**********"
click at [255, 82] on td "20" at bounding box center [256, 82] width 8 height 8
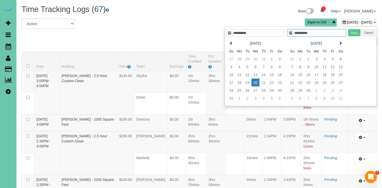
type input "**********"
click at [255, 82] on td "20" at bounding box center [256, 82] width 8 height 8
click at [350, 36] on button "Apply" at bounding box center [355, 32] width 13 height 7
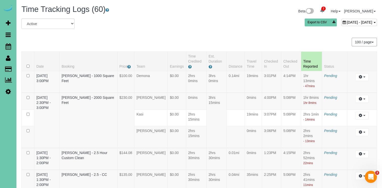
click at [347, 22] on span "August 20, 2025 - August 20, 2025" at bounding box center [360, 22] width 26 height 4
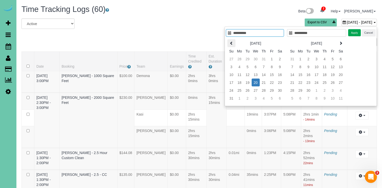
click at [232, 44] on icon at bounding box center [232, 43] width 4 height 4
type input "**********"
click at [249, 73] on td "15" at bounding box center [248, 75] width 8 height 8
type input "**********"
click at [354, 30] on button "Apply" at bounding box center [355, 32] width 13 height 7
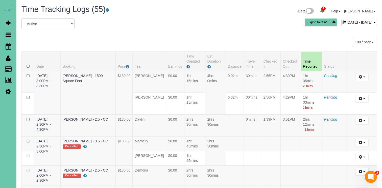
click at [347, 20] on span "July 15, 2025 - July 15, 2025" at bounding box center [360, 22] width 26 height 4
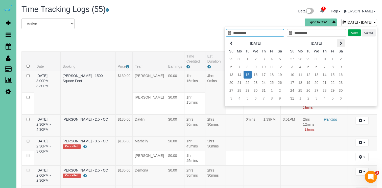
click at [342, 41] on icon at bounding box center [341, 43] width 4 height 4
type input "**********"
click at [314, 80] on td "24" at bounding box center [317, 82] width 8 height 8
type input "**********"
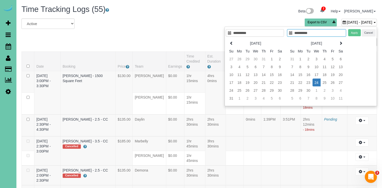
click at [314, 80] on td "24" at bounding box center [317, 82] width 8 height 8
click at [355, 33] on button "Apply" at bounding box center [355, 32] width 13 height 7
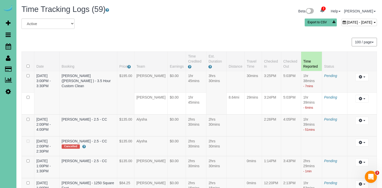
click at [347, 23] on span "September 24, 2025 - September 24, 2025" at bounding box center [360, 22] width 26 height 4
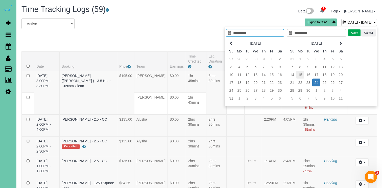
type input "**********"
click at [300, 73] on td "15" at bounding box center [300, 75] width 8 height 8
type input "**********"
click at [300, 73] on td "15" at bounding box center [300, 75] width 8 height 8
click at [351, 31] on button "Apply" at bounding box center [355, 32] width 13 height 7
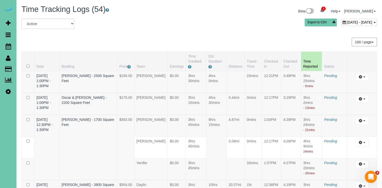
click at [342, 19] on div "September 15, 2025 - September 15, 2025" at bounding box center [360, 22] width 36 height 7
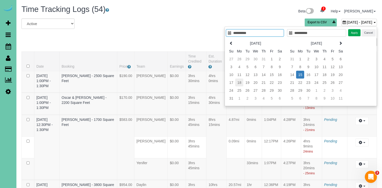
type input "**********"
click at [241, 81] on td "18" at bounding box center [239, 82] width 8 height 8
type input "**********"
click at [241, 81] on td "18" at bounding box center [239, 82] width 8 height 8
click at [353, 32] on button "Apply" at bounding box center [355, 32] width 13 height 7
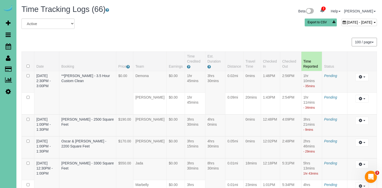
click at [347, 21] on span "August 18, 2025 - August 18, 2025" at bounding box center [360, 22] width 26 height 4
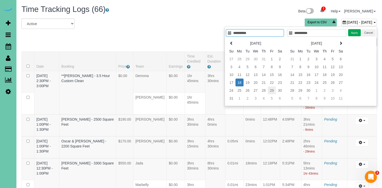
type input "**********"
click at [272, 89] on td "29" at bounding box center [272, 90] width 8 height 8
type input "**********"
click at [272, 89] on td "29" at bounding box center [272, 90] width 8 height 8
type input "**********"
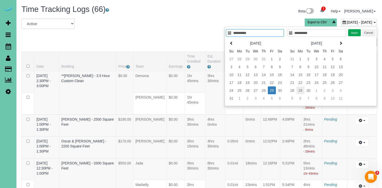
click at [300, 90] on td "29" at bounding box center [301, 90] width 8 height 8
type input "**********"
click at [356, 31] on button "Apply" at bounding box center [355, 32] width 13 height 7
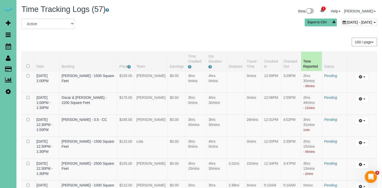
click at [347, 22] on span "September 29, 2025 - September 29, 2025" at bounding box center [360, 22] width 26 height 4
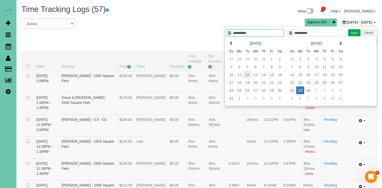
type input "**********"
click at [248, 74] on td "12" at bounding box center [248, 75] width 8 height 8
type input "**********"
click at [248, 74] on td "12" at bounding box center [248, 75] width 8 height 8
click at [351, 32] on button "Apply" at bounding box center [355, 32] width 13 height 7
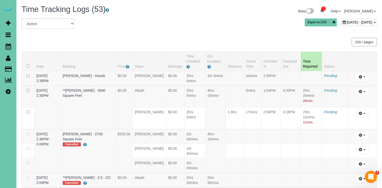
click at [347, 22] on span "August 12, 2025 - August 12, 2025" at bounding box center [360, 22] width 26 height 4
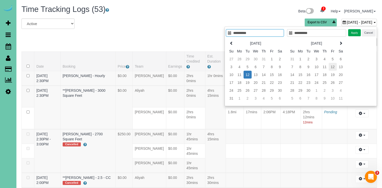
type input "**********"
click at [333, 63] on td "12" at bounding box center [333, 67] width 8 height 8
type input "**********"
click at [355, 31] on button "Apply" at bounding box center [355, 32] width 13 height 7
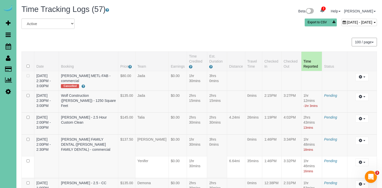
click at [347, 22] on span "September 12, 2025 - September 12, 2025" at bounding box center [360, 22] width 26 height 4
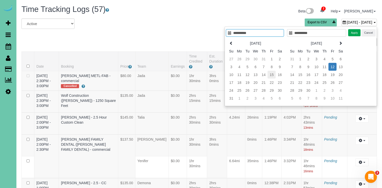
type input "**********"
click at [272, 71] on td "15" at bounding box center [272, 75] width 8 height 8
type input "**********"
click at [272, 71] on td "15" at bounding box center [272, 75] width 8 height 8
type input "**********"
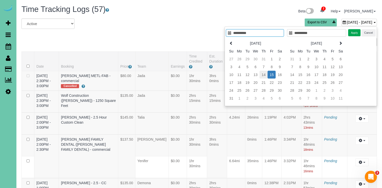
click at [265, 73] on td "14" at bounding box center [264, 75] width 8 height 8
type input "**********"
click at [265, 73] on td "14" at bounding box center [264, 75] width 8 height 8
click at [353, 33] on button "Apply" at bounding box center [355, 32] width 13 height 7
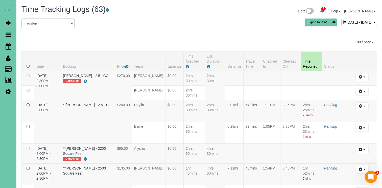
click at [349, 23] on span "August 14, 2025 - August 14, 2025" at bounding box center [360, 22] width 26 height 4
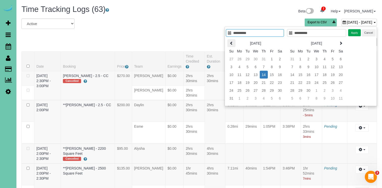
click at [231, 41] on icon at bounding box center [232, 43] width 4 height 4
type input "**********"
click at [272, 74] on td "18" at bounding box center [272, 75] width 8 height 8
type input "**********"
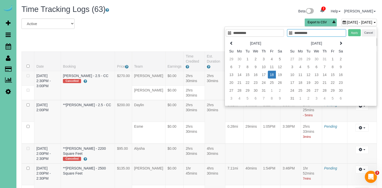
click at [272, 74] on td "18" at bounding box center [272, 75] width 8 height 8
type input "**********"
click at [351, 34] on button "Apply" at bounding box center [355, 32] width 13 height 7
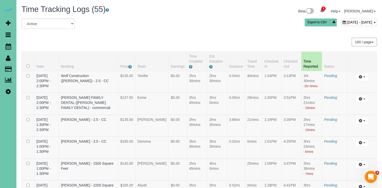
scroll to position [157, 0]
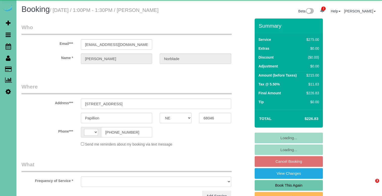
select select "NE"
select select "string:[GEOGRAPHIC_DATA]"
select select "object:930"
select select "string:fspay-8905a954-1621-49a1-9ec4-374ebd4351e0"
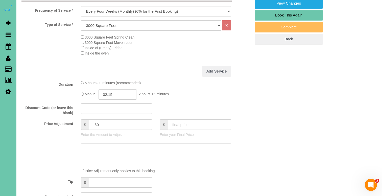
scroll to position [194, 0]
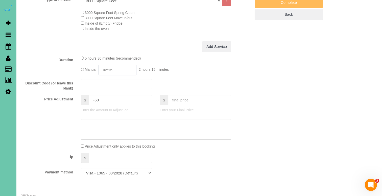
click at [121, 69] on input "02:15" at bounding box center [118, 70] width 38 height 10
type input "02:30"
click at [137, 123] on textarea at bounding box center [156, 129] width 151 height 21
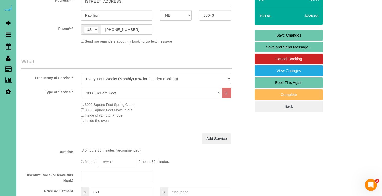
scroll to position [116, 0]
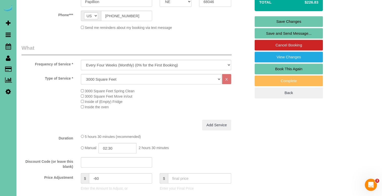
type textarea "new rate - [DATE]"
click at [96, 178] on input "-60" at bounding box center [120, 178] width 63 height 10
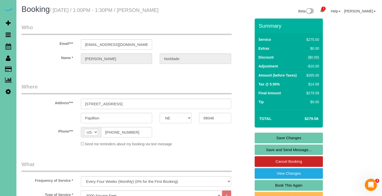
scroll to position [0, 0]
type input "-10"
drag, startPoint x: 126, startPoint y: 41, endPoint x: 23, endPoint y: 44, distance: 103.0
drag, startPoint x: 127, startPoint y: 44, endPoint x: 81, endPoint y: 44, distance: 45.8
click at [81, 44] on input "[EMAIL_ADDRESS][DOMAIN_NAME]" at bounding box center [117, 44] width 72 height 10
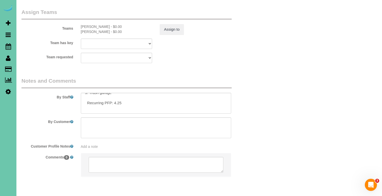
scroll to position [28, 0]
click at [120, 93] on textarea at bounding box center [156, 103] width 151 height 21
click at [121, 93] on textarea at bounding box center [156, 103] width 151 height 21
click at [101, 93] on textarea at bounding box center [156, 103] width 151 height 21
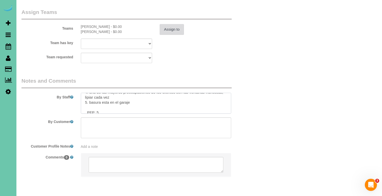
type textarea "1. Credit 2. Client home 3. Monthly recurring - Upstairs, main floor (no spare …"
click at [173, 24] on button "Assign to" at bounding box center [172, 29] width 24 height 11
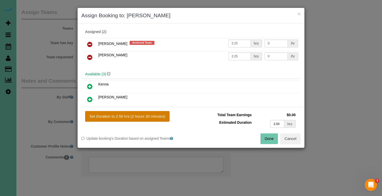
click at [142, 114] on button "Set Duration to 2.50 hrs (2 hours 30 minutes)" at bounding box center [127, 116] width 84 height 11
type input "2.50"
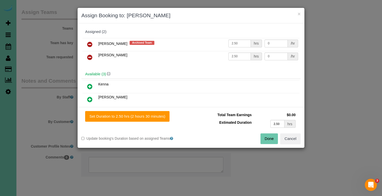
click at [91, 44] on icon at bounding box center [89, 44] width 5 height 6
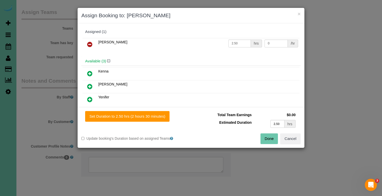
scroll to position [0, 0]
click at [90, 70] on link at bounding box center [90, 74] width 12 height 10
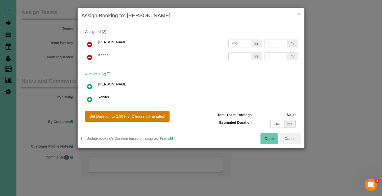
click at [136, 115] on button "Set Duration to 2.50 hrs (2 hours 30 minutes)" at bounding box center [127, 116] width 84 height 11
type input "2.50"
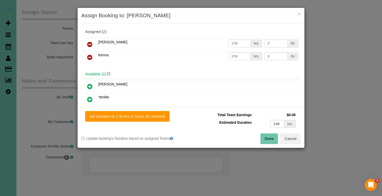
click at [267, 144] on div "Set Duration to 2.50 hrs (2 hours 30 minutes) Total Team Earnings $0.00 Estimat…" at bounding box center [191, 127] width 227 height 41
click at [267, 142] on button "Done" at bounding box center [270, 138] width 18 height 11
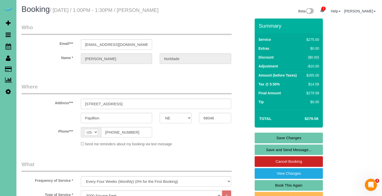
click at [272, 134] on link "Save Changes" at bounding box center [289, 137] width 68 height 11
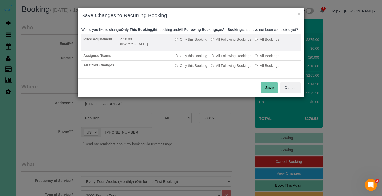
click at [220, 42] on label "All Following Bookings" at bounding box center [231, 39] width 40 height 5
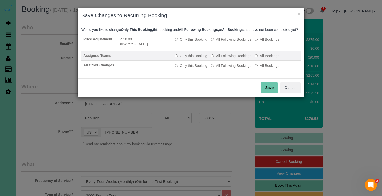
click at [217, 58] on label "All Following Bookings" at bounding box center [231, 55] width 40 height 5
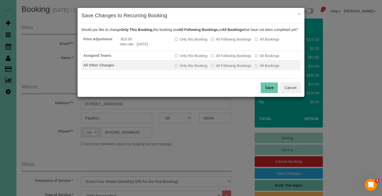
click at [220, 68] on label "All Following Bookings" at bounding box center [231, 65] width 40 height 5
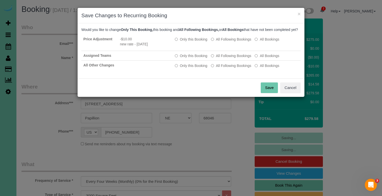
click at [268, 91] on button "Save" at bounding box center [269, 87] width 17 height 11
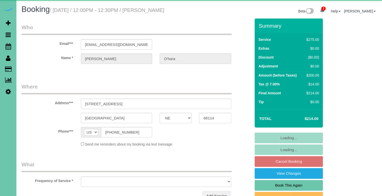
select select "NE"
select select "object:871"
select select "string:fspay-57daa880-53e2-4a10-a0ea-f54ff681a3aa"
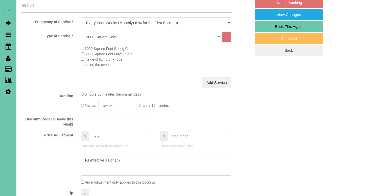
scroll to position [159, 0]
click at [118, 103] on input "02:15" at bounding box center [118, 105] width 38 height 10
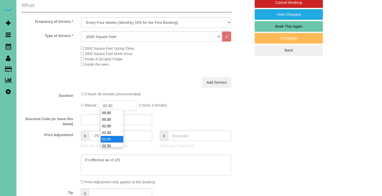
scroll to position [26, 0]
type input "02:30"
click at [170, 91] on div "5 hours 30 minutes (recommended)" at bounding box center [156, 93] width 151 height 5
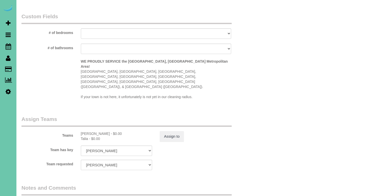
scroll to position [469, 0]
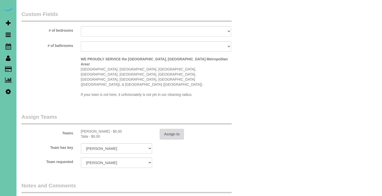
click at [163, 128] on button "Assign to" at bounding box center [172, 133] width 24 height 11
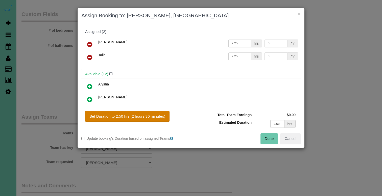
click at [151, 113] on button "Set Duration to 2.50 hrs (2 hours 30 minutes)" at bounding box center [127, 116] width 84 height 11
type input "2.50"
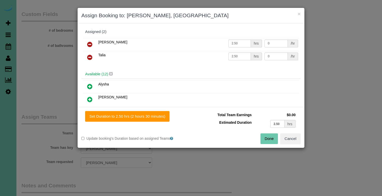
click at [258, 137] on div "Done Cancel" at bounding box center [248, 138] width 114 height 11
click at [263, 137] on button "Done" at bounding box center [270, 138] width 18 height 11
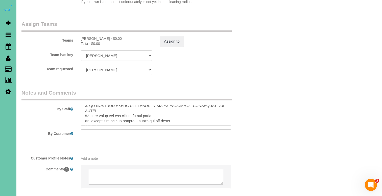
scroll to position [105, 0]
click at [98, 104] on textarea at bounding box center [156, 114] width 151 height 21
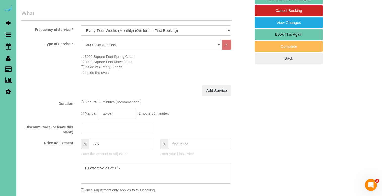
scroll to position [151, 0]
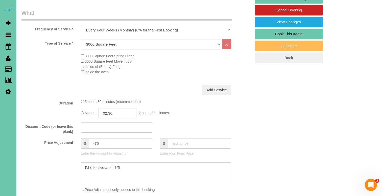
type textarea "##Client requests you park on the street## *******FLOORS THEY NEED TO BE CHECKE…"
click at [103, 140] on input "-75" at bounding box center [120, 143] width 63 height 10
click at [168, 108] on div "Manual 02:30 2 hours 30 minutes" at bounding box center [156, 113] width 151 height 10
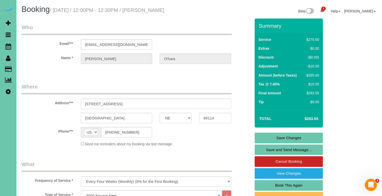
scroll to position [0, 0]
drag, startPoint x: 136, startPoint y: 46, endPoint x: 69, endPoint y: 41, distance: 67.7
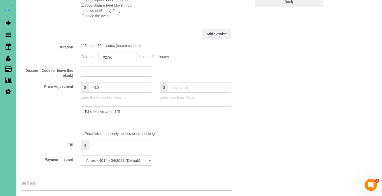
scroll to position [207, 0]
click at [97, 87] on input "-10" at bounding box center [120, 86] width 63 height 10
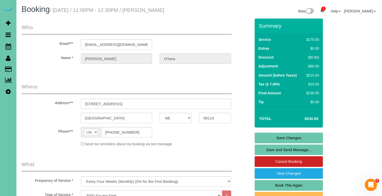
scroll to position [0, 0]
type input "-60"
click at [283, 136] on link "Save Changes" at bounding box center [289, 137] width 68 height 11
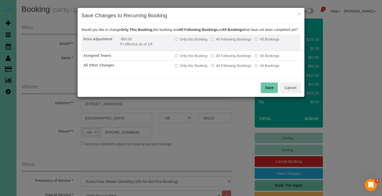
click at [233, 42] on label "All Following Bookings" at bounding box center [231, 39] width 40 height 5
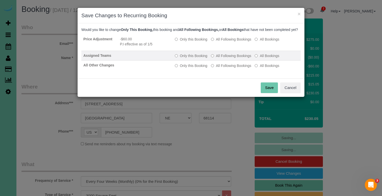
click at [226, 58] on label "All Following Bookings" at bounding box center [231, 55] width 40 height 5
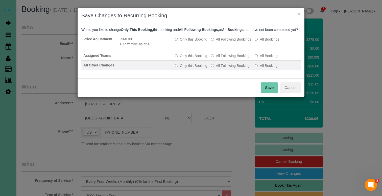
click at [226, 68] on label "All Following Bookings" at bounding box center [231, 65] width 40 height 5
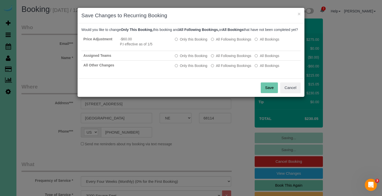
click at [264, 91] on button "Save" at bounding box center [269, 87] width 17 height 11
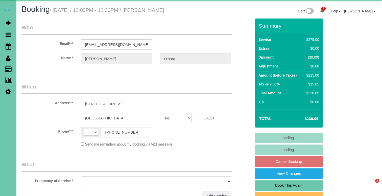
select select "NE"
select select "string:[GEOGRAPHIC_DATA]"
select select "object:871"
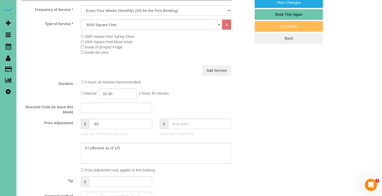
scroll to position [175, 0]
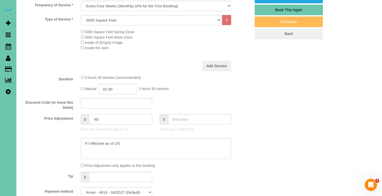
click at [98, 117] on input "-60" at bounding box center [120, 119] width 63 height 10
type input "-10"
drag, startPoint x: 114, startPoint y: 142, endPoint x: 41, endPoint y: 138, distance: 73.0
click at [41, 138] on div at bounding box center [136, 148] width 237 height 21
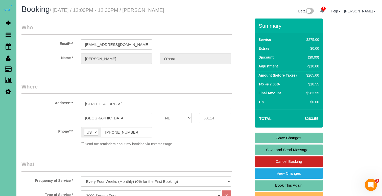
scroll to position [0, 0]
type textarea "new rate - 11/4/25"
drag, startPoint x: 138, startPoint y: 45, endPoint x: 62, endPoint y: 45, distance: 75.9
click at [295, 139] on link "Save Changes" at bounding box center [289, 137] width 68 height 11
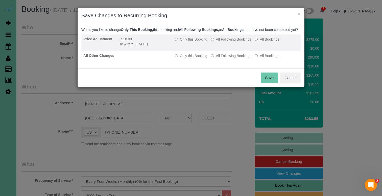
click at [213, 41] on td "Only this Booking All Following Bookings All Bookings" at bounding box center [237, 42] width 128 height 16
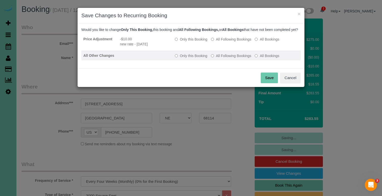
click at [213, 60] on td "Only this Booking All Following Bookings All Bookings" at bounding box center [237, 56] width 128 height 10
click at [216, 58] on label "All Following Bookings" at bounding box center [231, 55] width 40 height 5
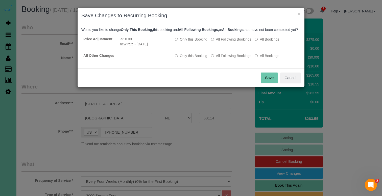
click at [270, 81] on button "Save" at bounding box center [269, 77] width 17 height 11
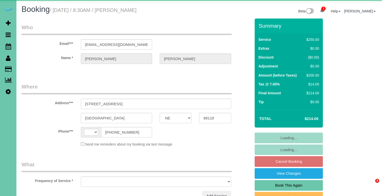
select select "NE"
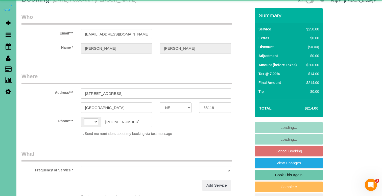
select select "string:[GEOGRAPHIC_DATA]"
select select "object:664"
select select "string:fspay-d11a74f8-fa0d-4375-9be6-4c027ac77f5f"
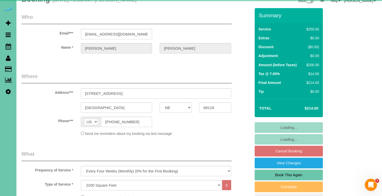
select select "object:919"
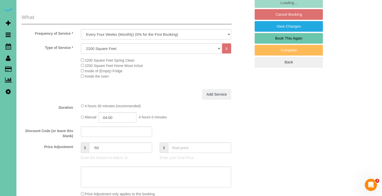
scroll to position [163, 0]
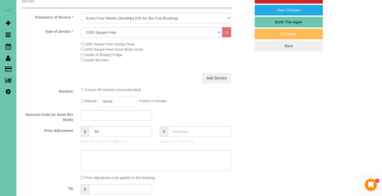
click at [123, 99] on input "04:00" at bounding box center [118, 101] width 38 height 10
type input "03:45"
click at [111, 164] on textarea at bounding box center [156, 160] width 151 height 21
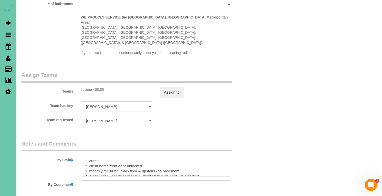
scroll to position [511, 0]
type textarea "new rate - 10/20/25"
click at [174, 86] on button "Assign to" at bounding box center [172, 91] width 24 height 11
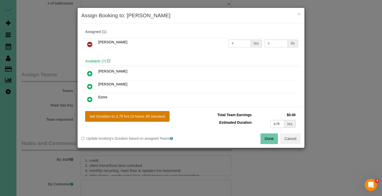
click at [152, 114] on button "Set Duration to 3.75 hrs (3 hours 45 minutes)" at bounding box center [127, 116] width 84 height 11
type input "3.75"
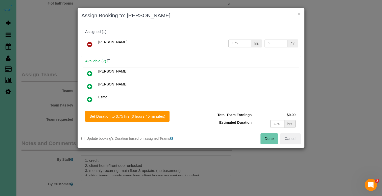
click at [271, 136] on button "Done" at bounding box center [270, 138] width 18 height 11
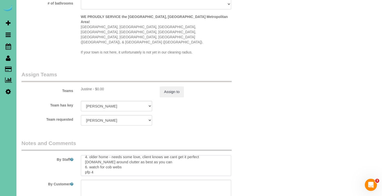
scroll to position [18, 0]
click at [178, 155] on textarea at bounding box center [156, 165] width 151 height 21
type textarea "1. credit 2. client home/front door unlocked 3. monthly recurring, main floor &…"
click at [178, 86] on button "Assign to" at bounding box center [172, 91] width 24 height 11
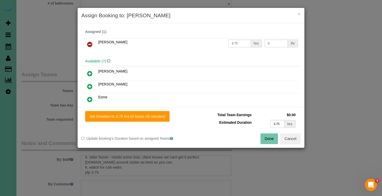
click at [265, 142] on button "Done" at bounding box center [270, 138] width 18 height 11
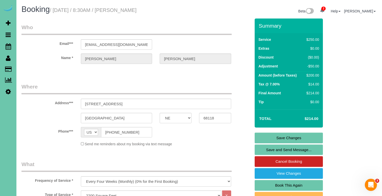
scroll to position [0, 0]
click at [269, 136] on link "Save Changes" at bounding box center [289, 137] width 68 height 11
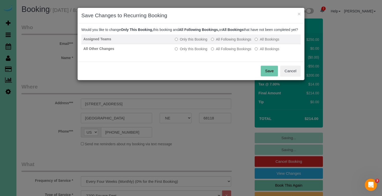
click at [221, 42] on label "All Following Bookings" at bounding box center [231, 39] width 40 height 5
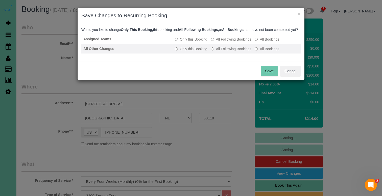
click at [221, 51] on label "All Following Bookings" at bounding box center [231, 48] width 40 height 5
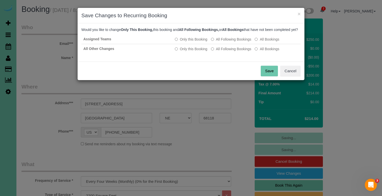
click at [270, 74] on button "Save" at bounding box center [269, 71] width 17 height 11
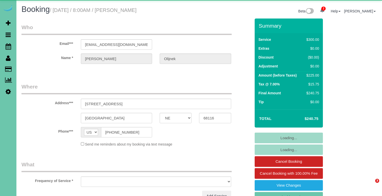
select select "NE"
select select "object:926"
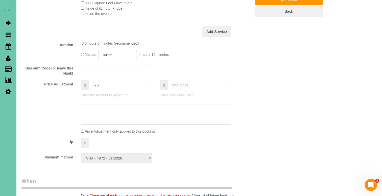
scroll to position [190, 0]
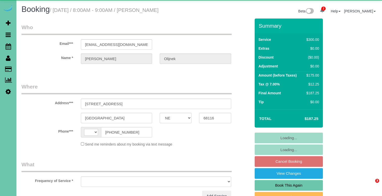
select select "NE"
select select "string:US"
select select "object:635"
select select "string:fspay-1ab8a20a-1b56-4838-90f0-7c1c4cb03192"
select select "object:919"
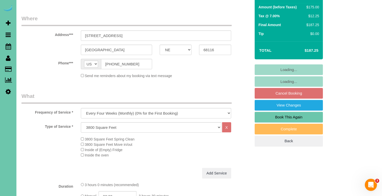
scroll to position [146, 0]
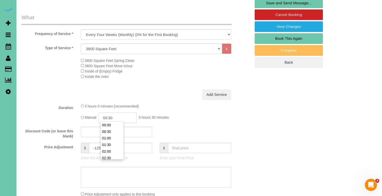
click at [120, 117] on input "03:30" at bounding box center [118, 117] width 38 height 10
type input "03:15"
click at [120, 175] on textarea at bounding box center [156, 176] width 151 height 21
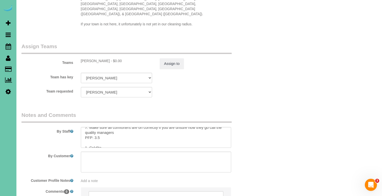
scroll to position [33, 0]
type textarea "new rate - 10/15"
click at [99, 127] on textarea at bounding box center [156, 137] width 151 height 21
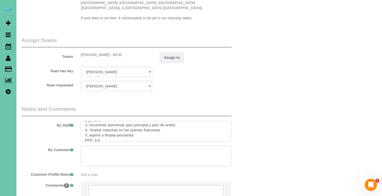
scroll to position [545, 0]
click at [98, 121] on textarea at bounding box center [156, 131] width 151 height 21
type textarea "1. Credit 2.gc: 2854 3. biweekly recurring; main & upstairs 4. spot clean Frenc…"
click at [171, 52] on button "Assign to" at bounding box center [172, 57] width 24 height 11
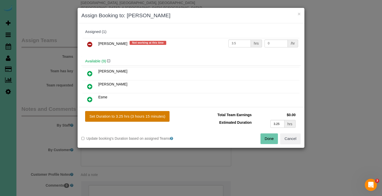
click at [148, 117] on button "Set Duration to 3.25 hrs (3 hours 15 minutes)" at bounding box center [127, 116] width 84 height 11
type input "3.25"
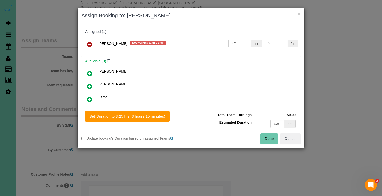
click at [267, 137] on button "Done" at bounding box center [270, 138] width 18 height 11
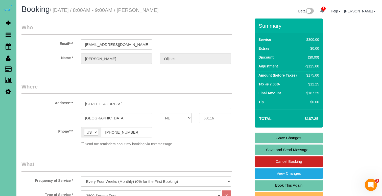
scroll to position [0, 0]
click at [267, 137] on link "Save Changes" at bounding box center [289, 137] width 68 height 11
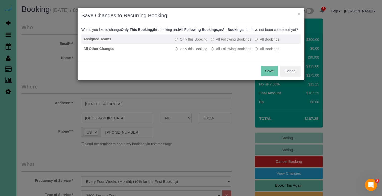
click at [218, 44] on td "Only this Booking All Following Bookings All Bookings" at bounding box center [237, 39] width 128 height 10
click at [218, 42] on label "All Following Bookings" at bounding box center [231, 39] width 40 height 5
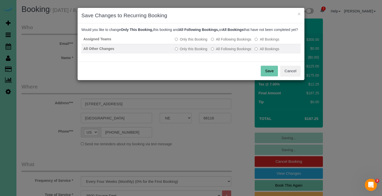
click at [220, 51] on label "All Following Bookings" at bounding box center [231, 48] width 40 height 5
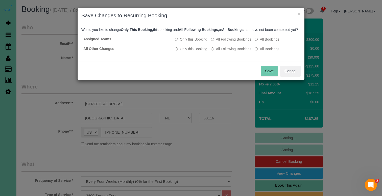
click at [264, 75] on button "Save" at bounding box center [269, 71] width 17 height 11
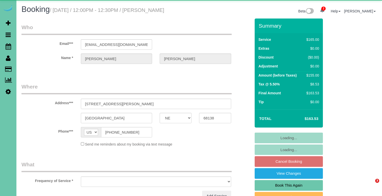
select select "NE"
select select "object:668"
select select "string:fspay-9bcc987e-c881-4372-b04b-979724612a9d"
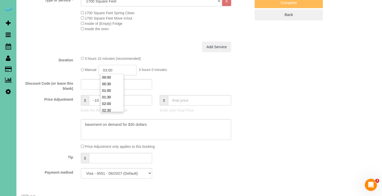
scroll to position [33, 0]
drag, startPoint x: 124, startPoint y: 69, endPoint x: 107, endPoint y: 68, distance: 17.5
click at [107, 68] on input "03:00" at bounding box center [118, 70] width 38 height 10
type input "02:45"
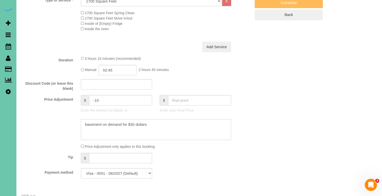
click at [83, 123] on textarea at bounding box center [156, 129] width 151 height 21
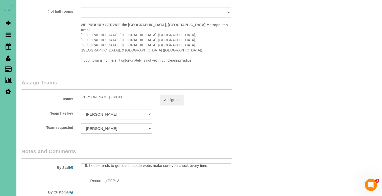
scroll to position [28, 0]
type textarea "new rate - 10/24/25 basement on demand for $30 dollars"
click at [124, 163] on textarea at bounding box center [156, 173] width 151 height 21
type textarea "1. credit 2. client home if not key under door mat 3. monthly recurring - main …"
click at [175, 94] on button "Assign to" at bounding box center [172, 99] width 24 height 11
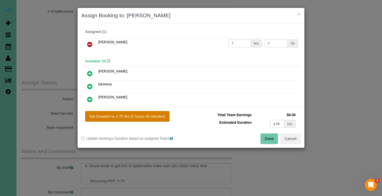
click at [162, 114] on button "Set Duration to 2.75 hrs (2 hours 45 minutes)" at bounding box center [127, 116] width 84 height 11
type input "2.75"
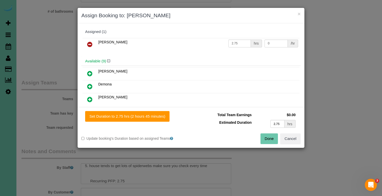
click at [269, 133] on button "Done" at bounding box center [270, 138] width 18 height 11
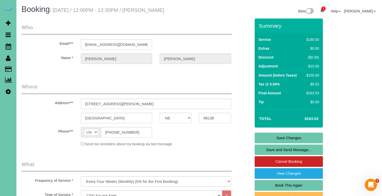
scroll to position [0, 0]
click at [271, 134] on link "Save Changes" at bounding box center [289, 137] width 68 height 11
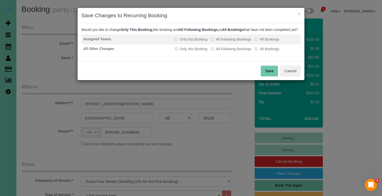
click at [220, 42] on label "All Following Bookings" at bounding box center [231, 39] width 40 height 5
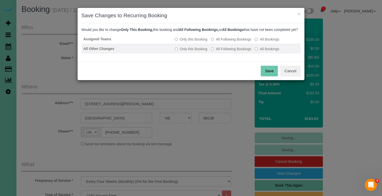
click at [220, 53] on td "Only this Booking All Following Bookings All Bookings" at bounding box center [237, 49] width 128 height 10
click at [225, 51] on label "All Following Bookings" at bounding box center [231, 48] width 40 height 5
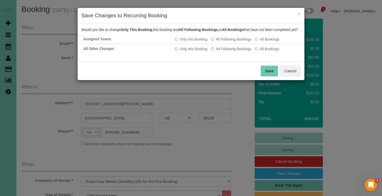
click at [266, 74] on button "Save" at bounding box center [269, 71] width 17 height 11
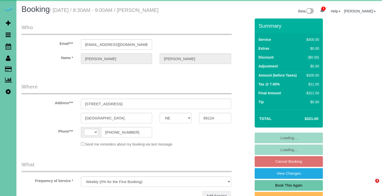
select select "NE"
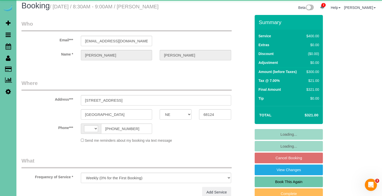
select select "string:[GEOGRAPHIC_DATA]"
select select "number:37"
select select "number:43"
select select "object:740"
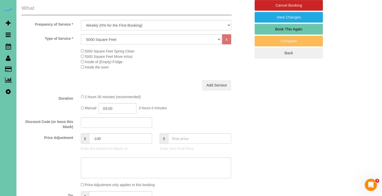
scroll to position [156, 0]
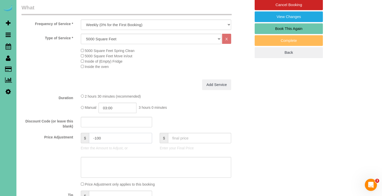
click at [109, 138] on input "-100" at bounding box center [120, 138] width 63 height 10
click at [96, 136] on input "-182" at bounding box center [120, 138] width 63 height 10
type input "-82"
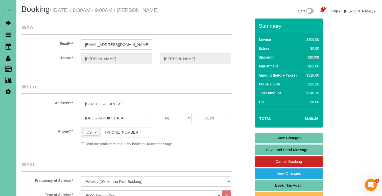
scroll to position [0, 0]
type textarea "new rate - [DATE]"
drag, startPoint x: 136, startPoint y: 45, endPoint x: 57, endPoint y: 45, distance: 79.2
click at [275, 137] on link "Save Changes" at bounding box center [289, 137] width 68 height 11
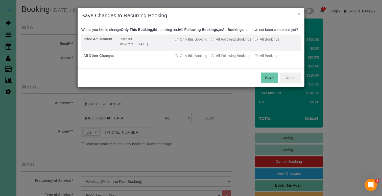
click at [226, 42] on label "All Following Bookings" at bounding box center [231, 39] width 40 height 5
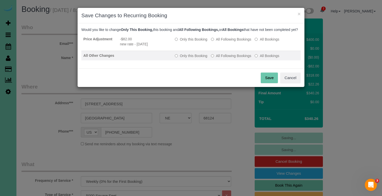
click at [226, 58] on td "Only this Booking All Following Bookings All Bookings" at bounding box center [237, 56] width 128 height 10
click at [226, 58] on label "All Following Bookings" at bounding box center [231, 55] width 40 height 5
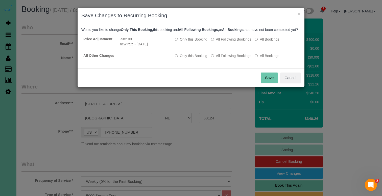
click at [264, 80] on button "Save" at bounding box center [269, 77] width 17 height 11
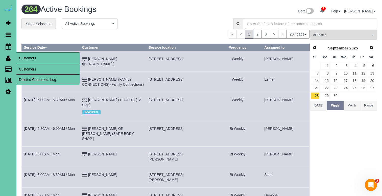
click at [27, 68] on link "Customers" at bounding box center [47, 69] width 63 height 10
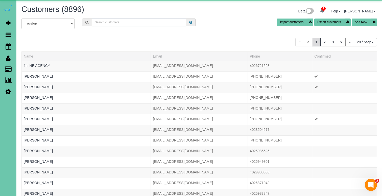
click at [126, 21] on input "text" at bounding box center [139, 22] width 95 height 8
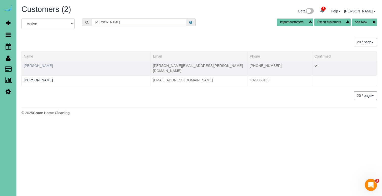
type input "speller"
click at [52, 65] on link "Brittney Spellerberg" at bounding box center [38, 65] width 29 height 4
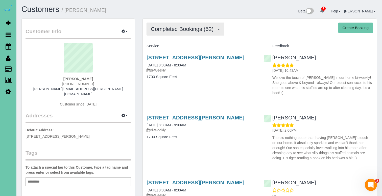
click at [185, 31] on span "Completed Bookings (52)" at bounding box center [183, 29] width 65 height 6
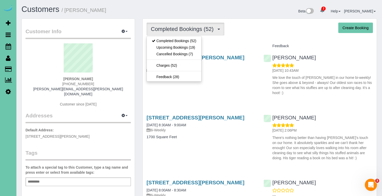
click at [134, 11] on h1 "Customers / Brittney Spellerberg" at bounding box center [109, 9] width 174 height 9
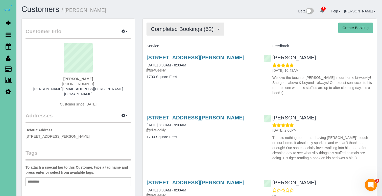
click at [193, 30] on span "Completed Bookings (52)" at bounding box center [183, 29] width 65 height 6
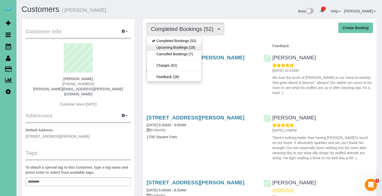
click at [189, 47] on link "Upcoming Bookings (19)" at bounding box center [174, 47] width 55 height 7
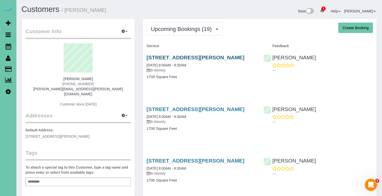
click at [182, 56] on link "12055 Ashwood Dr, Bennington, NE 68007" at bounding box center [196, 57] width 98 height 6
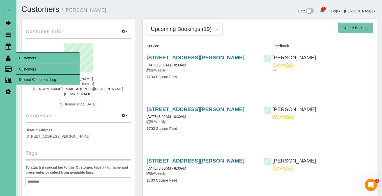
click at [25, 67] on link "Customers" at bounding box center [47, 69] width 63 height 10
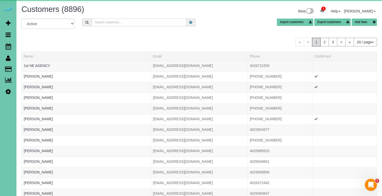
click at [114, 20] on input "text" at bounding box center [139, 22] width 95 height 8
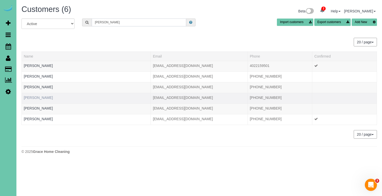
type input "bill s"
click at [35, 98] on link "Bill Staples" at bounding box center [38, 97] width 29 height 4
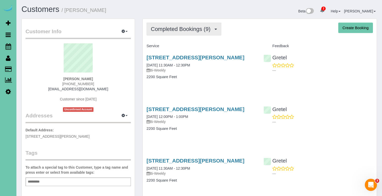
click at [188, 31] on span "Completed Bookings (9)" at bounding box center [182, 29] width 62 height 6
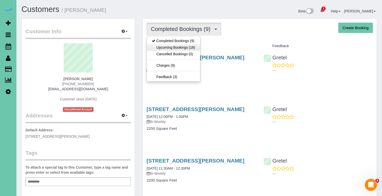
click at [185, 45] on link "Upcoming Bookings (18)" at bounding box center [173, 47] width 53 height 7
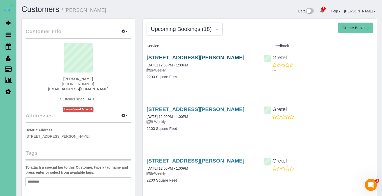
click at [171, 59] on link "13922 Edna St, Omaha, NE 68138" at bounding box center [196, 57] width 98 height 6
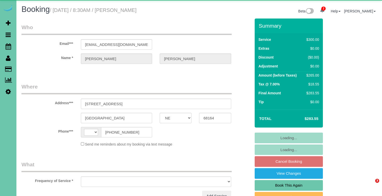
select select "NE"
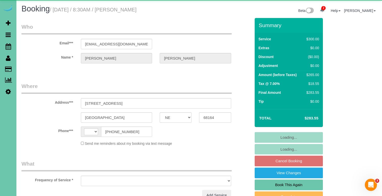
select select "string:[GEOGRAPHIC_DATA]"
select select "string:fspay-0c827d9f-056e-46e6-b235-028684d89da8"
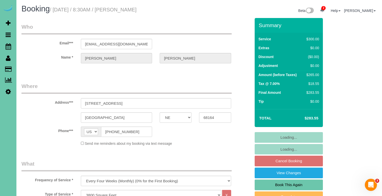
select select "object:928"
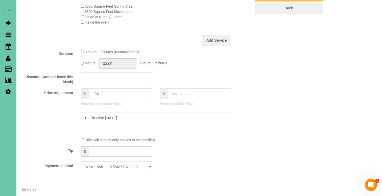
scroll to position [208, 0]
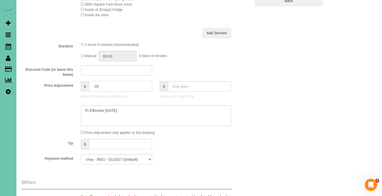
click at [109, 85] on input "-35" at bounding box center [120, 86] width 63 height 10
type input "-10"
drag, startPoint x: 127, startPoint y: 110, endPoint x: 23, endPoint y: 100, distance: 104.4
click at [23, 100] on sui-booking-price-adjustment "Price Adjustment $ -10 Enter the Amount to Adjust, or $ Enter your Final Price …" at bounding box center [137, 108] width 230 height 54
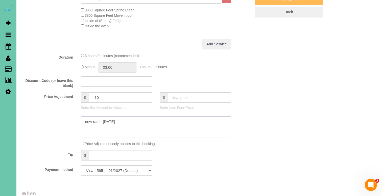
scroll to position [197, 0]
type textarea "new rate - [DATE]"
click at [103, 95] on input "-10" at bounding box center [120, 97] width 63 height 10
drag, startPoint x: 103, startPoint y: 95, endPoint x: 63, endPoint y: 94, distance: 39.5
click at [63, 94] on div "Price Adjustment $ -10 Enter the Amount to Adjust, or $ Enter your Final Price" at bounding box center [136, 102] width 237 height 20
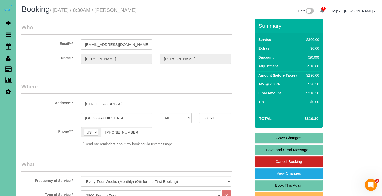
scroll to position [0, 0]
drag, startPoint x: 137, startPoint y: 43, endPoint x: 73, endPoint y: 44, distance: 64.8
type input "0"
click at [264, 138] on link "Save Changes" at bounding box center [289, 137] width 68 height 11
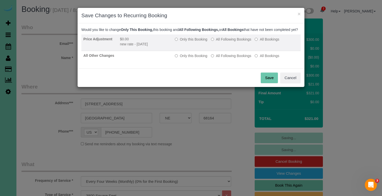
click at [223, 42] on label "All Following Bookings" at bounding box center [231, 39] width 40 height 5
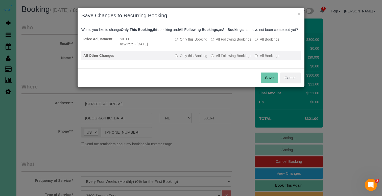
click at [222, 57] on td "Only this Booking All Following Bookings All Bookings" at bounding box center [237, 56] width 128 height 10
click at [222, 58] on td "Only this Booking All Following Bookings All Bookings" at bounding box center [237, 56] width 128 height 10
click at [221, 58] on label "All Following Bookings" at bounding box center [231, 55] width 40 height 5
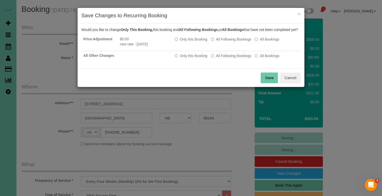
click at [272, 81] on button "Save" at bounding box center [269, 77] width 17 height 11
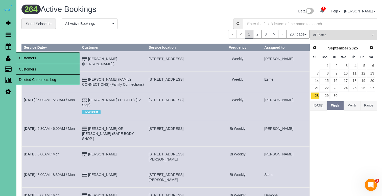
click at [40, 72] on link "Customers" at bounding box center [47, 69] width 63 height 10
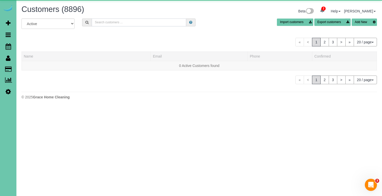
click at [117, 24] on input "text" at bounding box center [139, 22] width 95 height 8
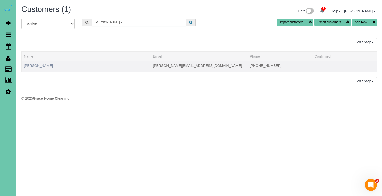
type input "[PERSON_NAME] s"
click at [39, 67] on link "Logan Spencer" at bounding box center [38, 65] width 29 height 4
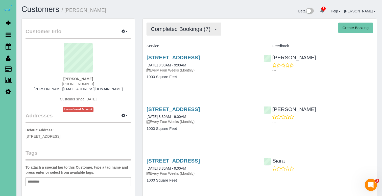
click at [208, 24] on button "Completed Bookings (7)" at bounding box center [184, 29] width 75 height 13
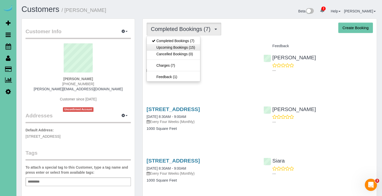
drag, startPoint x: 194, startPoint y: 51, endPoint x: 196, endPoint y: 46, distance: 5.7
click at [196, 46] on ul "Completed Bookings (7) Upcoming Bookings (15) Cancelled Bookings (0) Charges (7…" at bounding box center [174, 59] width 54 height 46
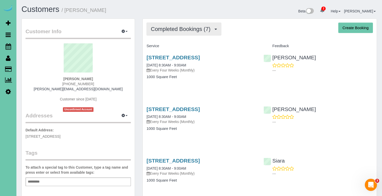
click at [199, 30] on span "Completed Bookings (7)" at bounding box center [182, 29] width 62 height 6
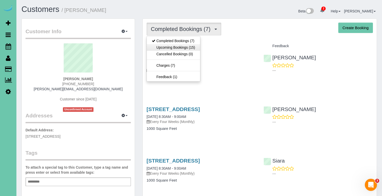
drag, startPoint x: 197, startPoint y: 44, endPoint x: 196, endPoint y: 47, distance: 3.6
click at [196, 47] on ul "Completed Bookings (7) Upcoming Bookings (15) Cancelled Bookings (0) Charges (7…" at bounding box center [174, 59] width 54 height 46
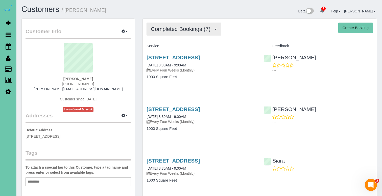
click at [202, 28] on span "Completed Bookings (7)" at bounding box center [182, 29] width 62 height 6
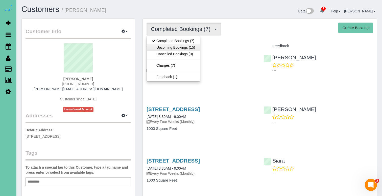
click at [198, 47] on link "Upcoming Bookings (15)" at bounding box center [173, 47] width 53 height 7
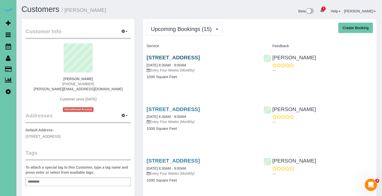
click at [193, 56] on link "605 S 37th St #6, Omaha, NE 68105" at bounding box center [173, 57] width 53 height 6
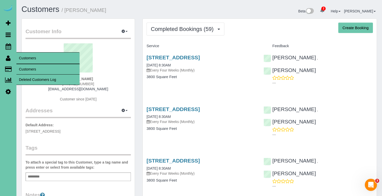
click at [25, 68] on link "Customers" at bounding box center [47, 69] width 63 height 10
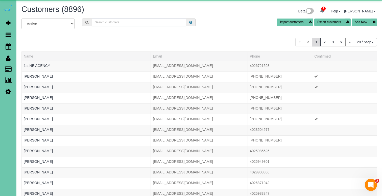
click at [98, 24] on input "text" at bounding box center [139, 22] width 95 height 8
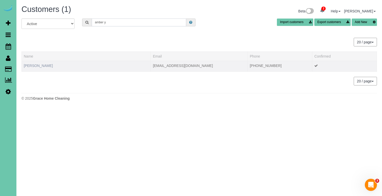
type input "amber y"
click at [43, 67] on link "Amber Younger" at bounding box center [38, 65] width 29 height 4
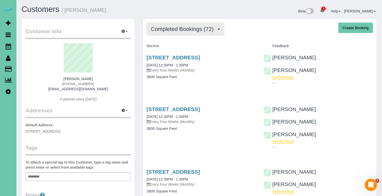
click at [177, 32] on button "Completed Bookings (72)" at bounding box center [186, 29] width 78 height 13
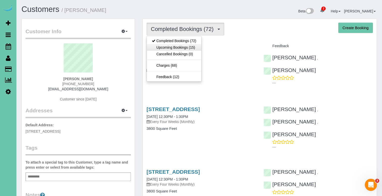
click at [178, 46] on link "Upcoming Bookings (15)" at bounding box center [174, 47] width 55 height 7
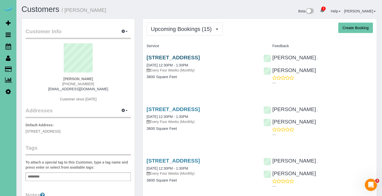
click at [176, 57] on link "15003 South 21st Street, Bellevue, NE 68123" at bounding box center [173, 57] width 53 height 6
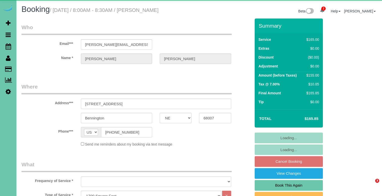
select select "NE"
select select "object:682"
select select "number:37"
select select "number:42"
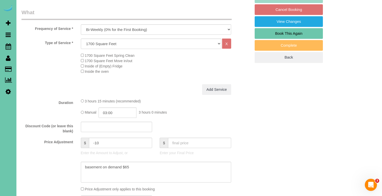
scroll to position [157, 0]
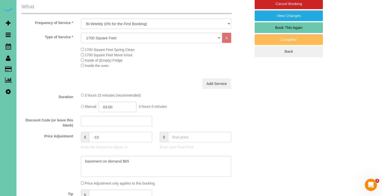
drag, startPoint x: 109, startPoint y: 135, endPoint x: 80, endPoint y: 131, distance: 29.7
click at [80, 132] on div "$ -10 Enter the Amount to Adjust, or" at bounding box center [116, 142] width 79 height 20
drag, startPoint x: 103, startPoint y: 135, endPoint x: 80, endPoint y: 134, distance: 23.3
click at [80, 134] on div "$ -10 Enter the Amount to Adjust, or" at bounding box center [116, 142] width 79 height 20
type textarea "nbasement on demand $65"
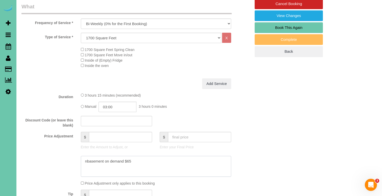
type input "0"
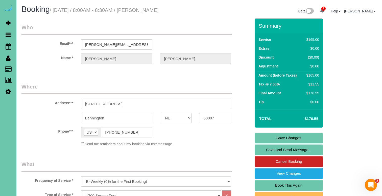
scroll to position [0, 0]
type textarea "new rate - 10/8/25 basement on demand $65"
drag, startPoint x: 145, startPoint y: 44, endPoint x: 39, endPoint y: 44, distance: 105.7
click at [273, 136] on link "Save Changes" at bounding box center [289, 137] width 68 height 11
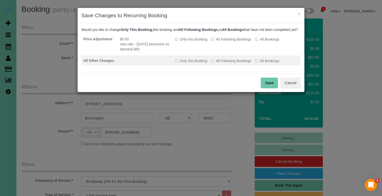
click at [216, 63] on label "All Following Bookings" at bounding box center [231, 60] width 40 height 5
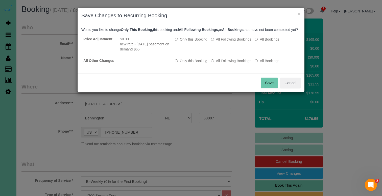
click at [269, 87] on button "Save" at bounding box center [269, 82] width 17 height 11
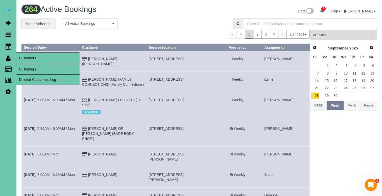
click at [29, 73] on link "Customers" at bounding box center [47, 69] width 63 height 10
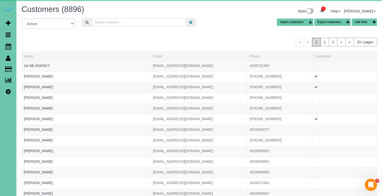
click at [99, 22] on input "text" at bounding box center [139, 22] width 95 height 8
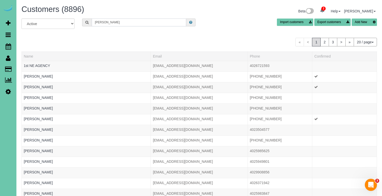
type input "Beth s"
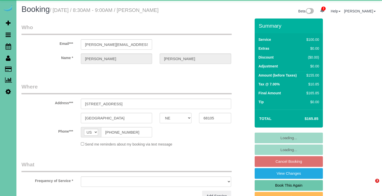
select select "NE"
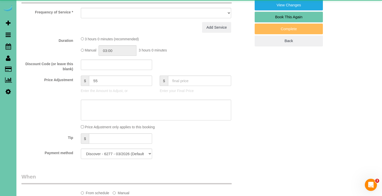
select select "object:865"
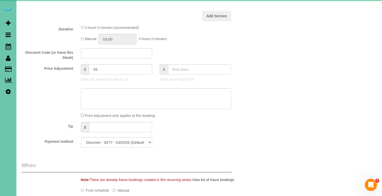
scroll to position [238, 0]
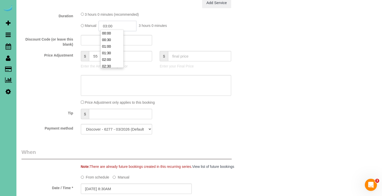
click at [114, 25] on input "03:00" at bounding box center [118, 26] width 38 height 10
type input "02:45"
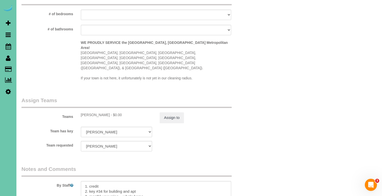
scroll to position [503, 0]
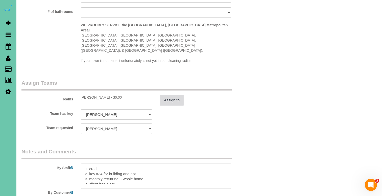
type textarea "new rate - [DATE]"
click at [171, 95] on button "Assign to" at bounding box center [172, 100] width 24 height 11
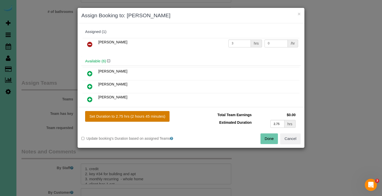
click at [140, 115] on button "Set Duration to 2.75 hrs (2 hours 45 minutes)" at bounding box center [127, 116] width 84 height 11
type input "2.75"
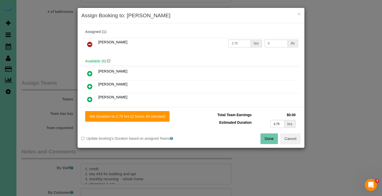
click at [267, 141] on button "Done" at bounding box center [270, 138] width 18 height 11
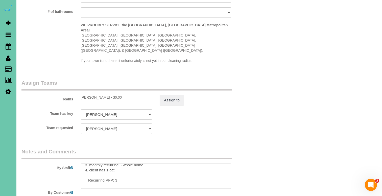
scroll to position [14, 0]
click at [140, 163] on textarea at bounding box center [156, 173] width 151 height 21
type textarea "1. credit 2. key #34 for building and apt 3. monthly recurring - whole home 4. …"
click at [169, 95] on button "Assign to" at bounding box center [172, 100] width 24 height 11
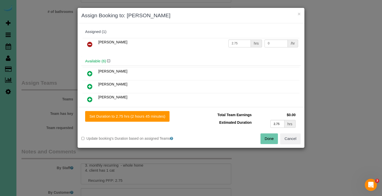
click at [269, 135] on button "Done" at bounding box center [270, 138] width 18 height 11
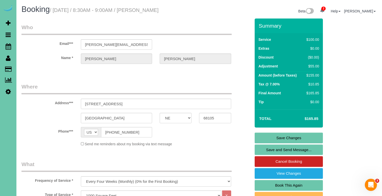
scroll to position [0, 0]
click at [269, 135] on link "Save Changes" at bounding box center [289, 137] width 68 height 11
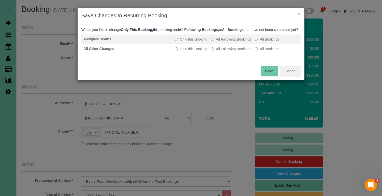
click at [216, 44] on td "Only this Booking All Following Bookings All Bookings" at bounding box center [237, 39] width 128 height 10
click at [217, 42] on label "All Following Bookings" at bounding box center [231, 39] width 40 height 5
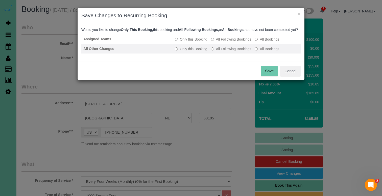
click at [216, 51] on label "All Following Bookings" at bounding box center [231, 48] width 40 height 5
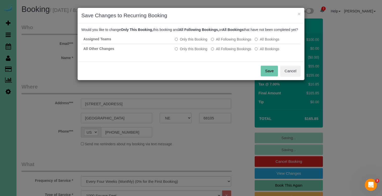
click at [273, 73] on button "Save" at bounding box center [269, 71] width 17 height 11
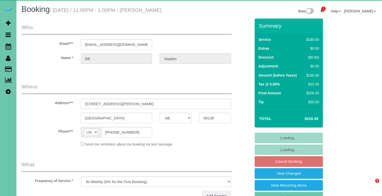
select select "NE"
select select "object:924"
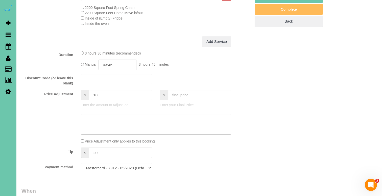
scroll to position [201, 0]
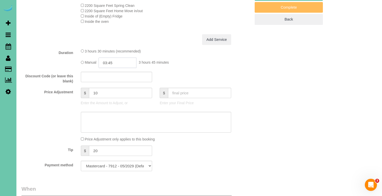
click at [118, 58] on input "03:45" at bounding box center [118, 62] width 38 height 10
type input "03:30"
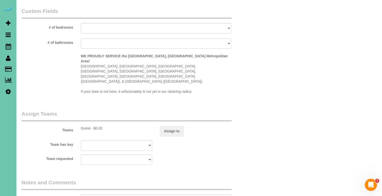
scroll to position [480, 0]
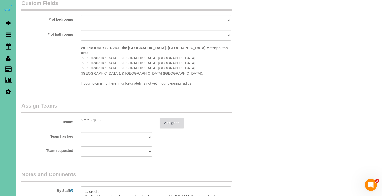
type textarea "new rate - [DATE]"
click at [165, 117] on button "Assign to" at bounding box center [172, 122] width 24 height 11
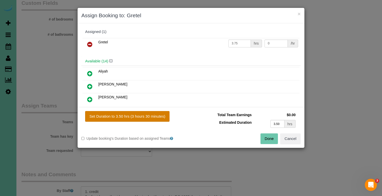
click at [147, 115] on button "Set Duration to 3.50 hrs (3 hours 30 minutes)" at bounding box center [127, 116] width 84 height 11
type input "3.50"
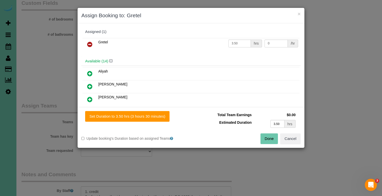
click at [262, 140] on button "Done" at bounding box center [270, 138] width 18 height 11
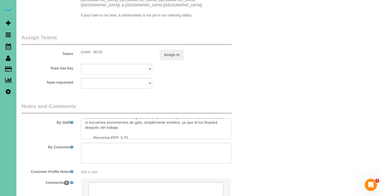
scroll to position [71, 0]
click at [125, 118] on textarea at bounding box center [156, 128] width 151 height 21
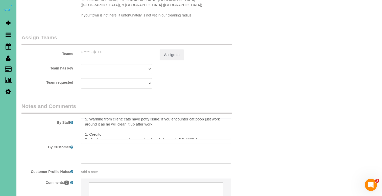
scroll to position [13, 0]
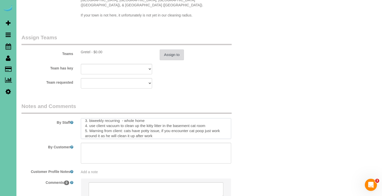
type textarea "1. credit 2. client home if not home and he is ok with using his DC 1805 then t…"
click at [167, 49] on button "Assign to" at bounding box center [172, 54] width 24 height 11
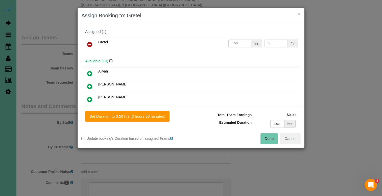
click at [268, 144] on div "Set Duration to 3.50 hrs (3 hours 30 minutes) Total Team Earnings $0.00 Estimat…" at bounding box center [191, 127] width 227 height 41
click at [268, 139] on button "Done" at bounding box center [270, 138] width 18 height 11
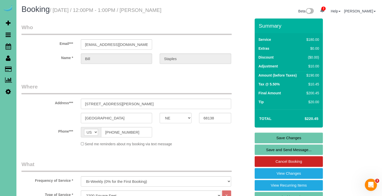
scroll to position [0, 0]
click at [272, 136] on link "Save Changes" at bounding box center [289, 137] width 68 height 11
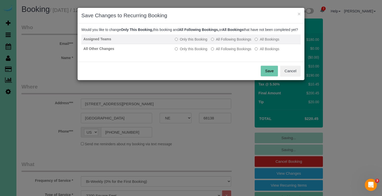
click at [234, 42] on label "All Following Bookings" at bounding box center [231, 39] width 40 height 5
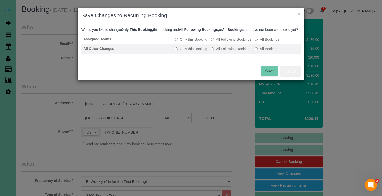
click at [234, 49] on td "Only this Booking All Following Bookings All Bookings" at bounding box center [237, 49] width 128 height 10
click at [234, 51] on label "All Following Bookings" at bounding box center [231, 48] width 40 height 5
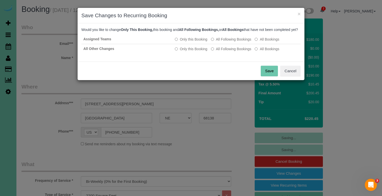
click at [268, 75] on button "Save" at bounding box center [269, 71] width 17 height 11
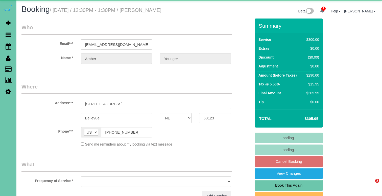
select select "NE"
select select "object:845"
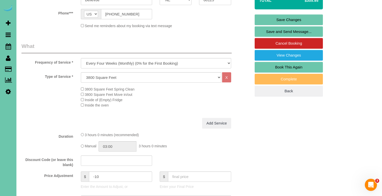
scroll to position [127, 0]
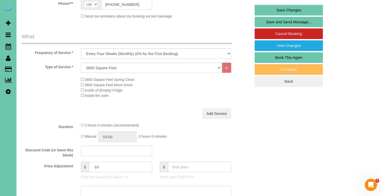
click at [96, 166] on input "-10" at bounding box center [120, 166] width 63 height 10
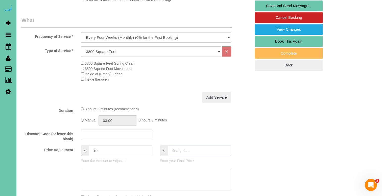
scroll to position [144, 0]
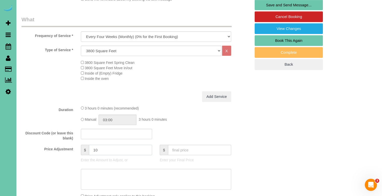
click at [98, 148] on input "10" at bounding box center [120, 149] width 63 height 10
type input "15"
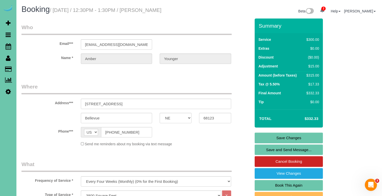
scroll to position [0, 0]
type textarea "new rate - [DATE]"
drag, startPoint x: 144, startPoint y: 46, endPoint x: 69, endPoint y: 43, distance: 75.2
click at [257, 131] on div "Summary Service $300.00 Extras $0.00 Discount ($0.00) Adjustment $15.00 Amount …" at bounding box center [289, 116] width 68 height 196
click at [259, 138] on link "Save Changes" at bounding box center [289, 137] width 68 height 11
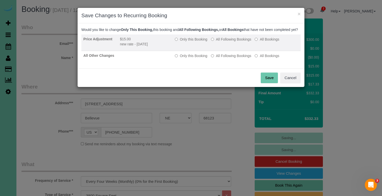
click at [224, 42] on label "All Following Bookings" at bounding box center [231, 39] width 40 height 5
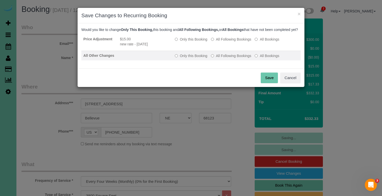
click at [221, 58] on label "All Following Bookings" at bounding box center [231, 55] width 40 height 5
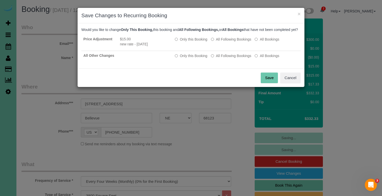
click at [272, 76] on div "Save Cancel" at bounding box center [191, 77] width 227 height 18
click at [271, 80] on button "Save" at bounding box center [269, 77] width 17 height 11
